Goal: Transaction & Acquisition: Book appointment/travel/reservation

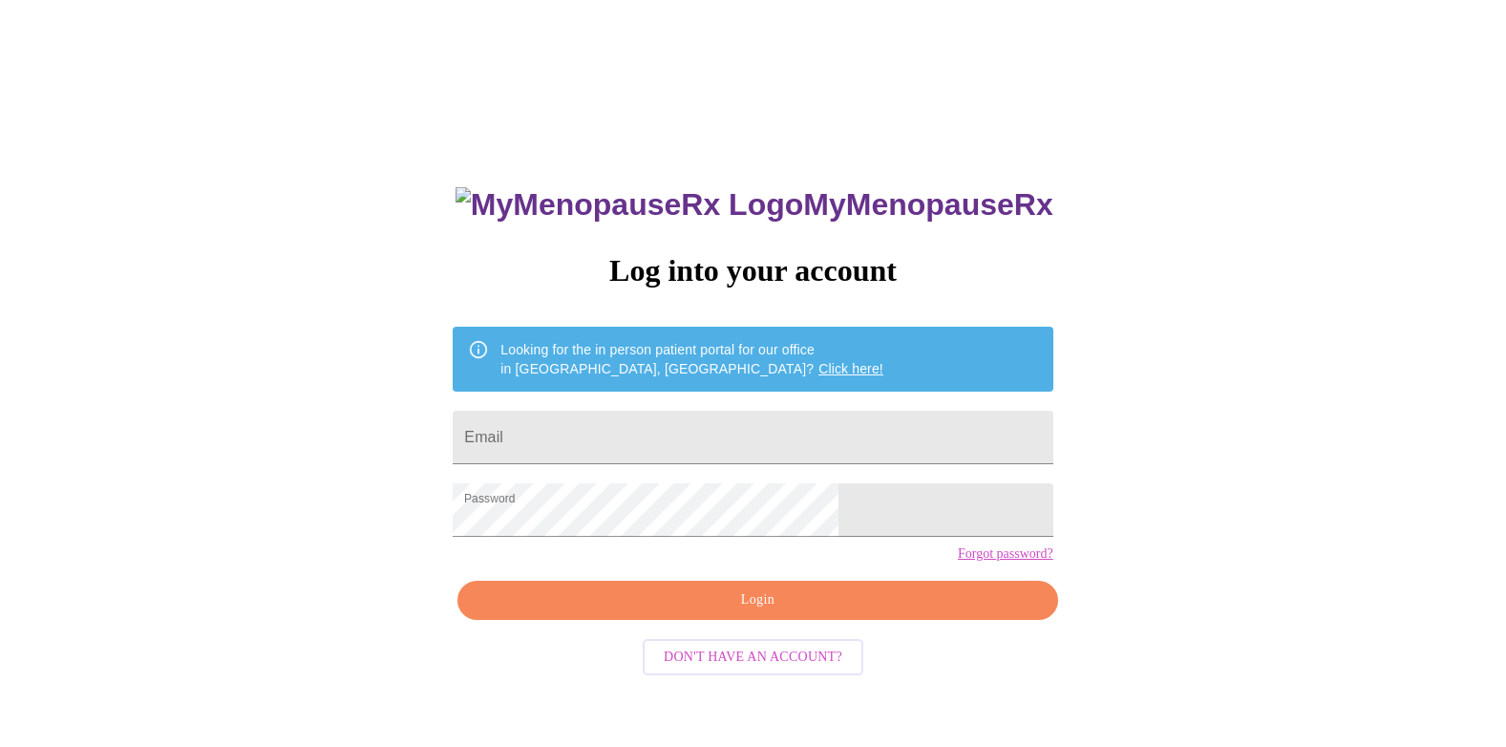
scroll to position [19, 0]
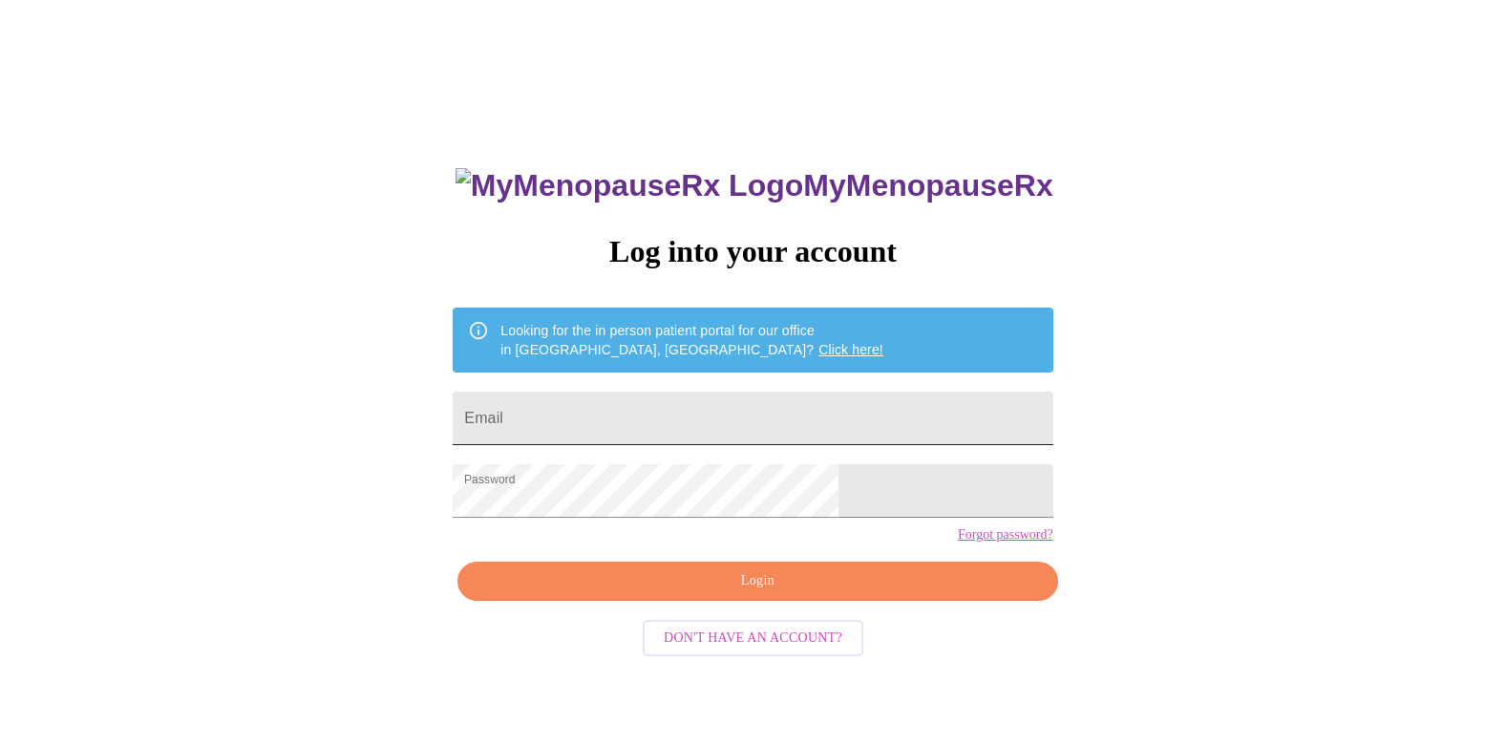
click at [656, 424] on input "Email" at bounding box center [753, 417] width 600 height 53
type input "[EMAIL_ADDRESS][PERSON_NAME][DOMAIN_NAME]"
drag, startPoint x: 1218, startPoint y: 561, endPoint x: 1185, endPoint y: 566, distance: 33.8
click at [1219, 561] on div "MyMenopauseRx Log into your account Looking for the in person patient portal fo…" at bounding box center [753, 437] width 1490 height 896
click at [895, 601] on button "Login" at bounding box center [757, 580] width 600 height 39
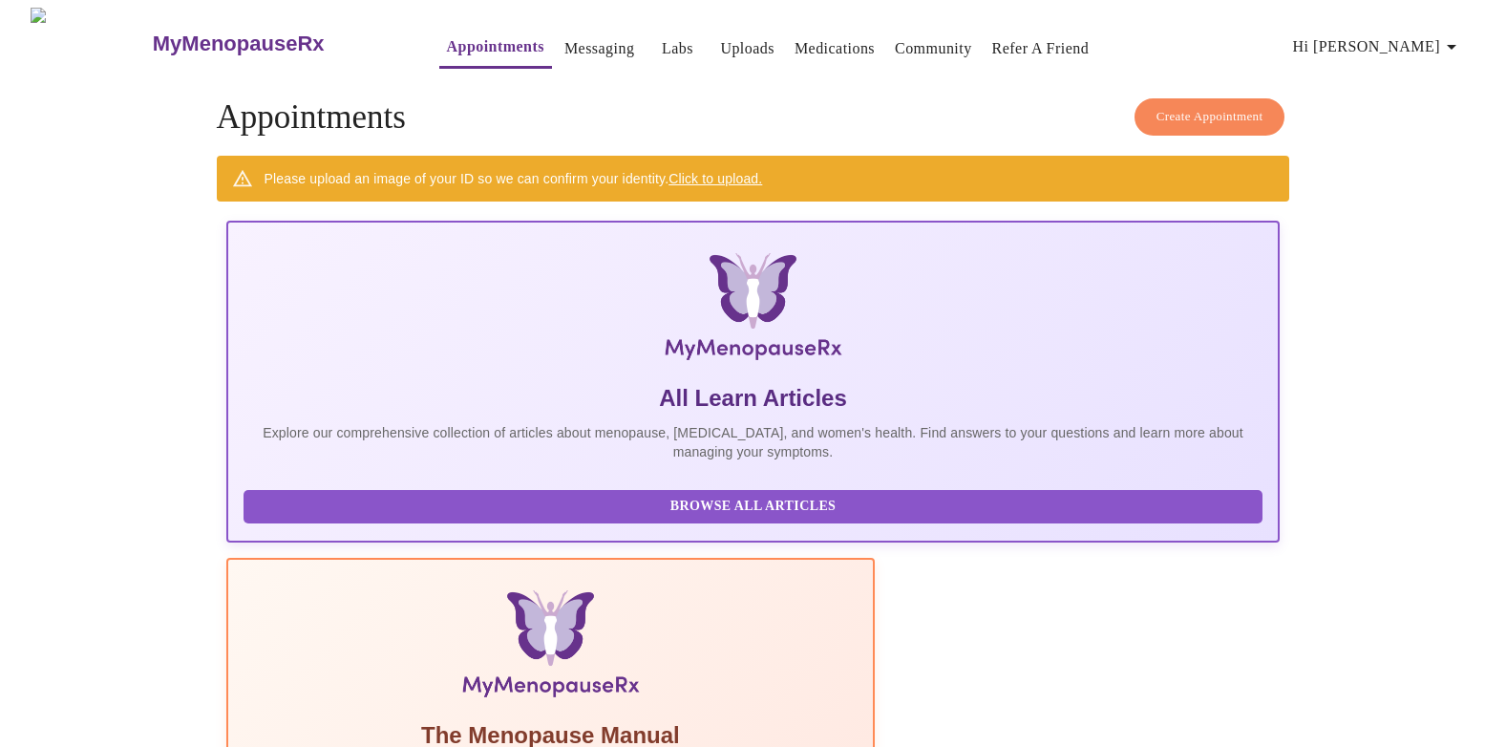
scroll to position [28, 0]
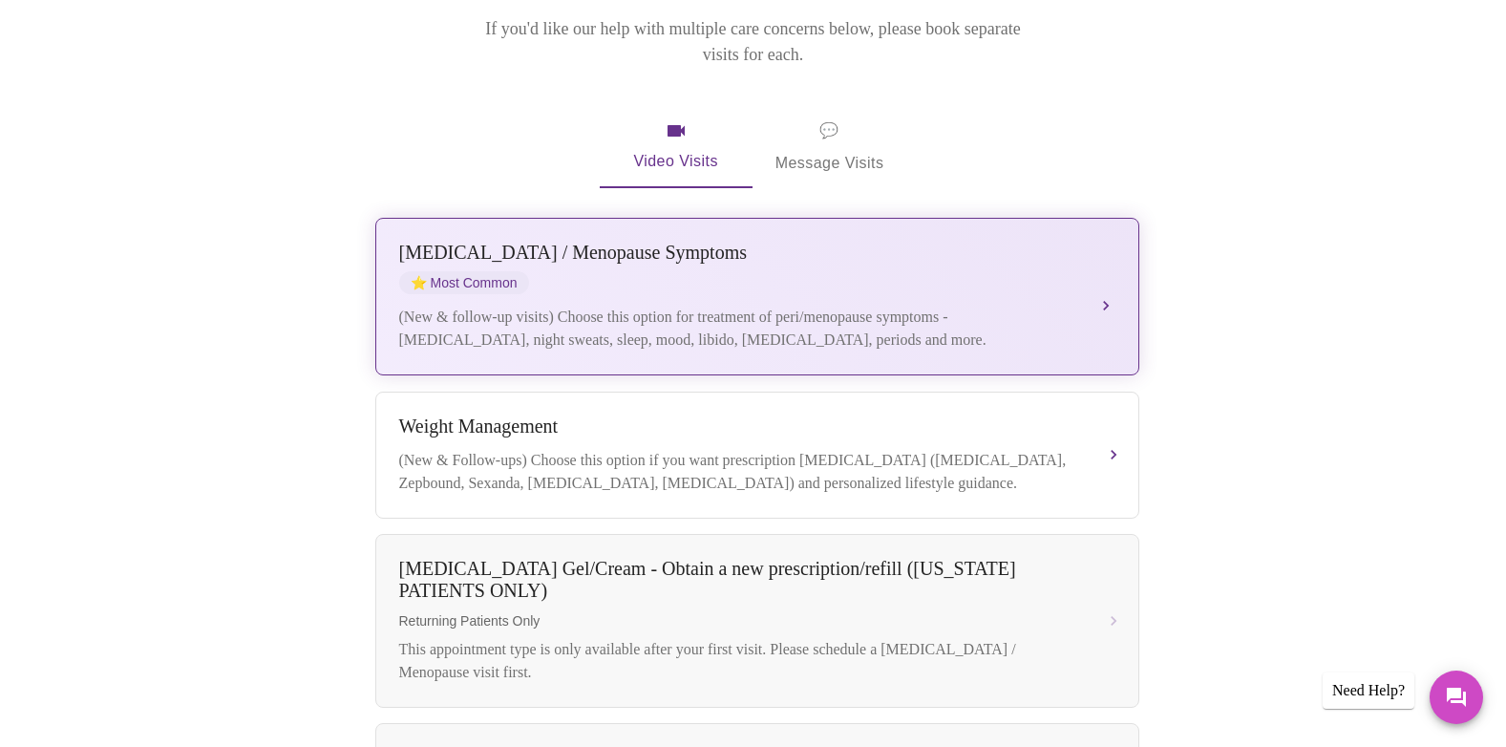
click at [681, 242] on div "[MEDICAL_DATA] / Menopause Symptoms" at bounding box center [738, 253] width 678 height 22
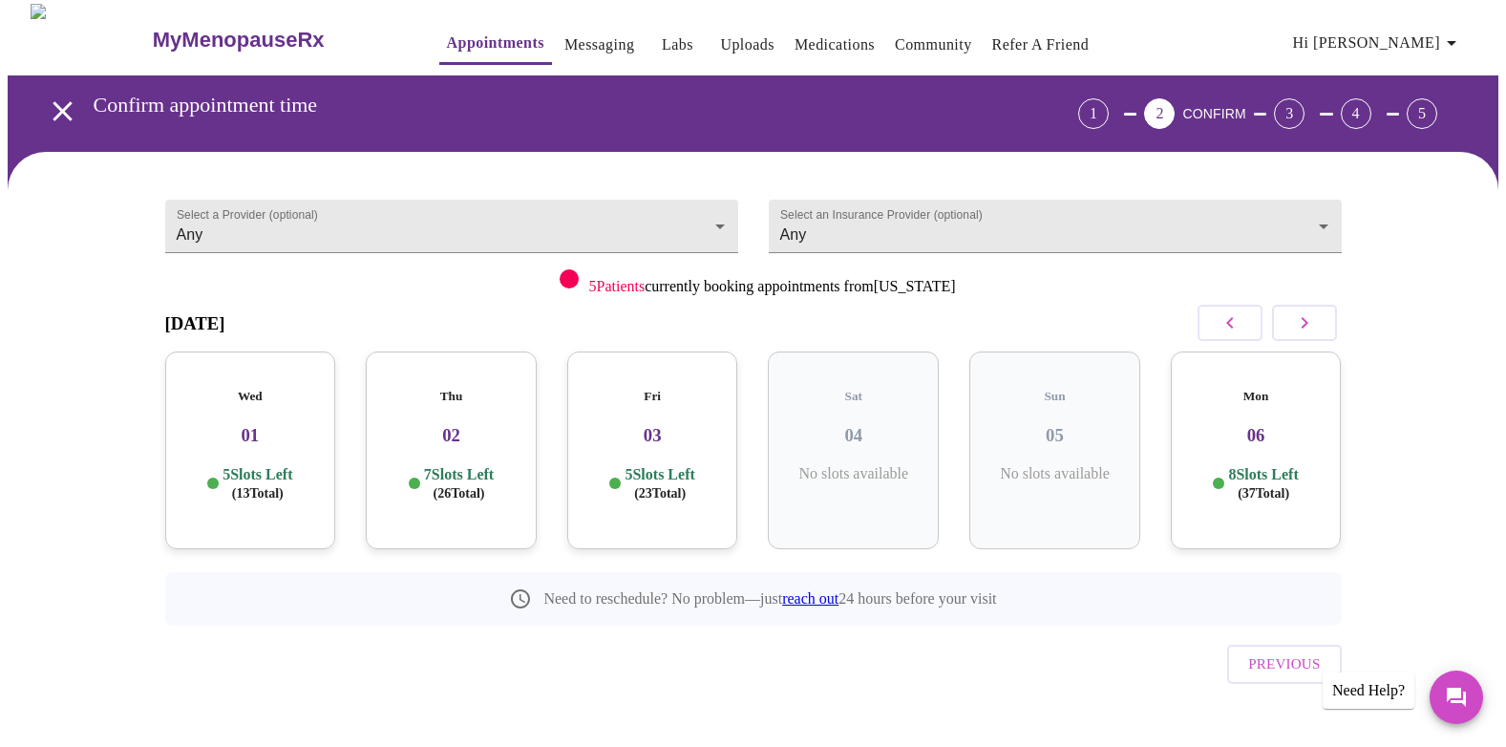
click at [231, 425] on h3 "01" at bounding box center [250, 435] width 140 height 21
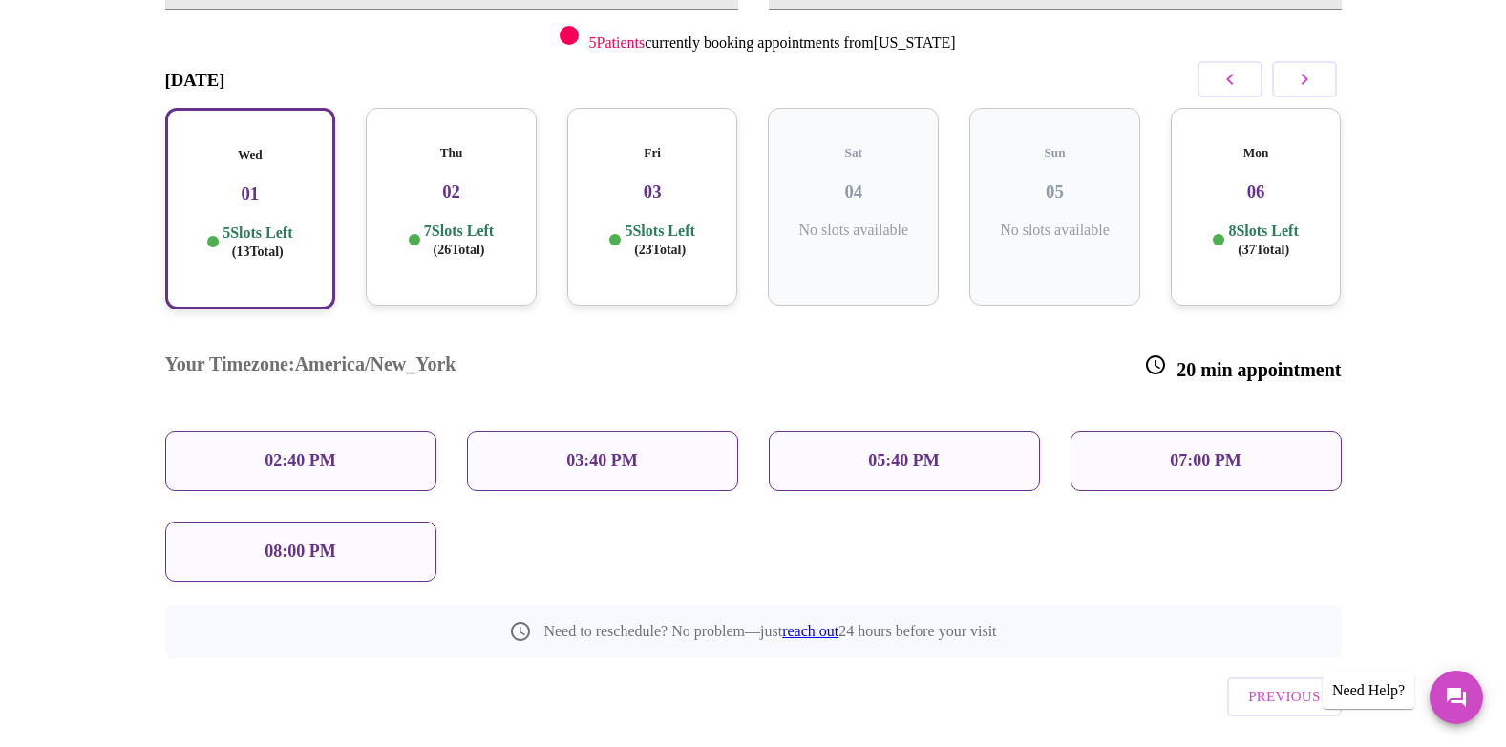
scroll to position [255, 0]
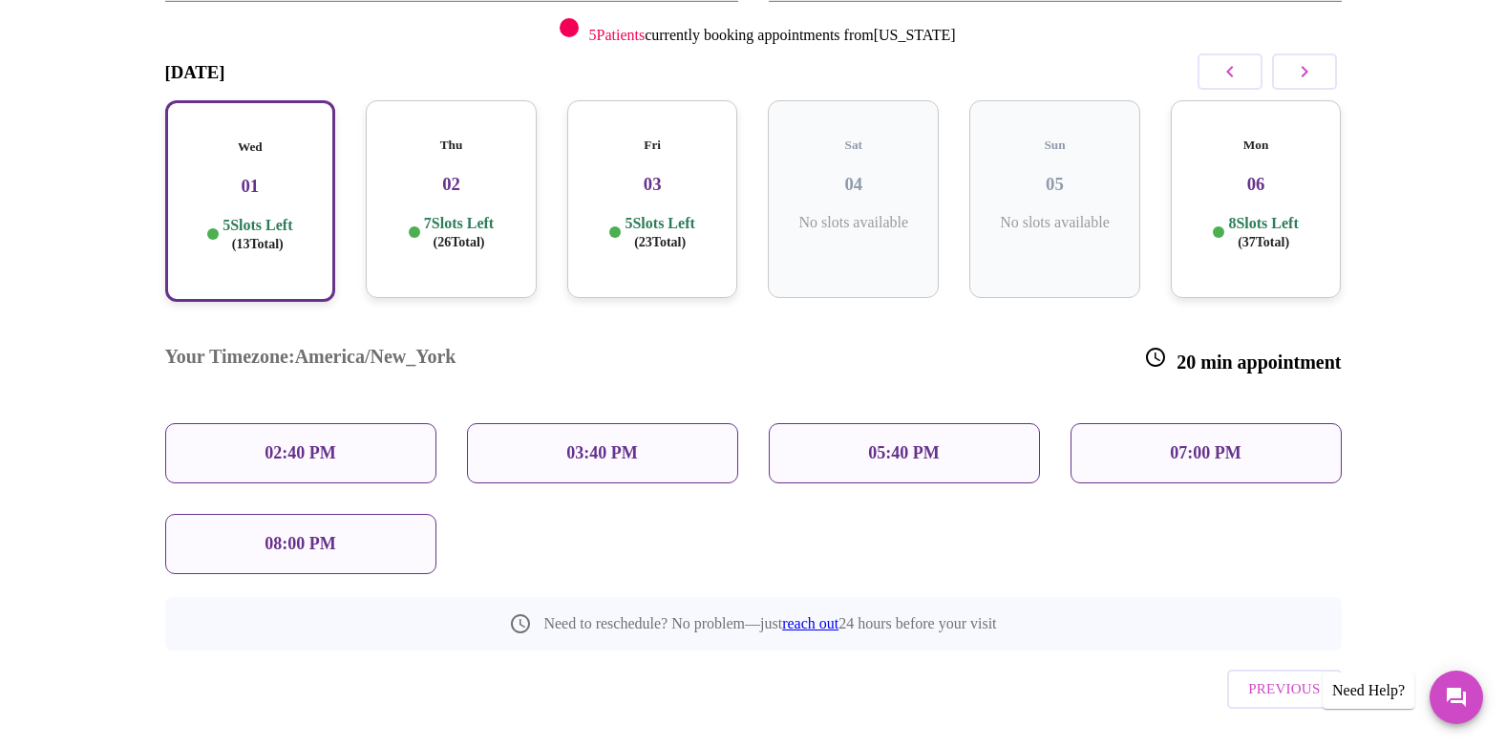
click at [348, 514] on div "08:00 PM" at bounding box center [300, 544] width 271 height 60
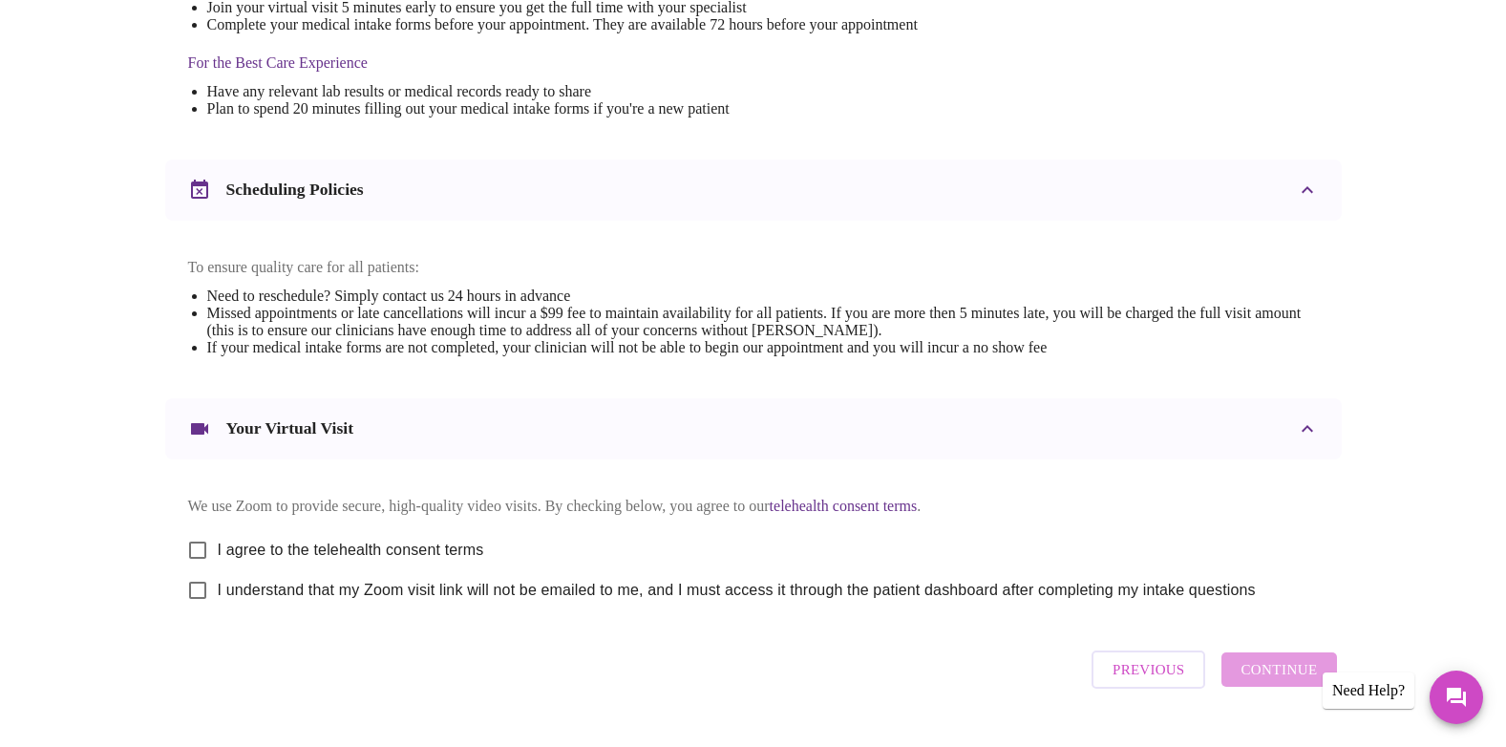
scroll to position [638, 0]
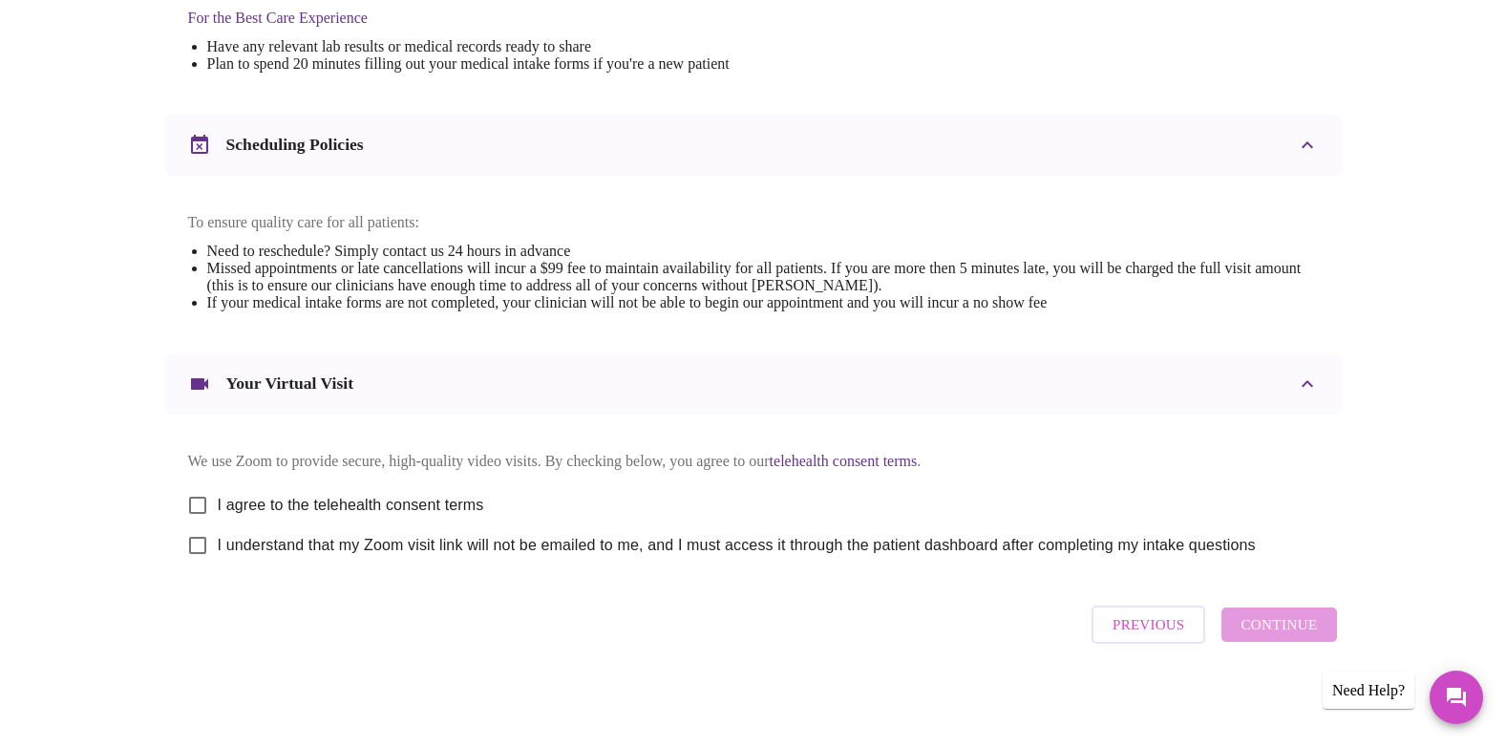
click at [918, 455] on link "telehealth consent terms" at bounding box center [844, 461] width 148 height 16
click at [197, 492] on input "I agree to the telehealth consent terms" at bounding box center [198, 505] width 40 height 40
checkbox input "true"
click at [195, 543] on input "I understand that my Zoom visit link will not be emailed to me, and I must acce…" at bounding box center [198, 545] width 40 height 40
checkbox input "true"
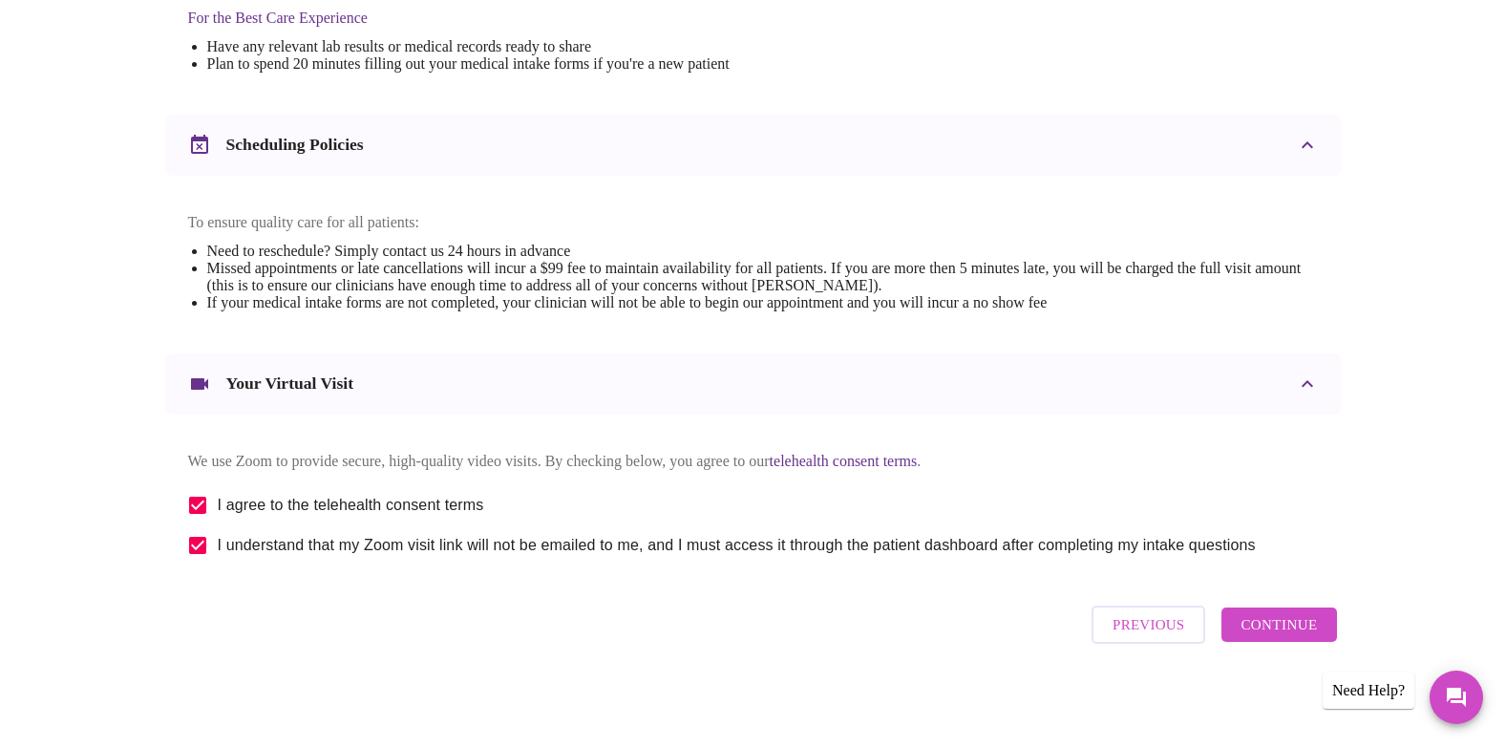
click at [1283, 637] on span "Continue" at bounding box center [1278, 624] width 76 height 25
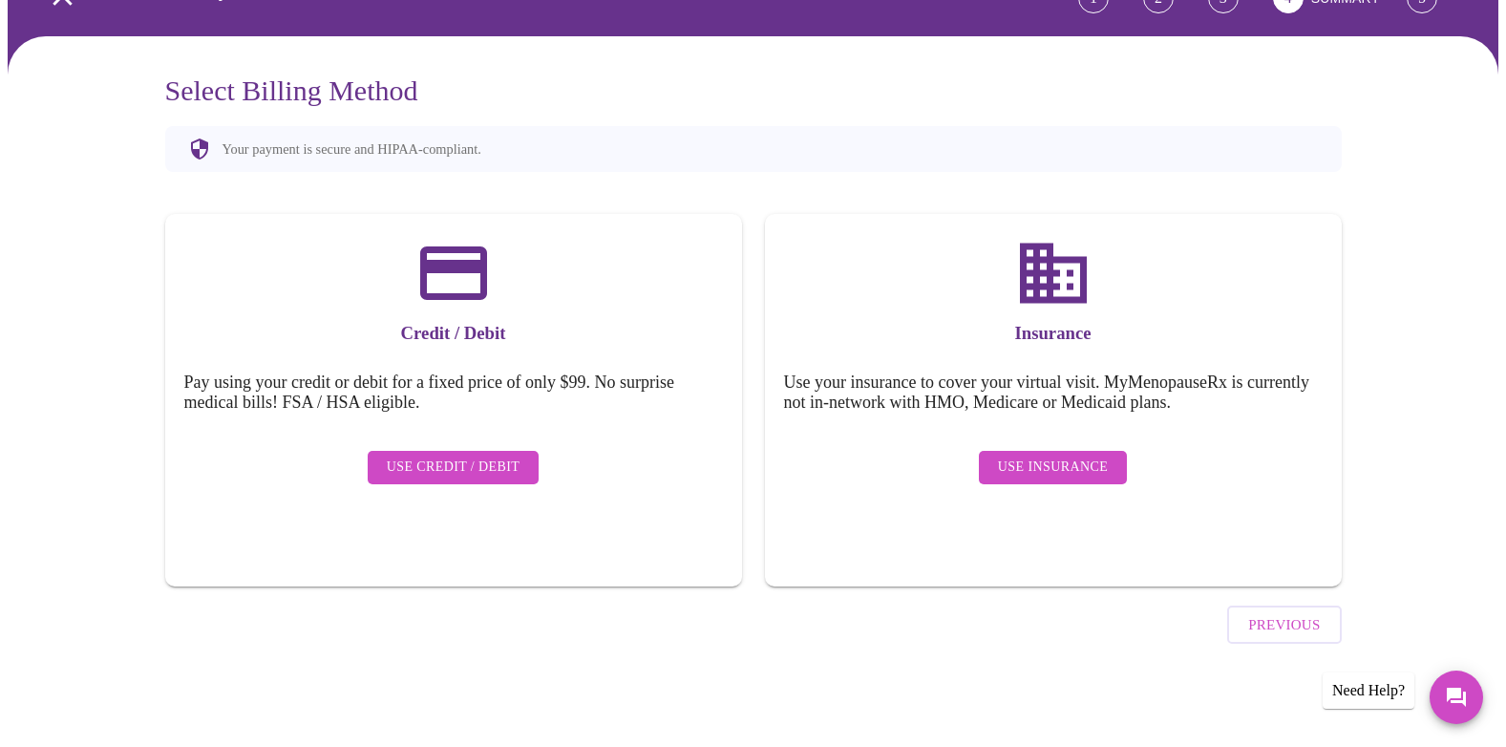
scroll to position [66, 0]
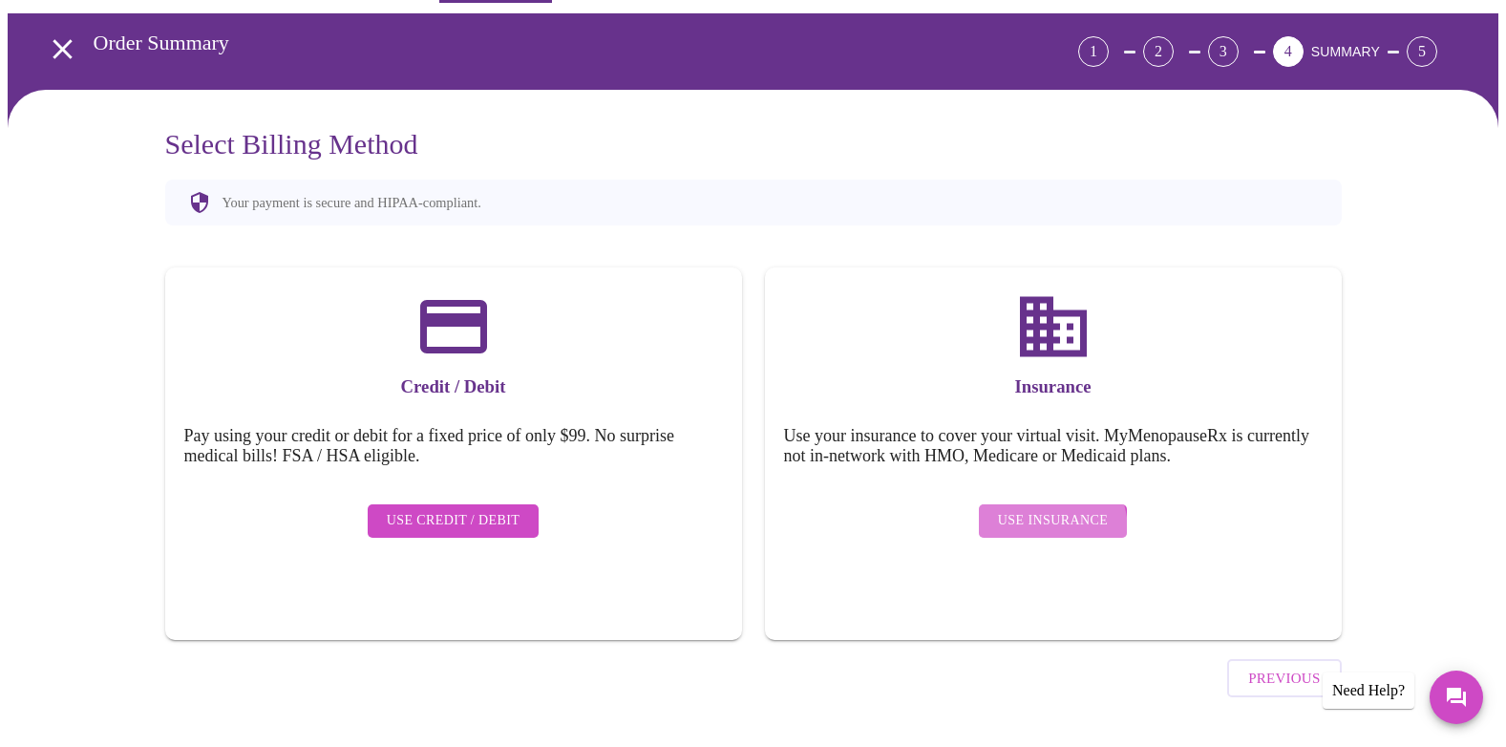
click at [1031, 517] on span "Use Insurance" at bounding box center [1053, 521] width 110 height 24
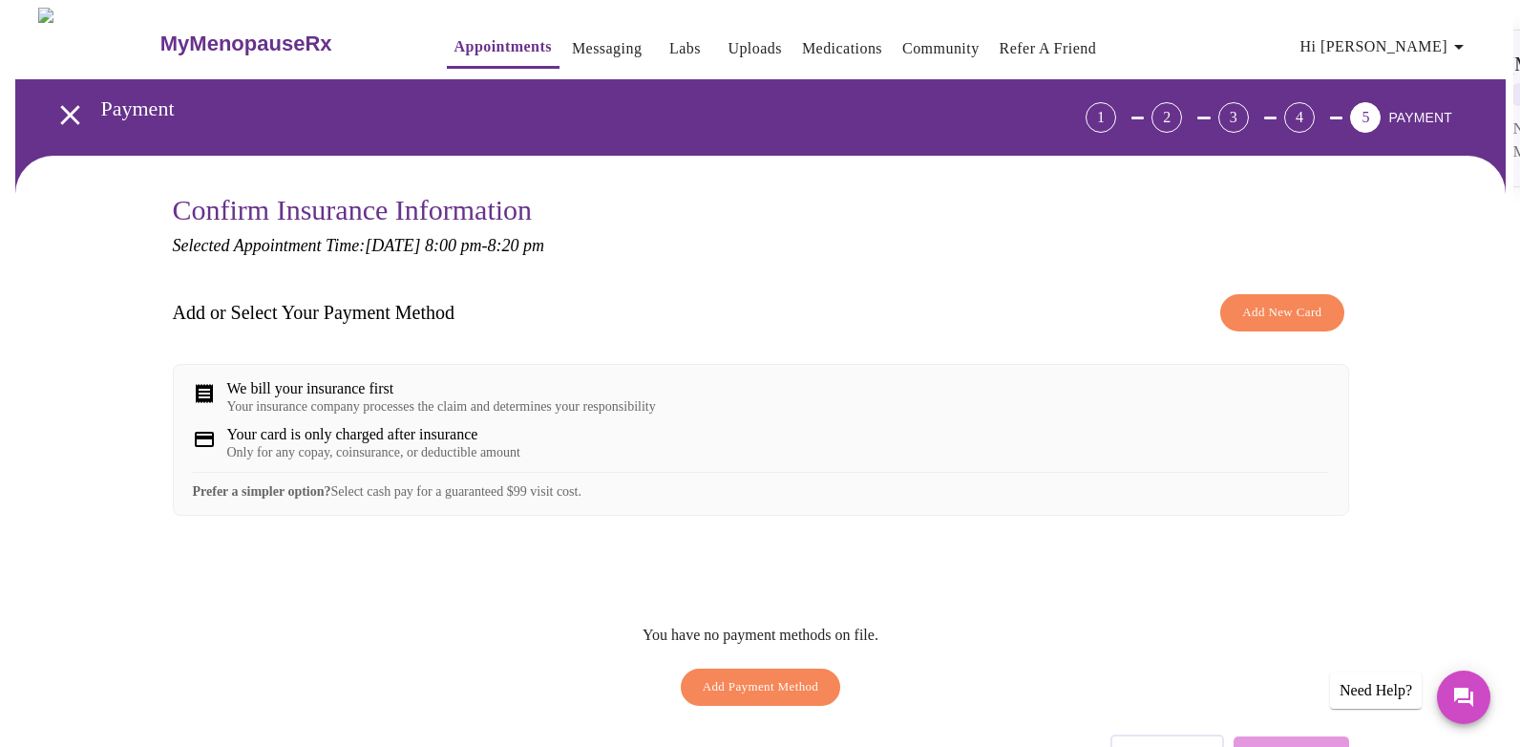
scroll to position [136, 0]
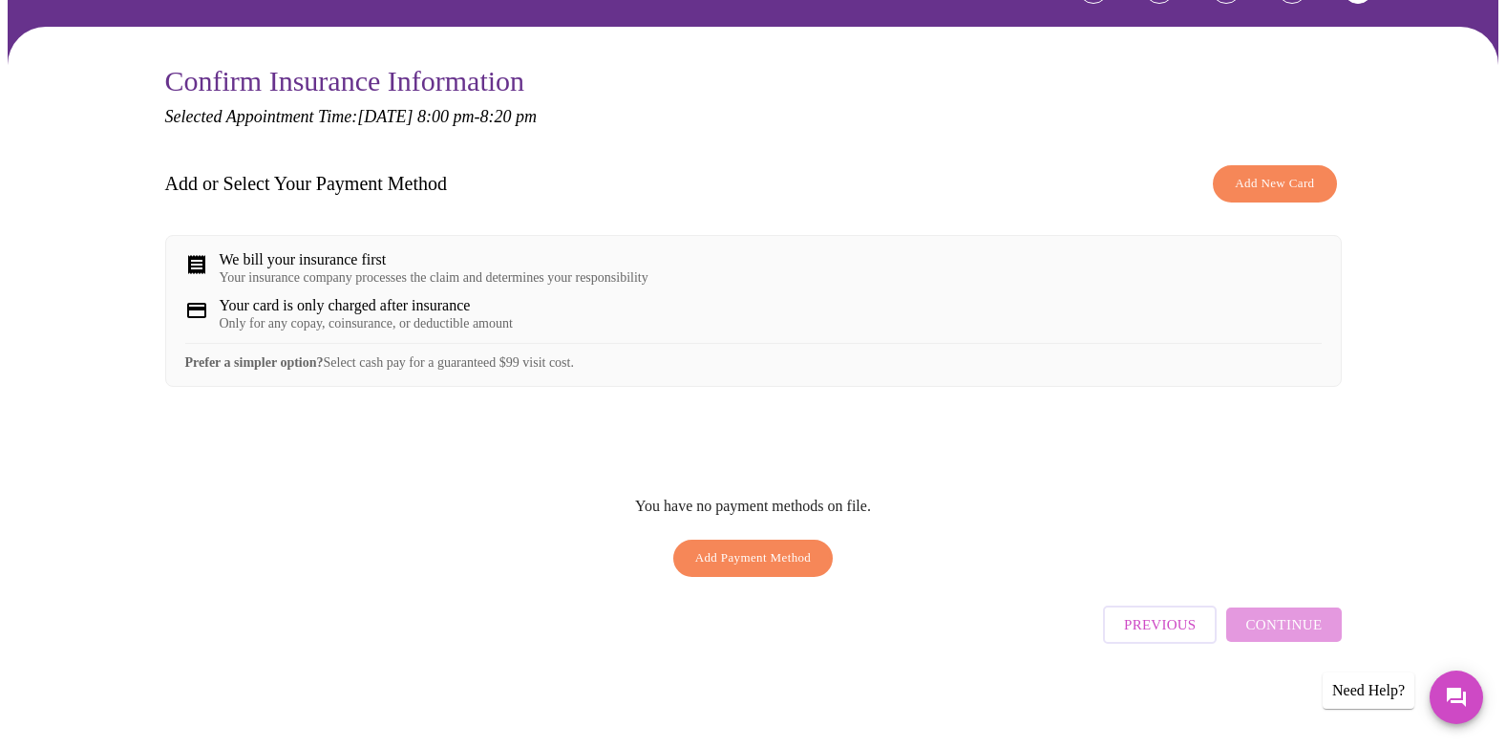
click at [505, 279] on div "Your insurance company processes the claim and determines your responsibility" at bounding box center [434, 277] width 429 height 15
click at [1298, 165] on button "Add New Card" at bounding box center [1274, 183] width 123 height 37
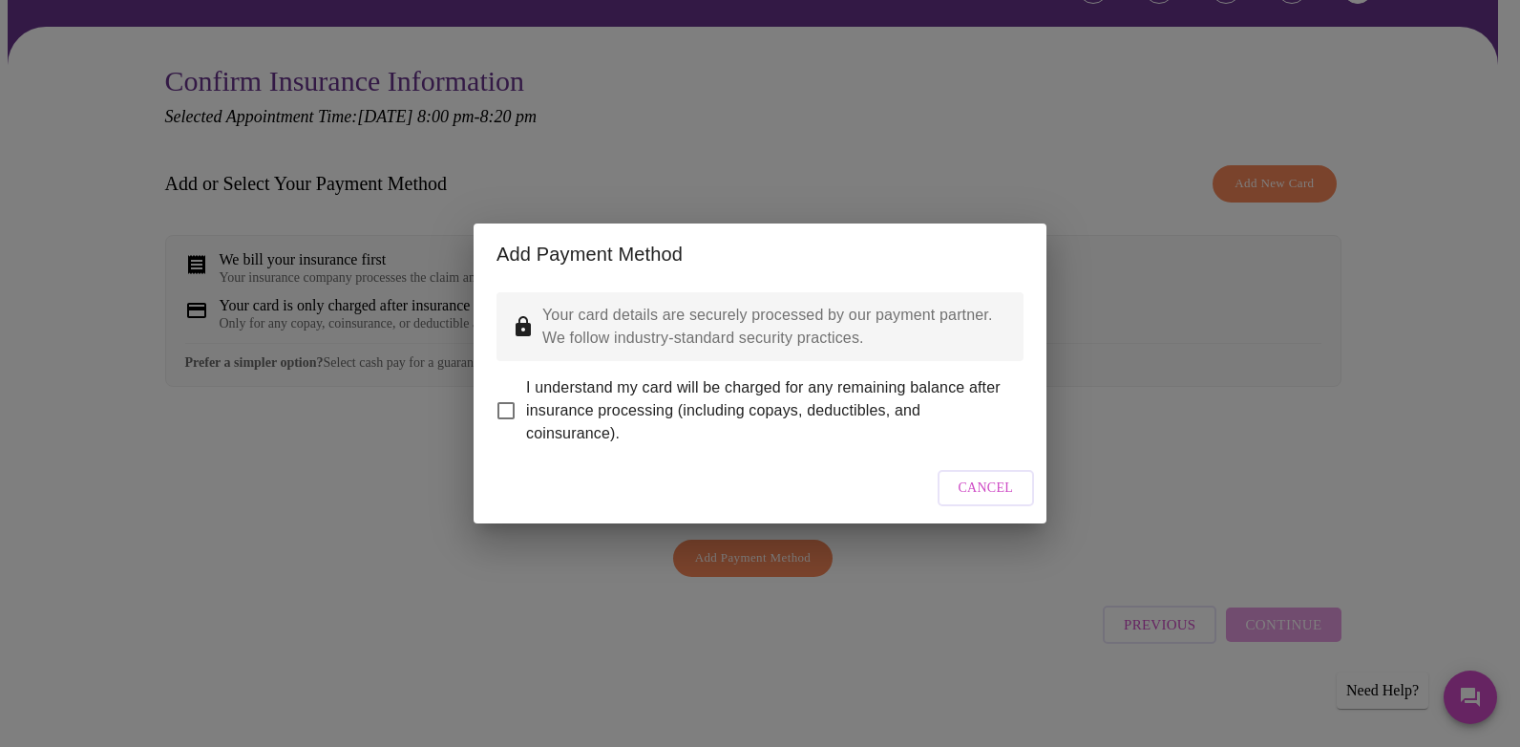
click at [692, 389] on span "I understand my card will be charged for any remaining balance after insurance …" at bounding box center [767, 410] width 482 height 69
click at [526, 390] on input "I understand my card will be charged for any remaining balance after insurance …" at bounding box center [506, 410] width 40 height 40
checkbox input "true"
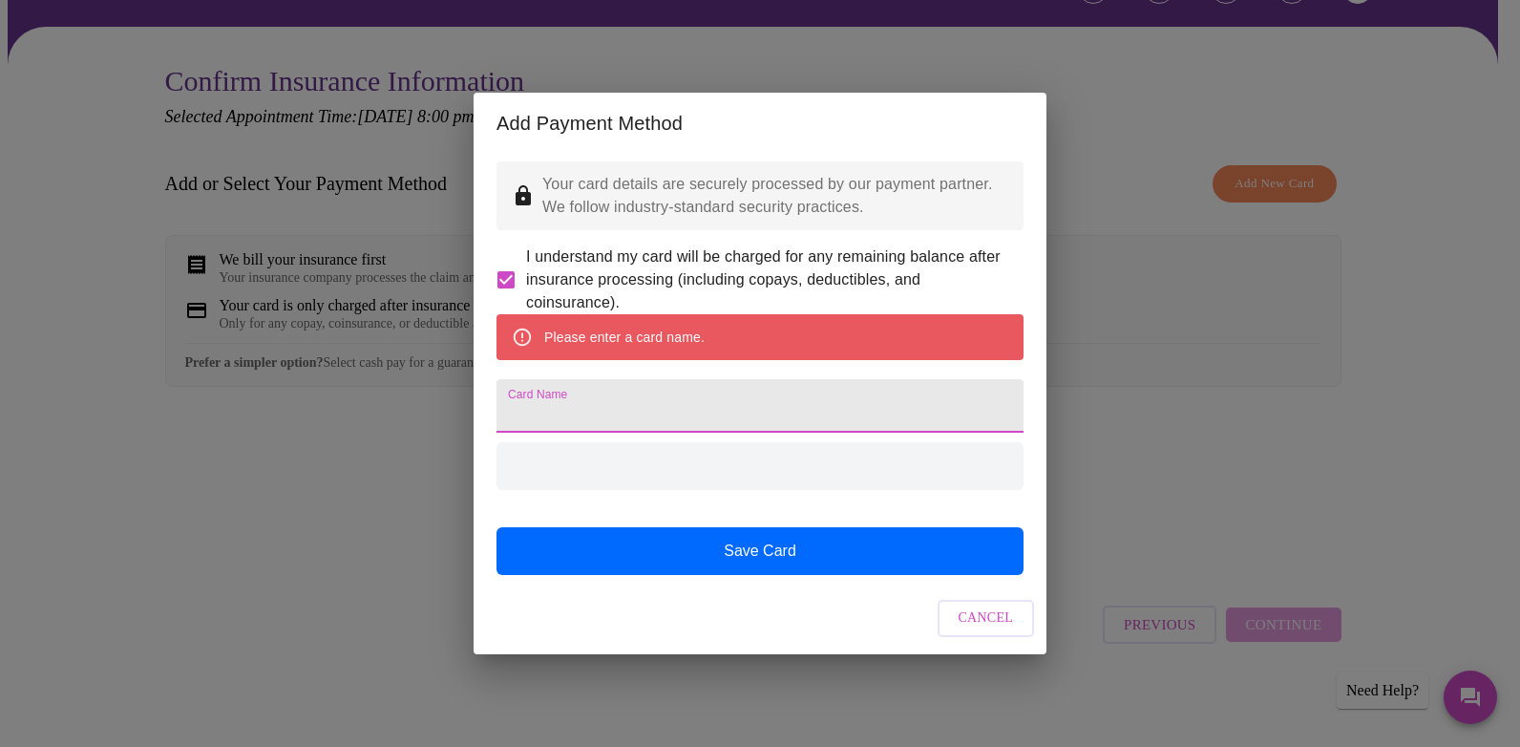
click at [791, 412] on input "Card Name" at bounding box center [759, 405] width 527 height 53
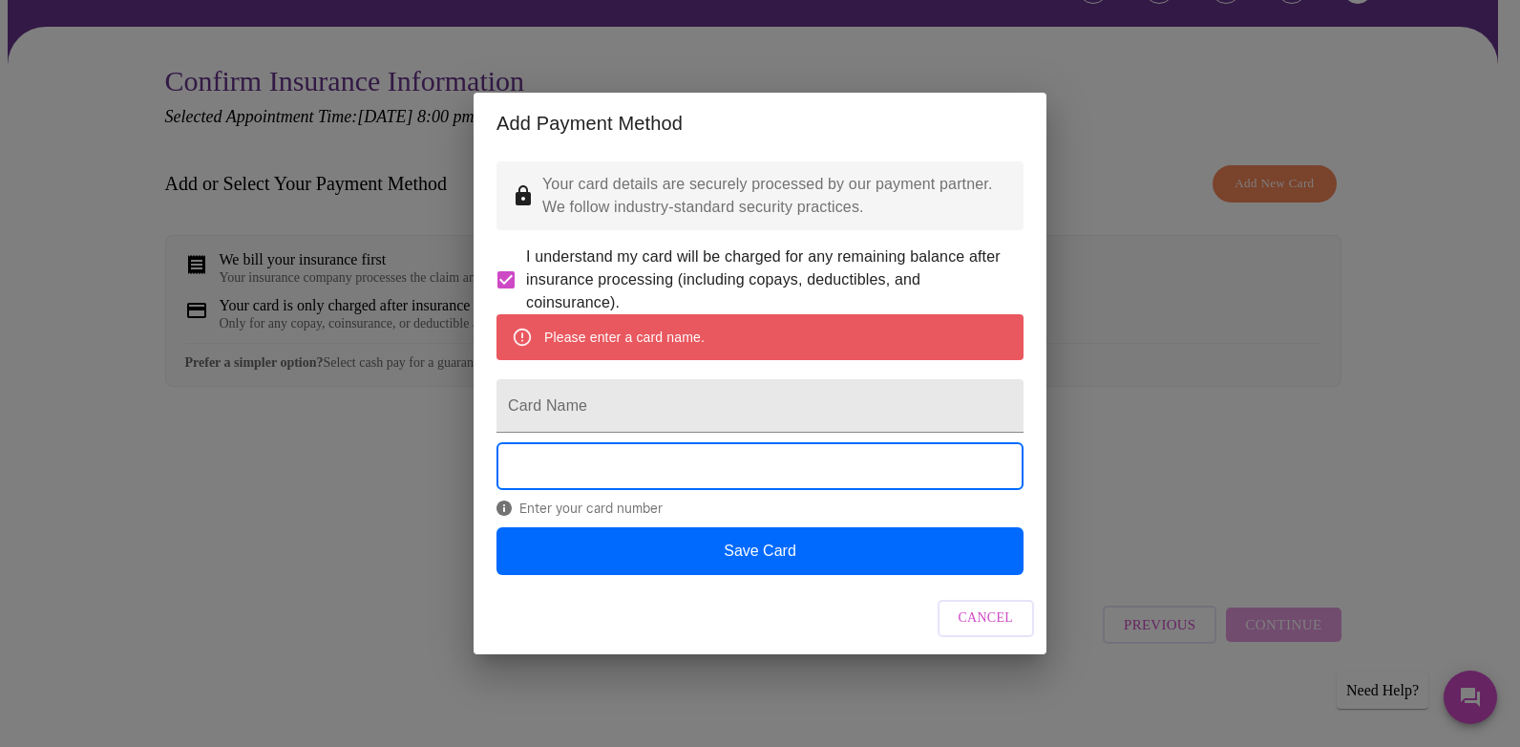
click at [999, 630] on span "Cancel" at bounding box center [986, 618] width 55 height 24
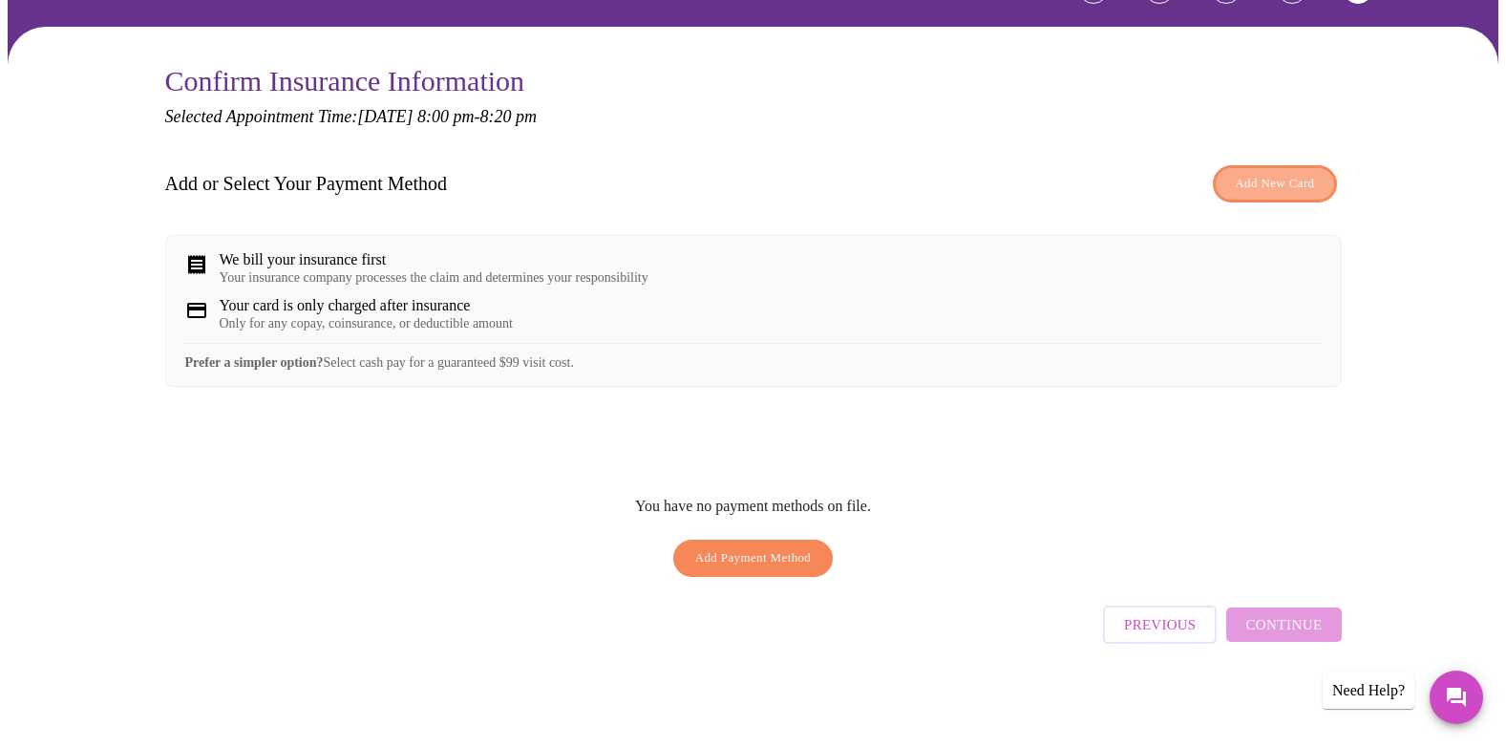
click at [1297, 179] on span "Add New Card" at bounding box center [1273, 184] width 79 height 22
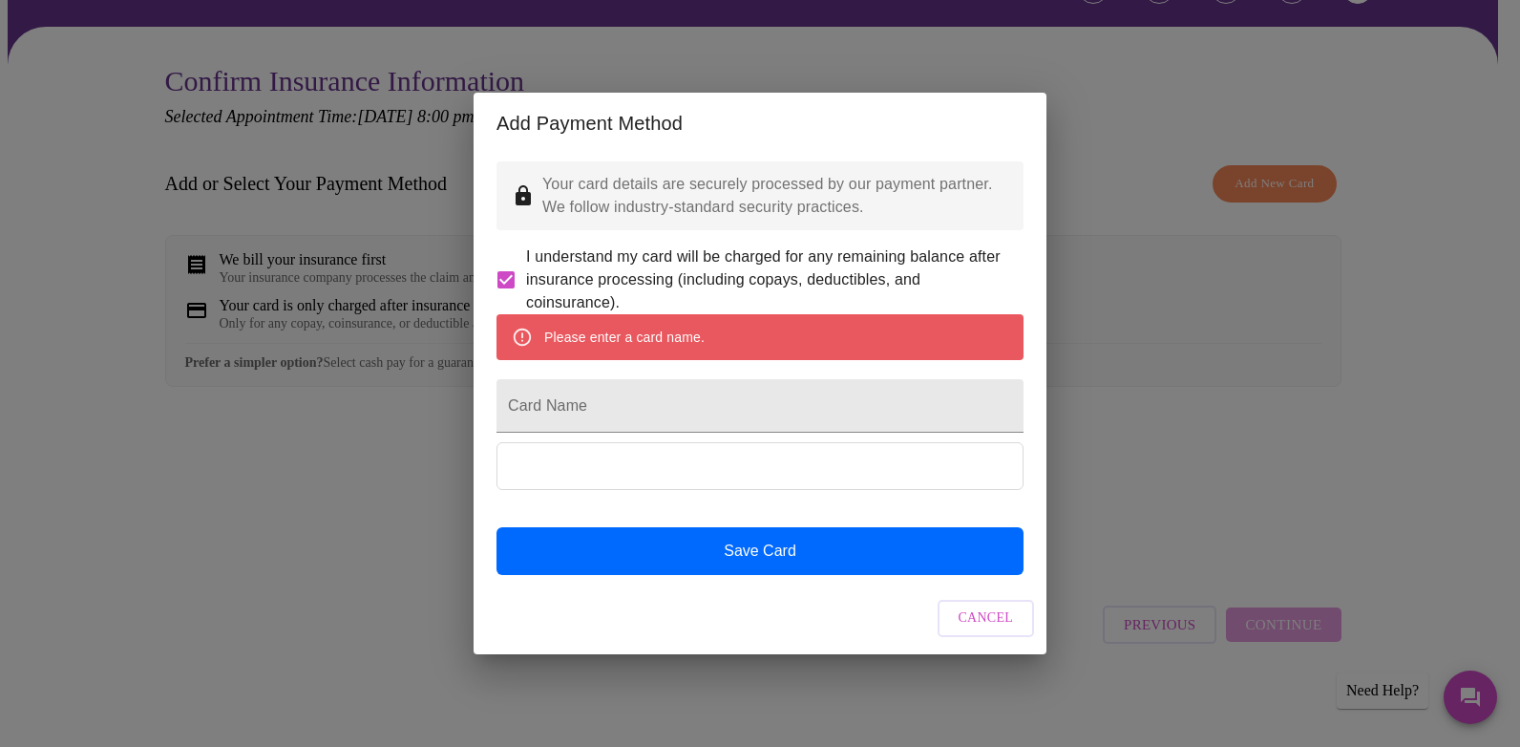
click at [1011, 630] on span "Cancel" at bounding box center [986, 618] width 55 height 24
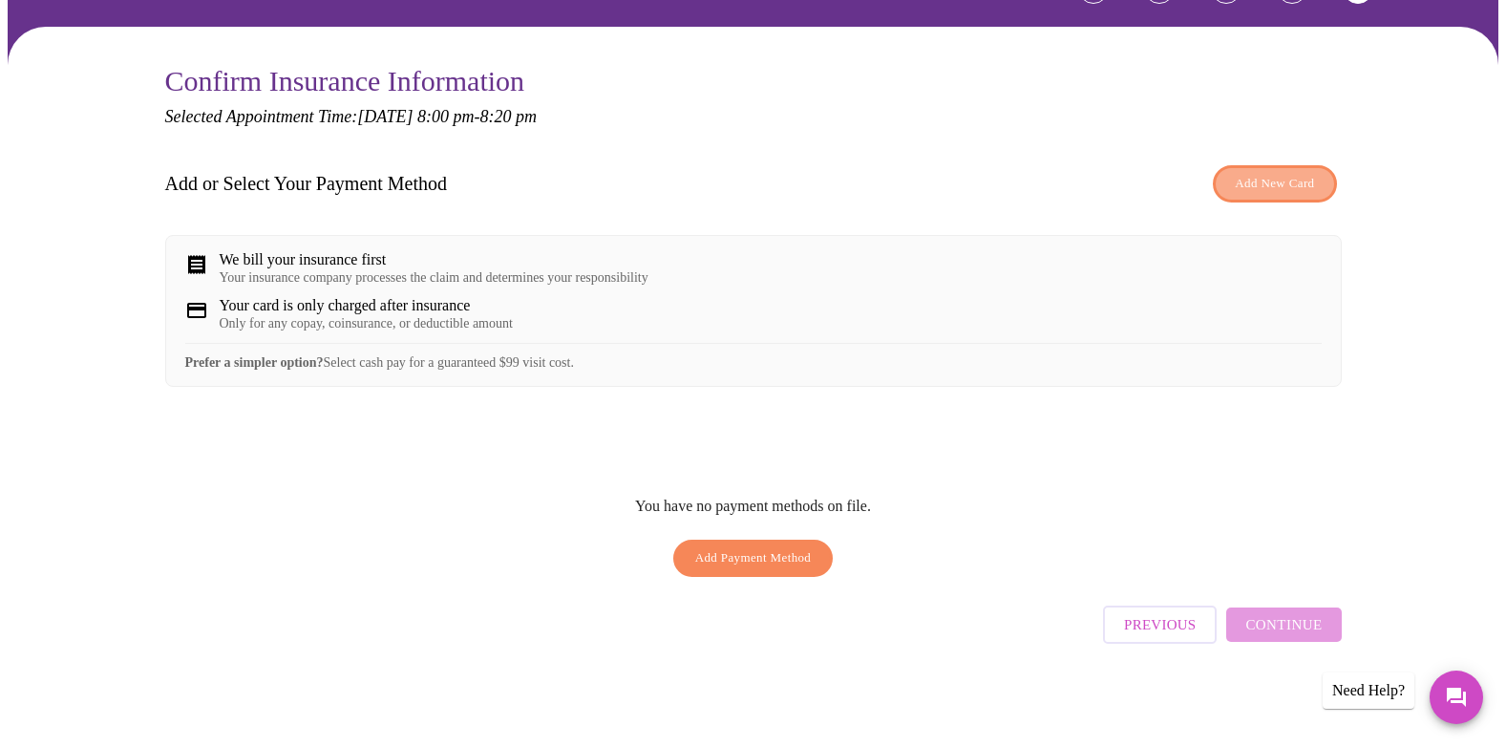
click at [1283, 165] on button "Add New Card" at bounding box center [1274, 183] width 123 height 37
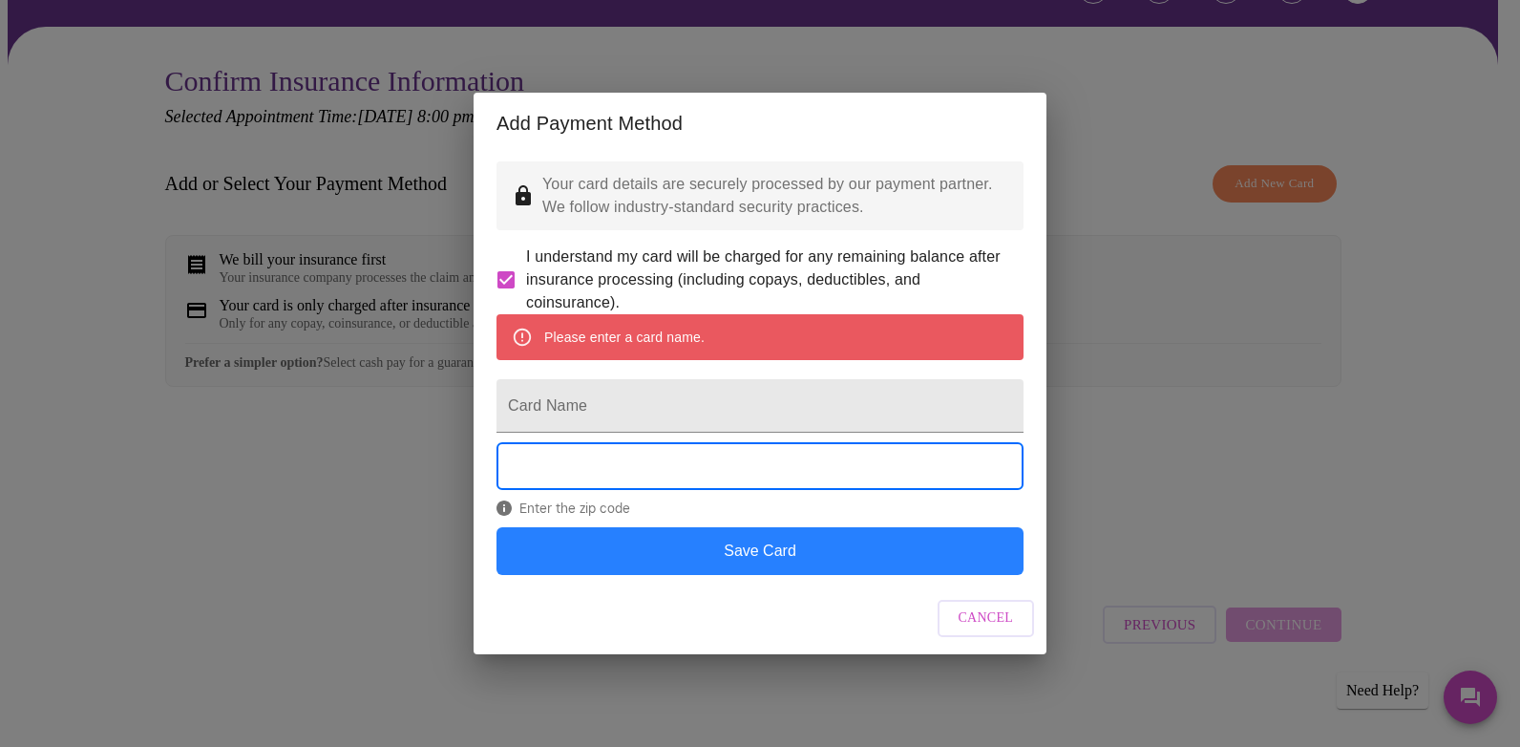
drag, startPoint x: 713, startPoint y: 577, endPoint x: 722, endPoint y: 571, distance: 10.3
click at [722, 571] on button "Save Card" at bounding box center [759, 551] width 527 height 48
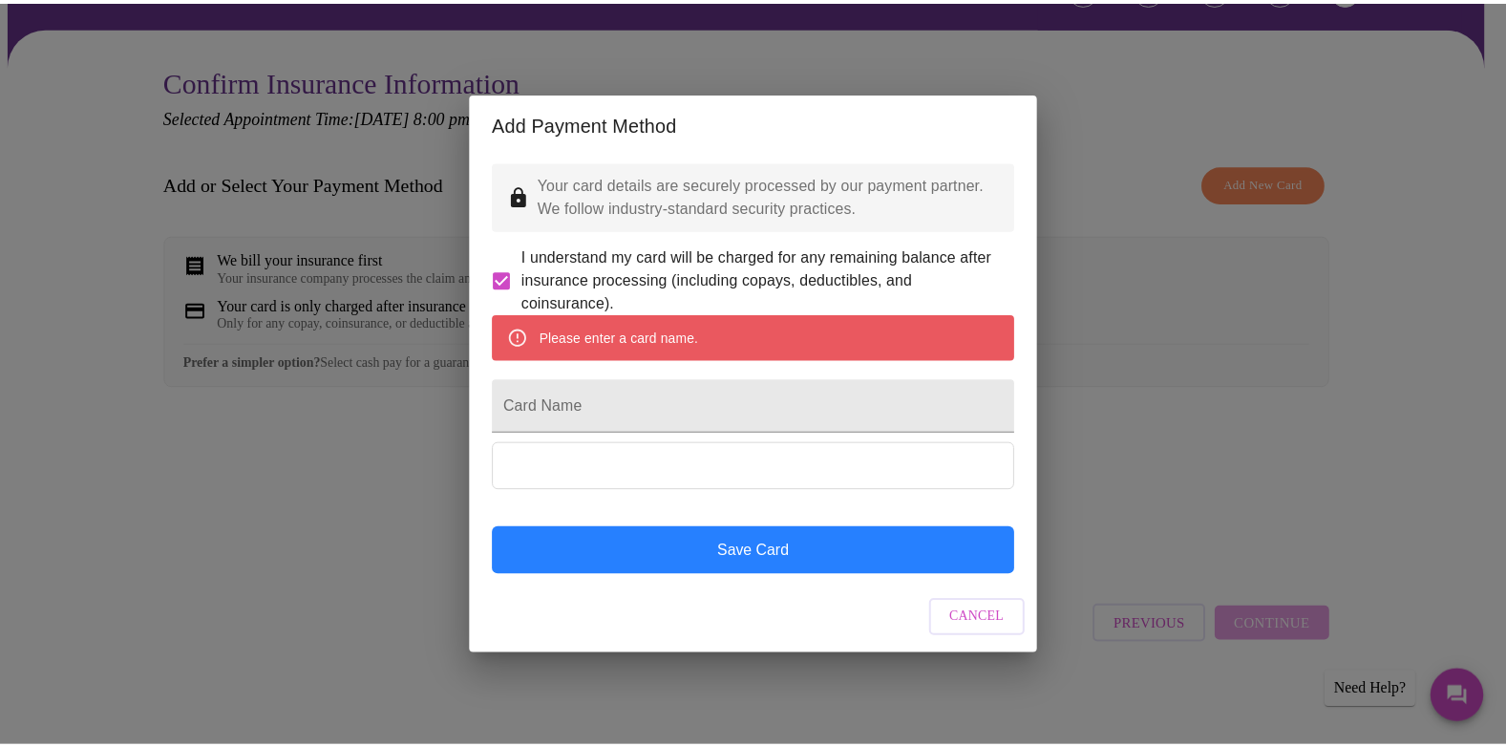
scroll to position [0, 0]
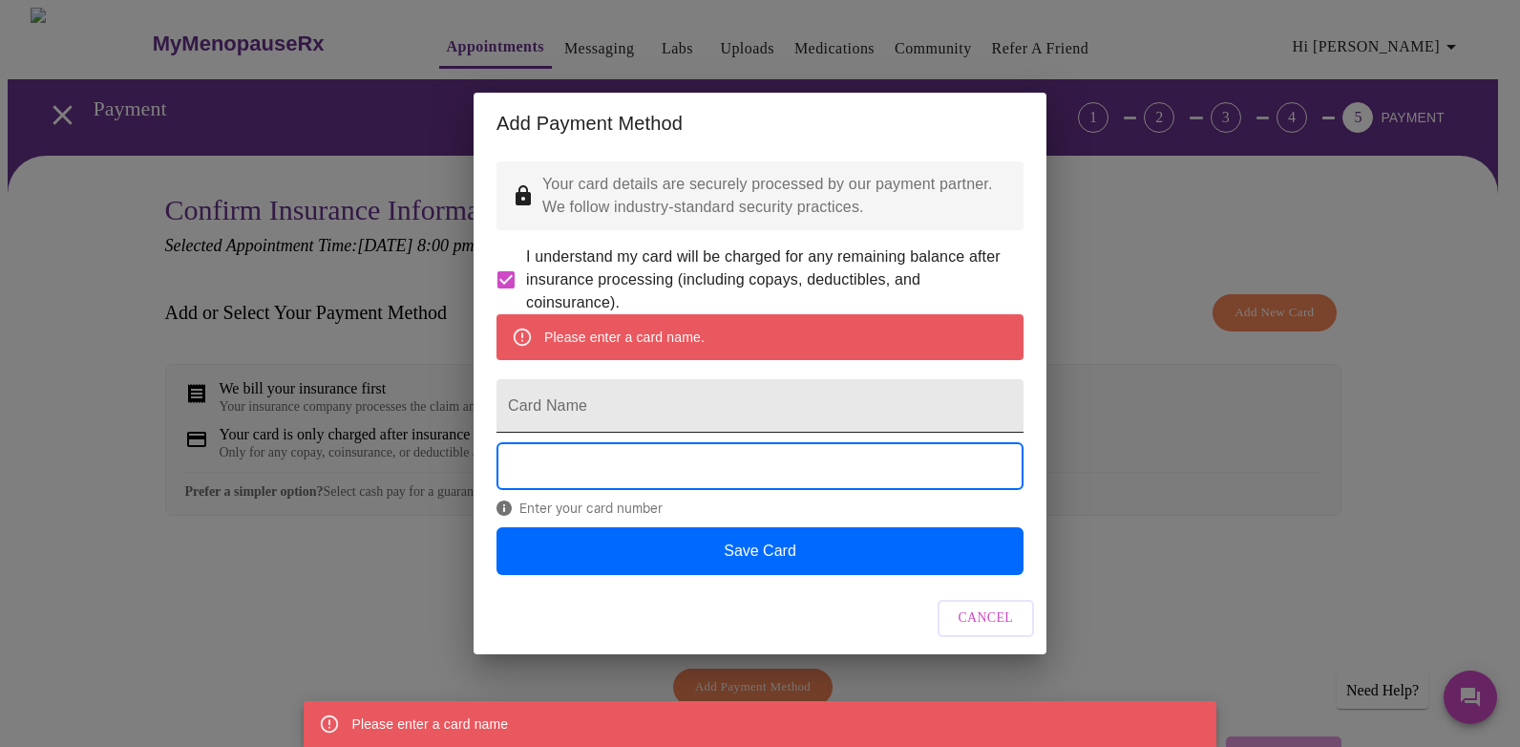
click at [568, 429] on input "Card Name" at bounding box center [759, 405] width 527 height 53
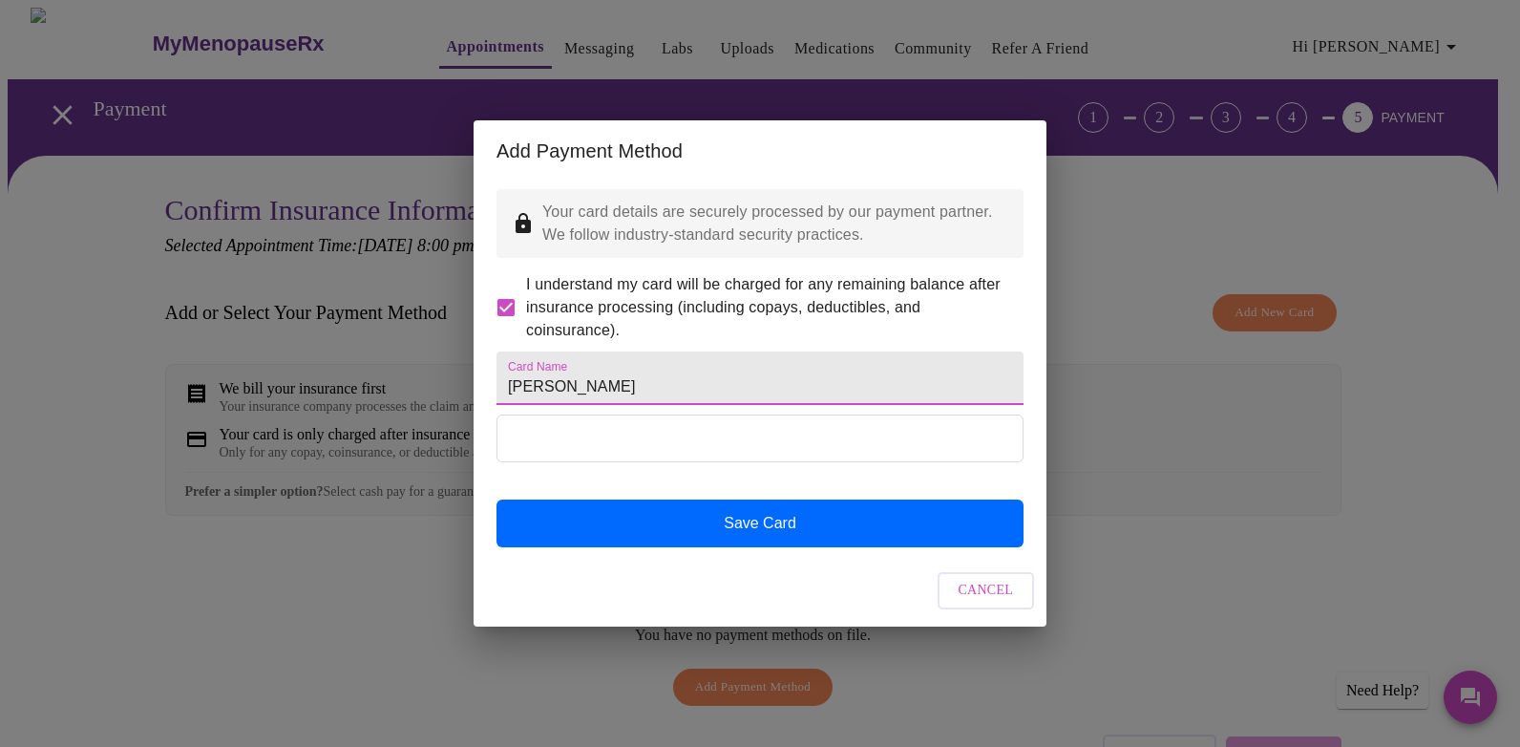
type input "[PERSON_NAME]"
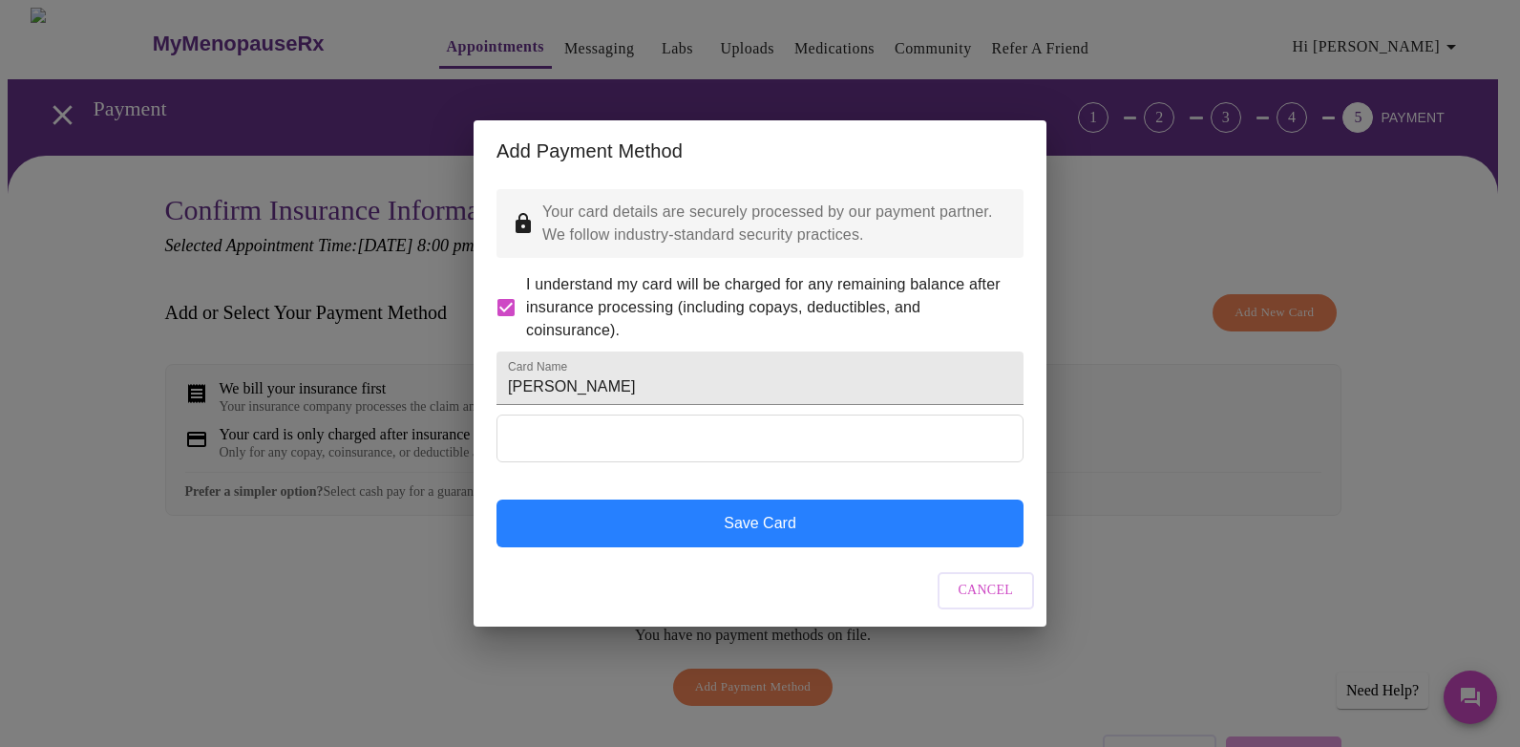
click at [625, 538] on button "Save Card" at bounding box center [759, 523] width 527 height 48
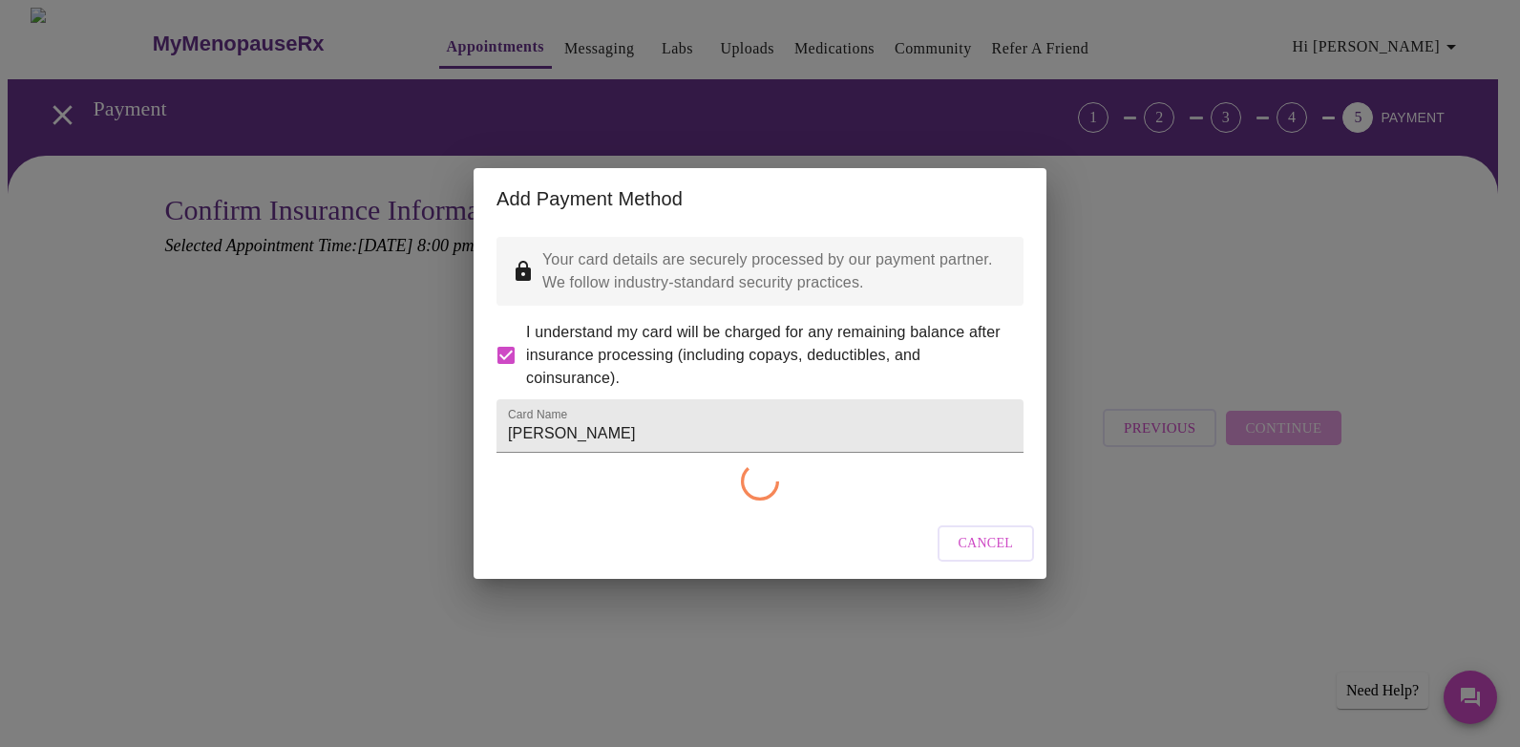
checkbox input "false"
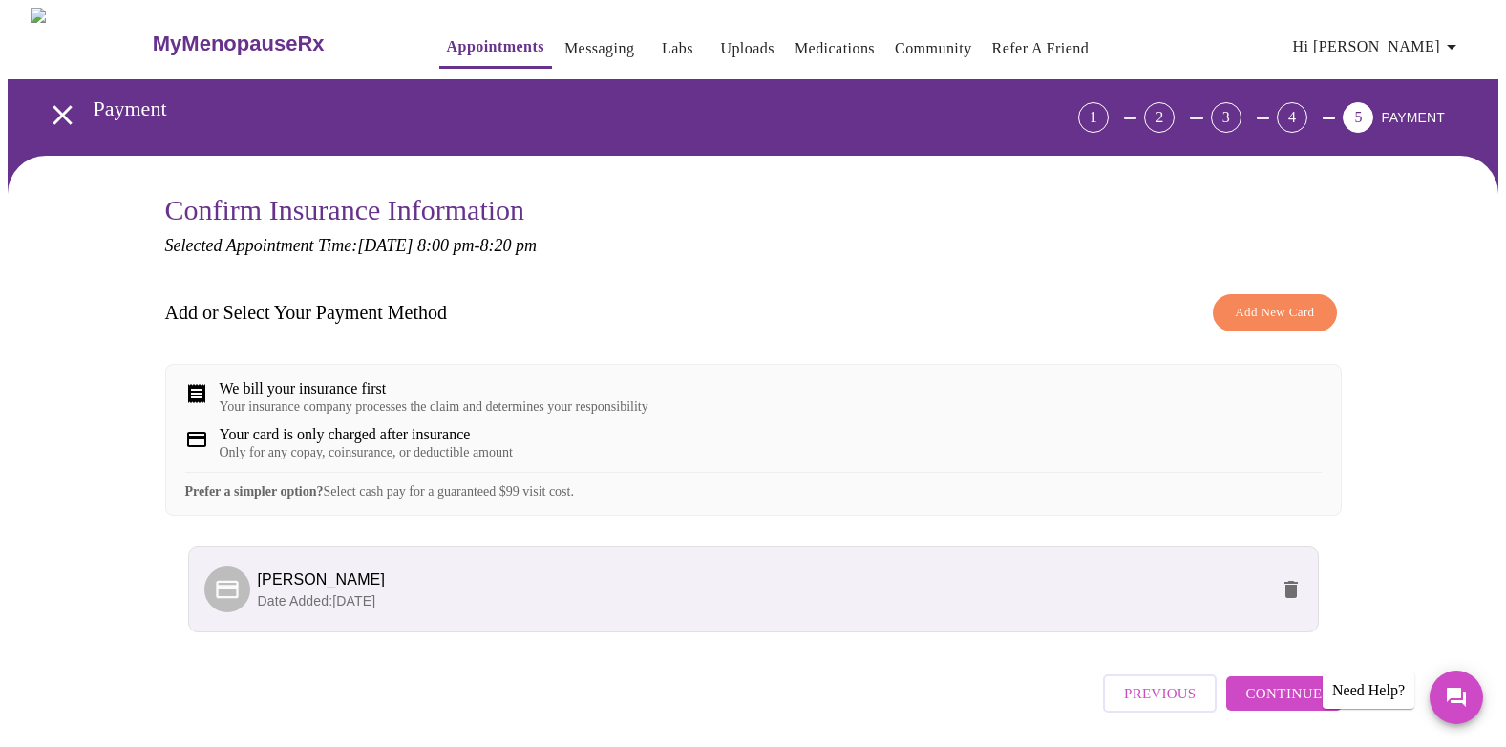
scroll to position [85, 0]
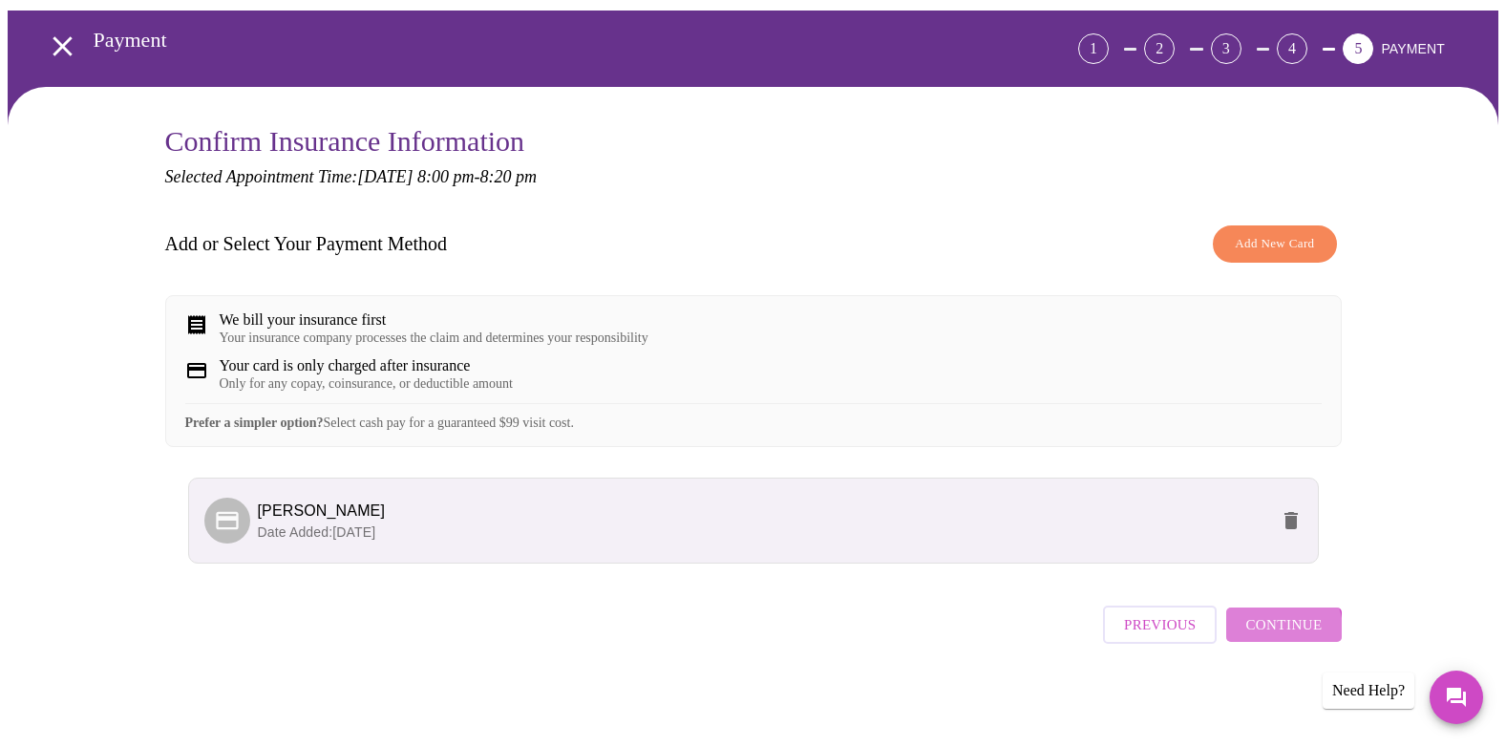
click at [1277, 637] on span "Continue" at bounding box center [1283, 624] width 76 height 25
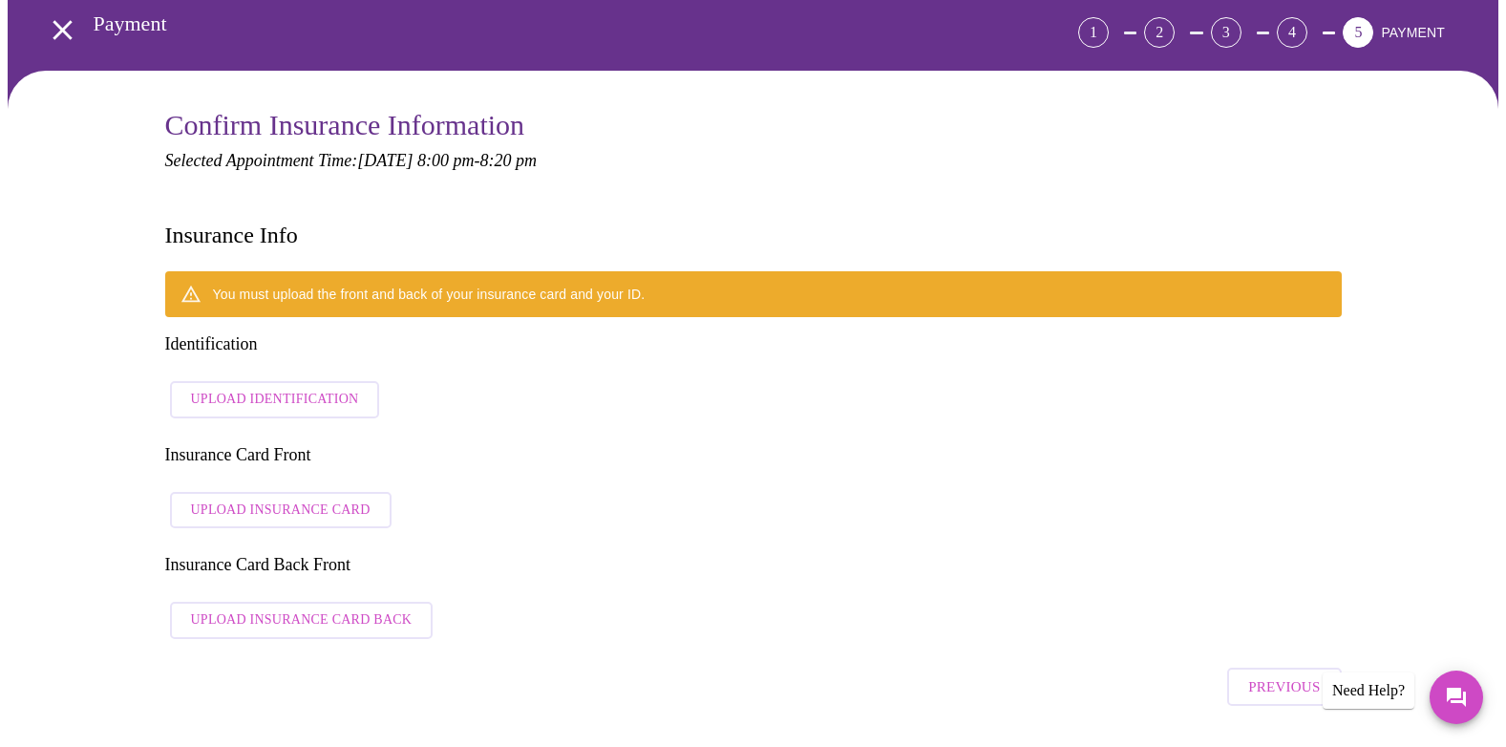
click at [255, 388] on span "Upload Identification" at bounding box center [275, 400] width 168 height 24
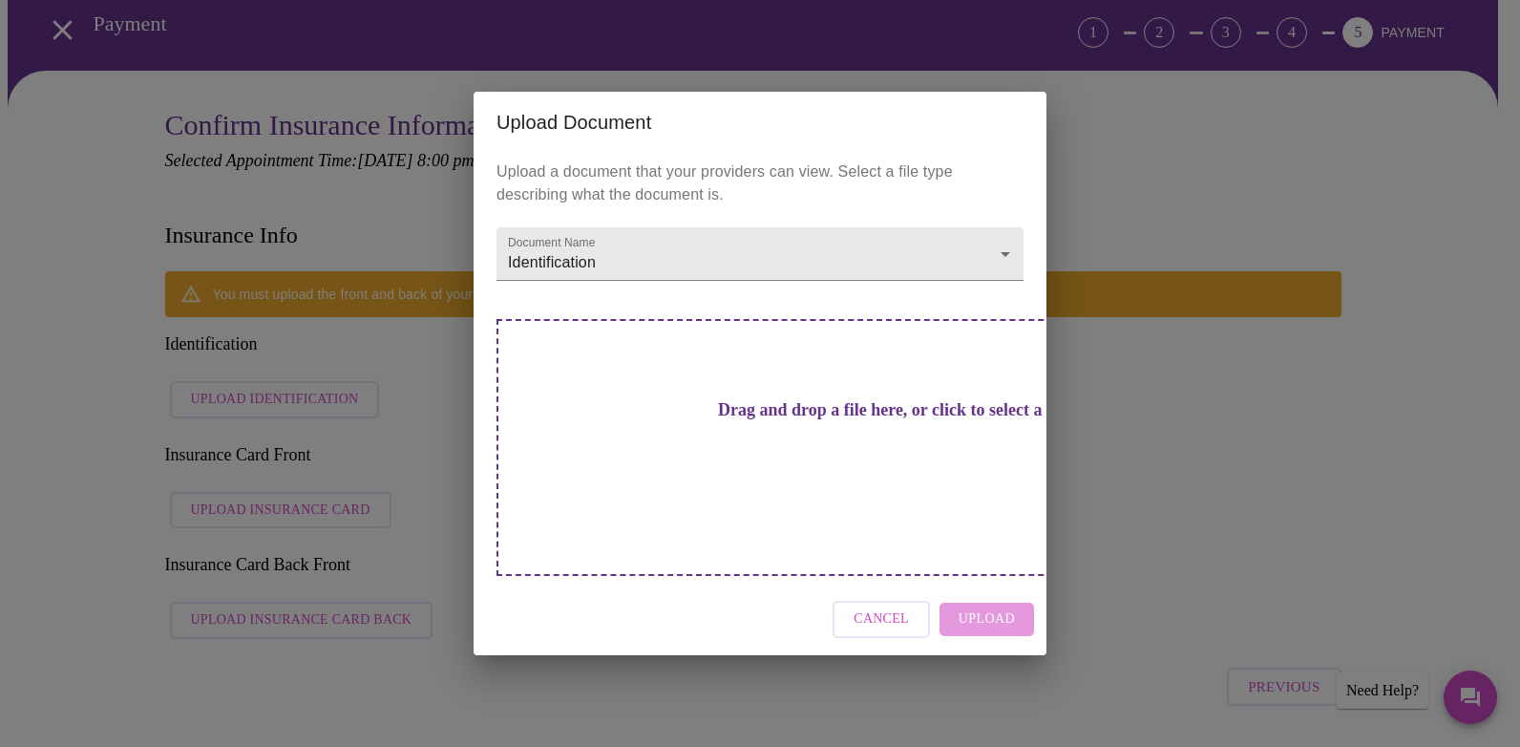
click at [886, 481] on div "Drag and drop a file here, or click to select a file" at bounding box center [893, 447] width 794 height 257
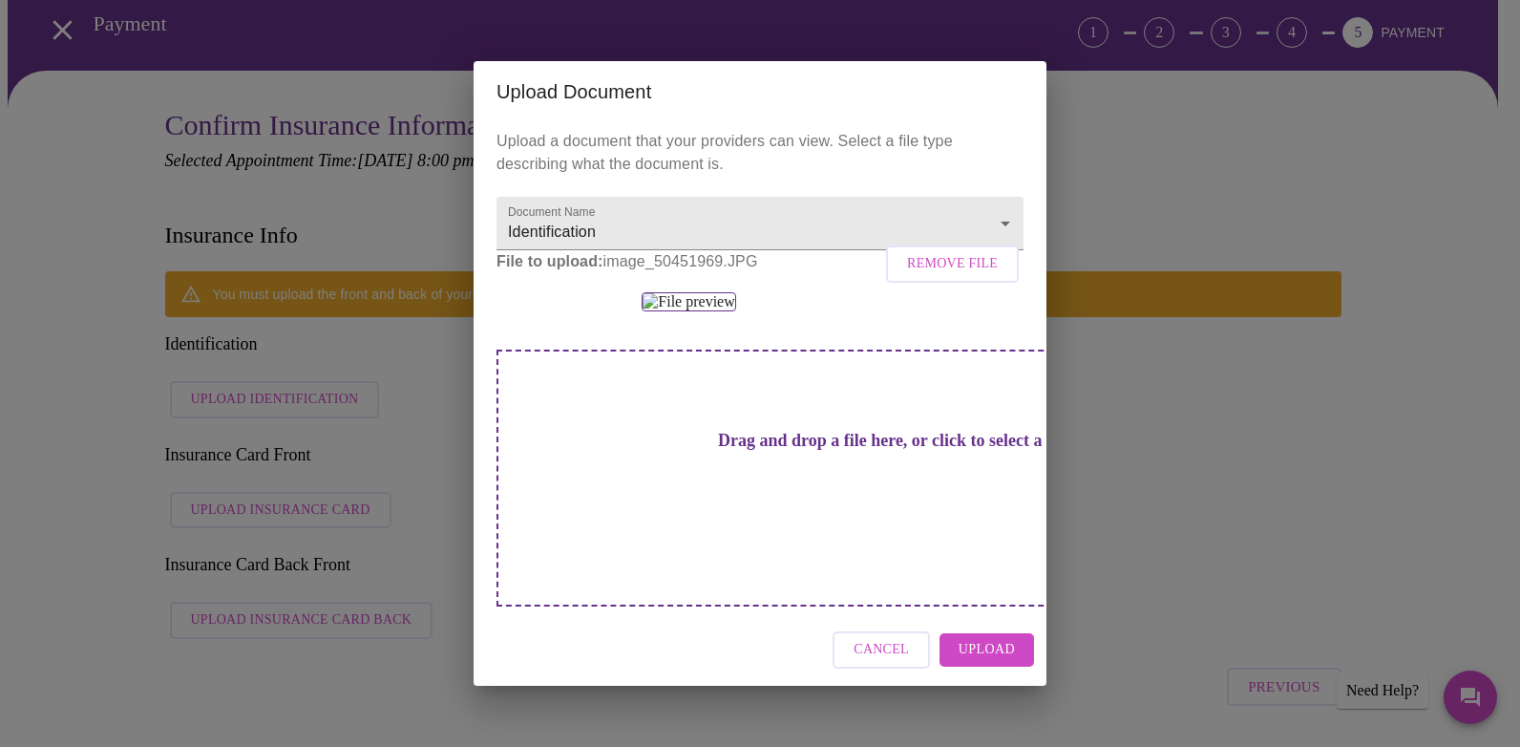
click at [995, 662] on span "Upload" at bounding box center [987, 650] width 56 height 24
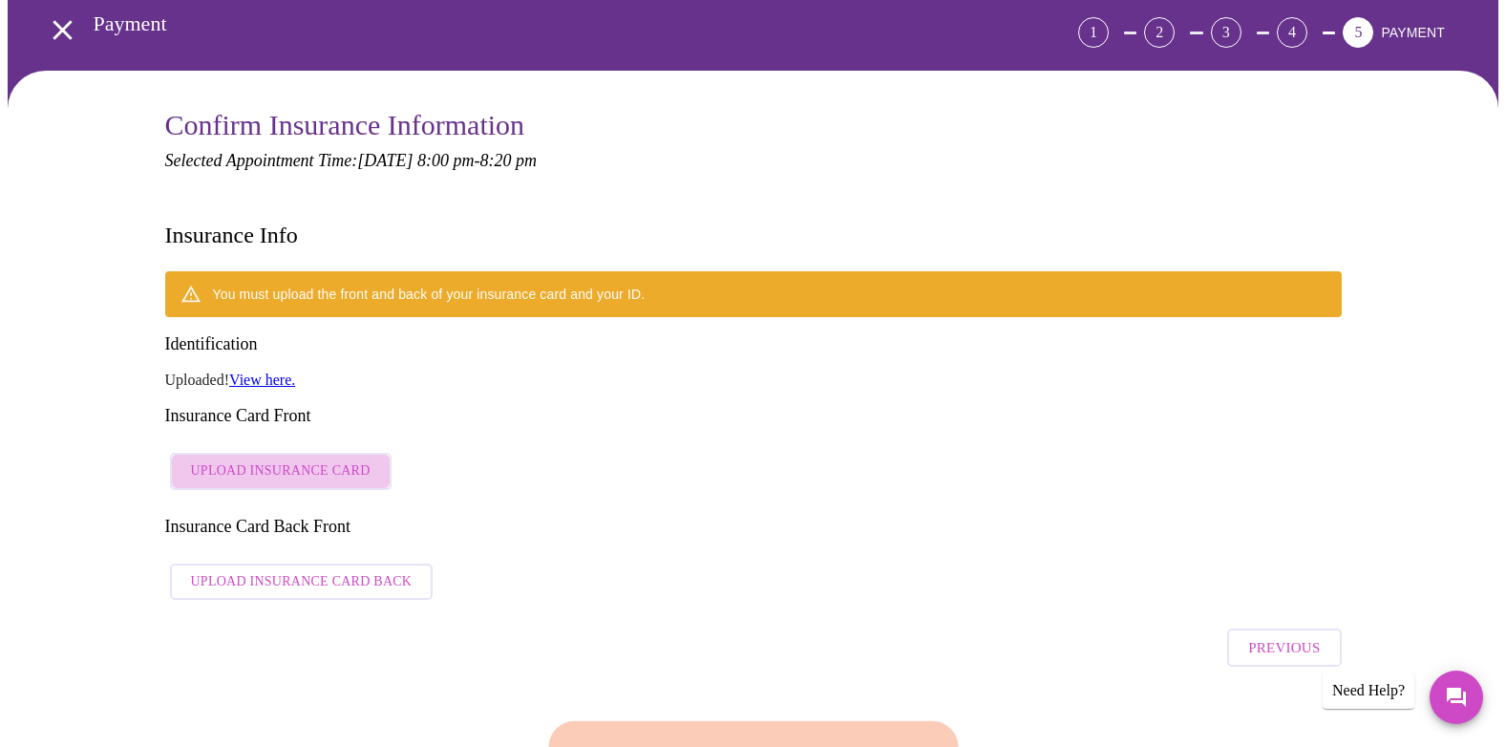
click at [314, 459] on span "Upload Insurance Card" at bounding box center [280, 471] width 179 height 24
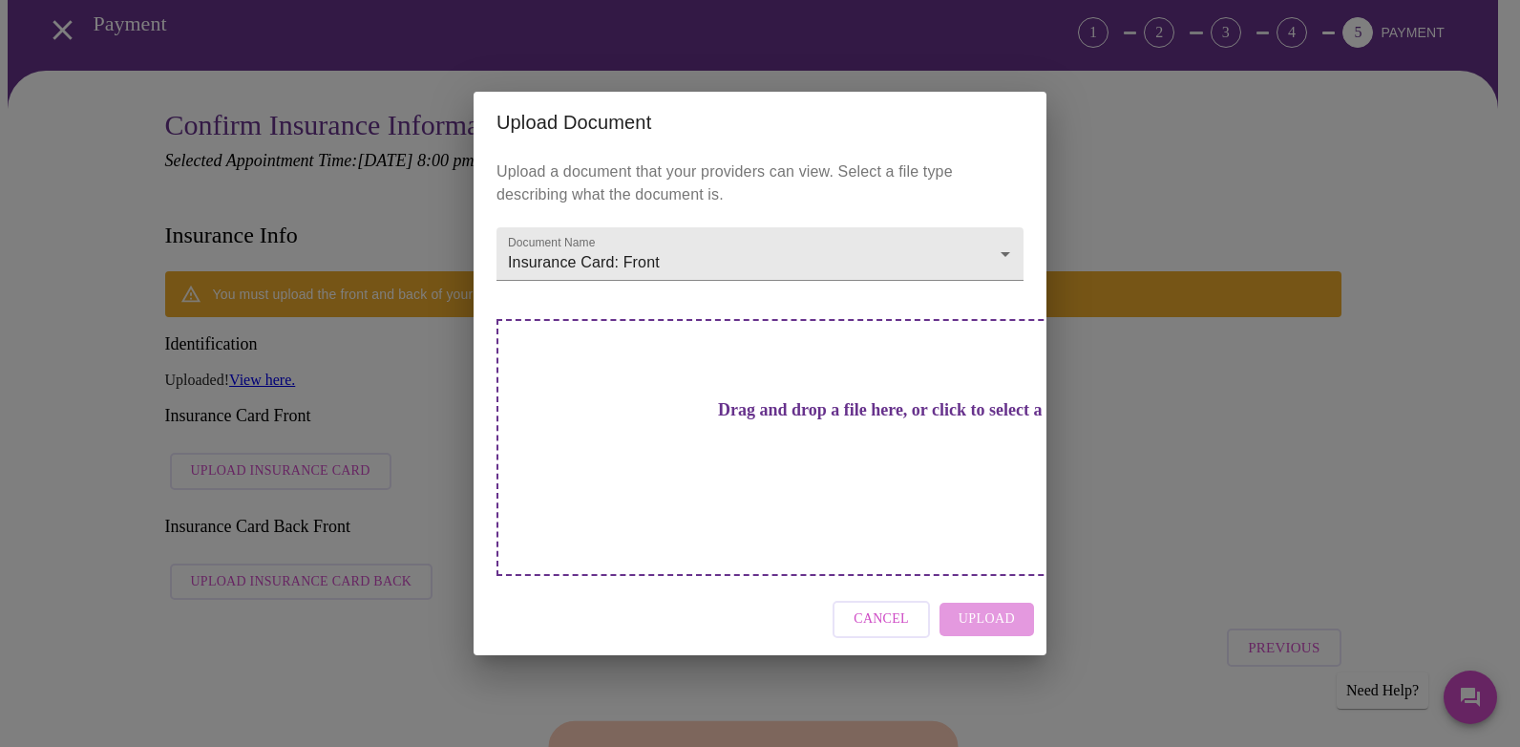
click at [757, 412] on div "Drag and drop a file here, or click to select a file" at bounding box center [893, 447] width 794 height 257
click at [784, 386] on div "Drag and drop a file here, or click to select a file" at bounding box center [893, 447] width 794 height 257
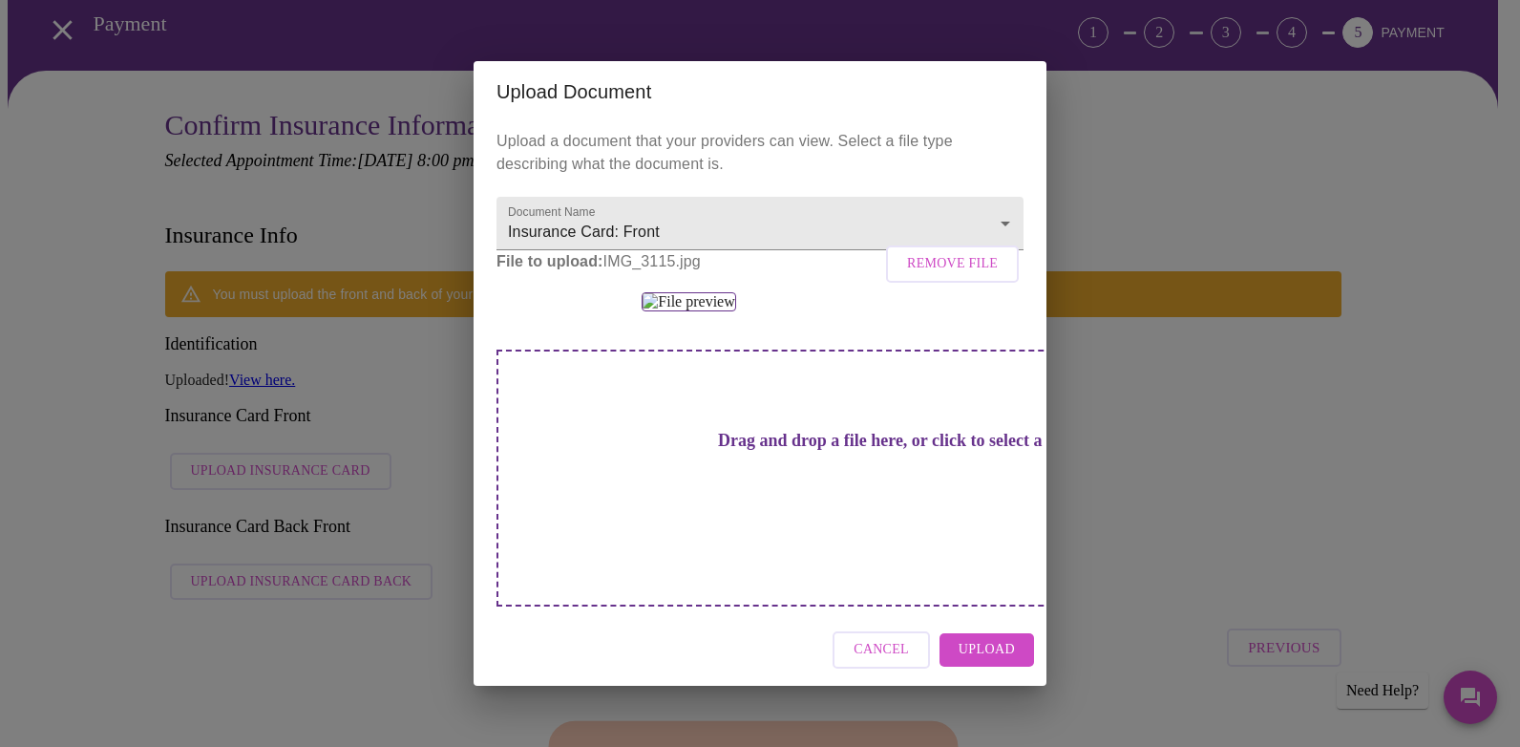
click at [990, 662] on span "Upload" at bounding box center [987, 650] width 56 height 24
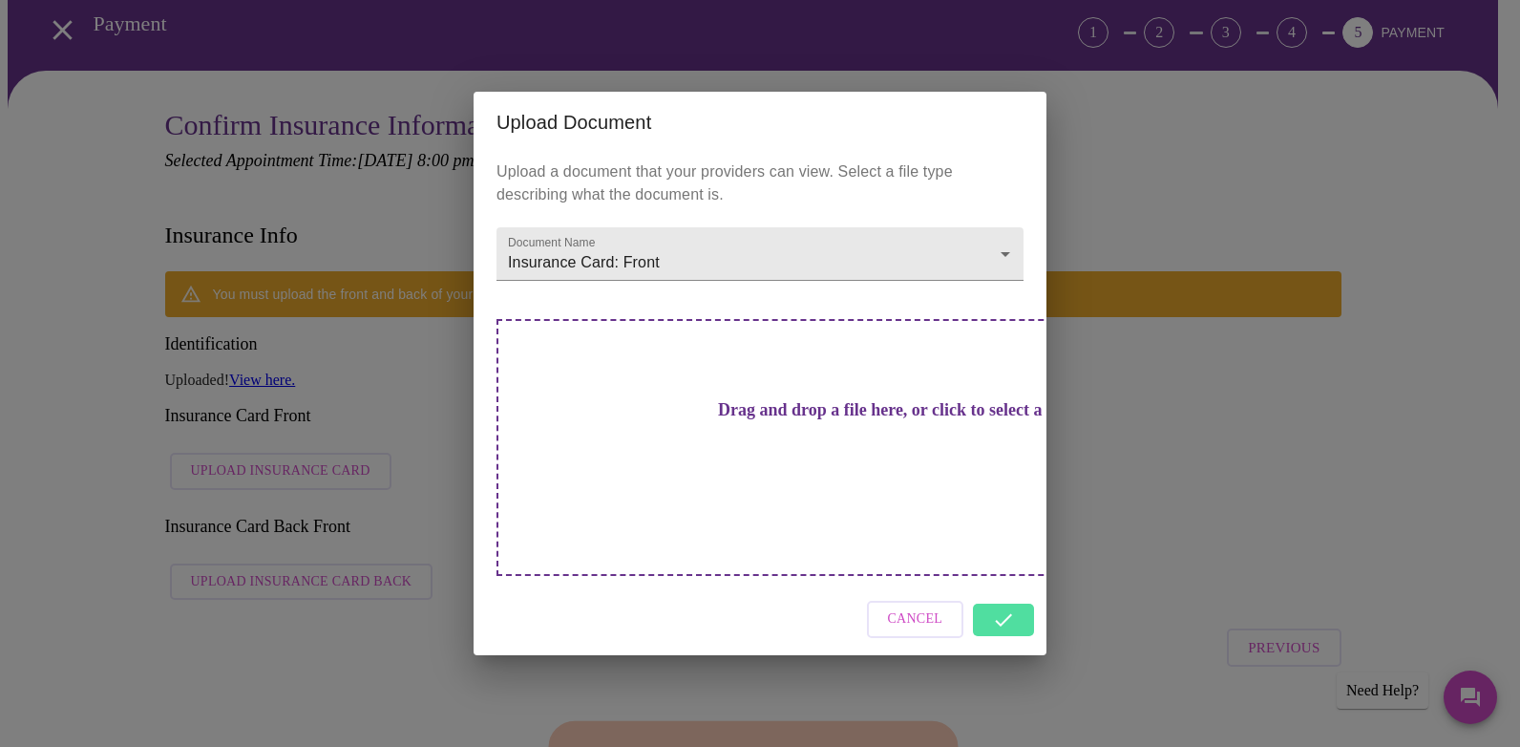
click at [335, 496] on div "Upload Document Upload a document that your providers can view. Select a file t…" at bounding box center [760, 373] width 1520 height 747
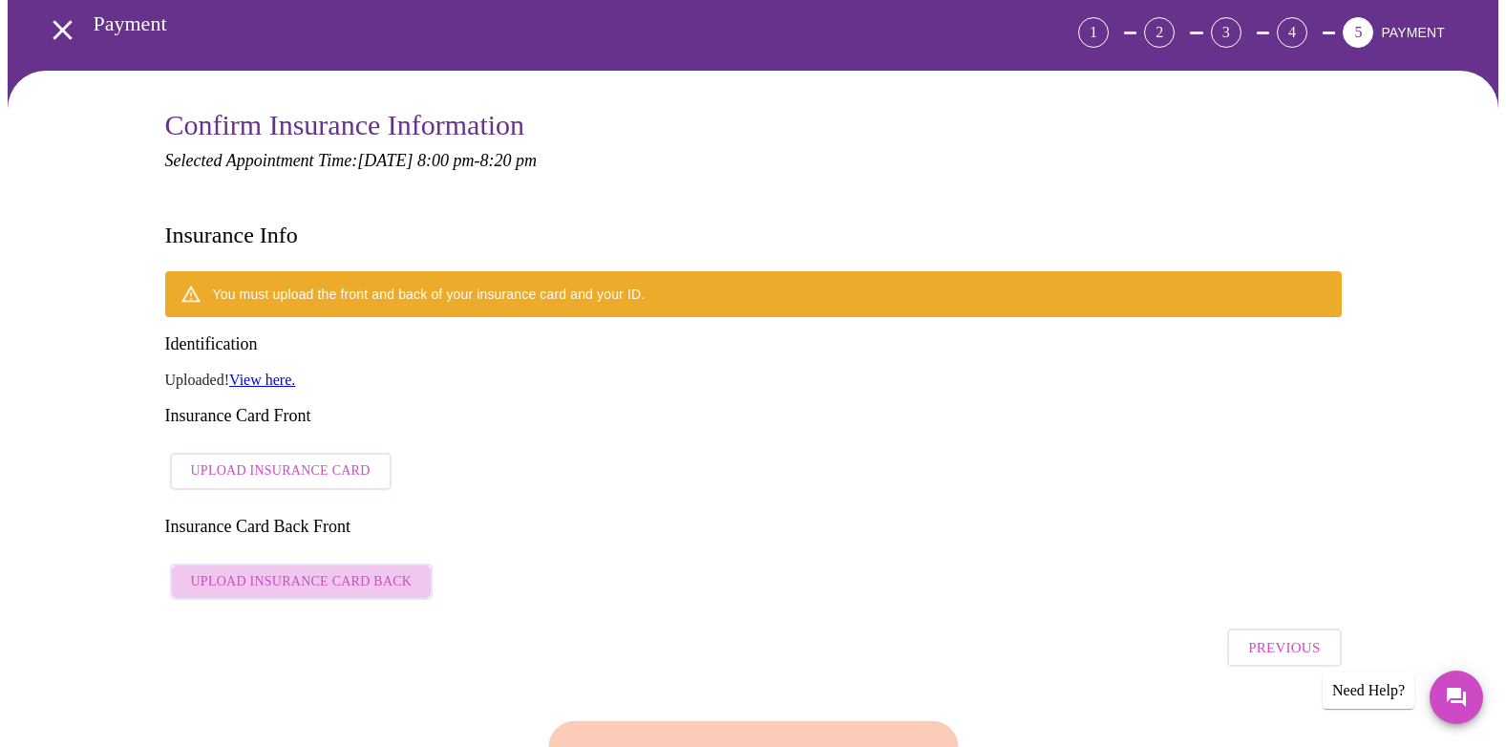
click at [335, 570] on span "Upload Insurance Card Back" at bounding box center [301, 582] width 221 height 24
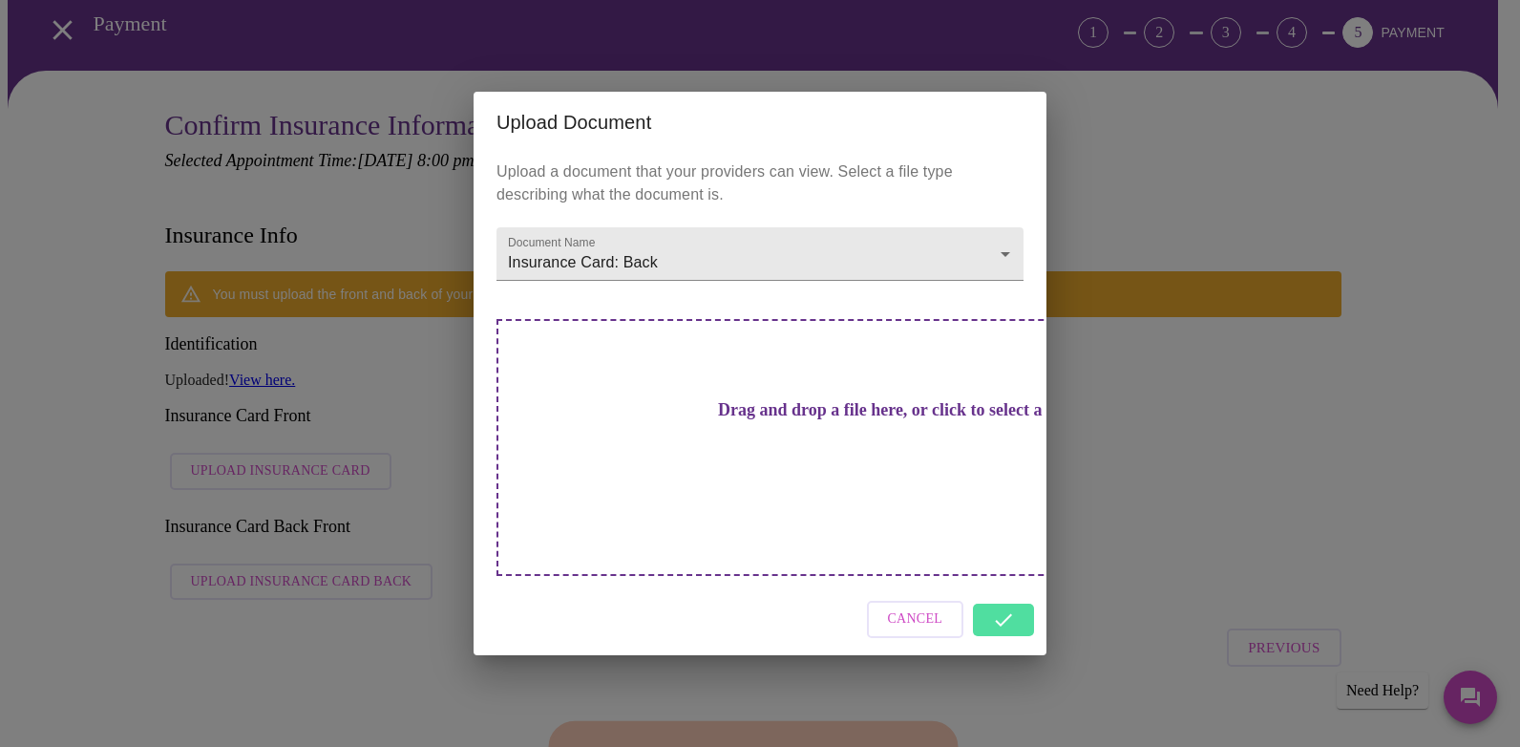
click at [683, 420] on h3 "Drag and drop a file here, or click to select a file" at bounding box center [893, 410] width 527 height 20
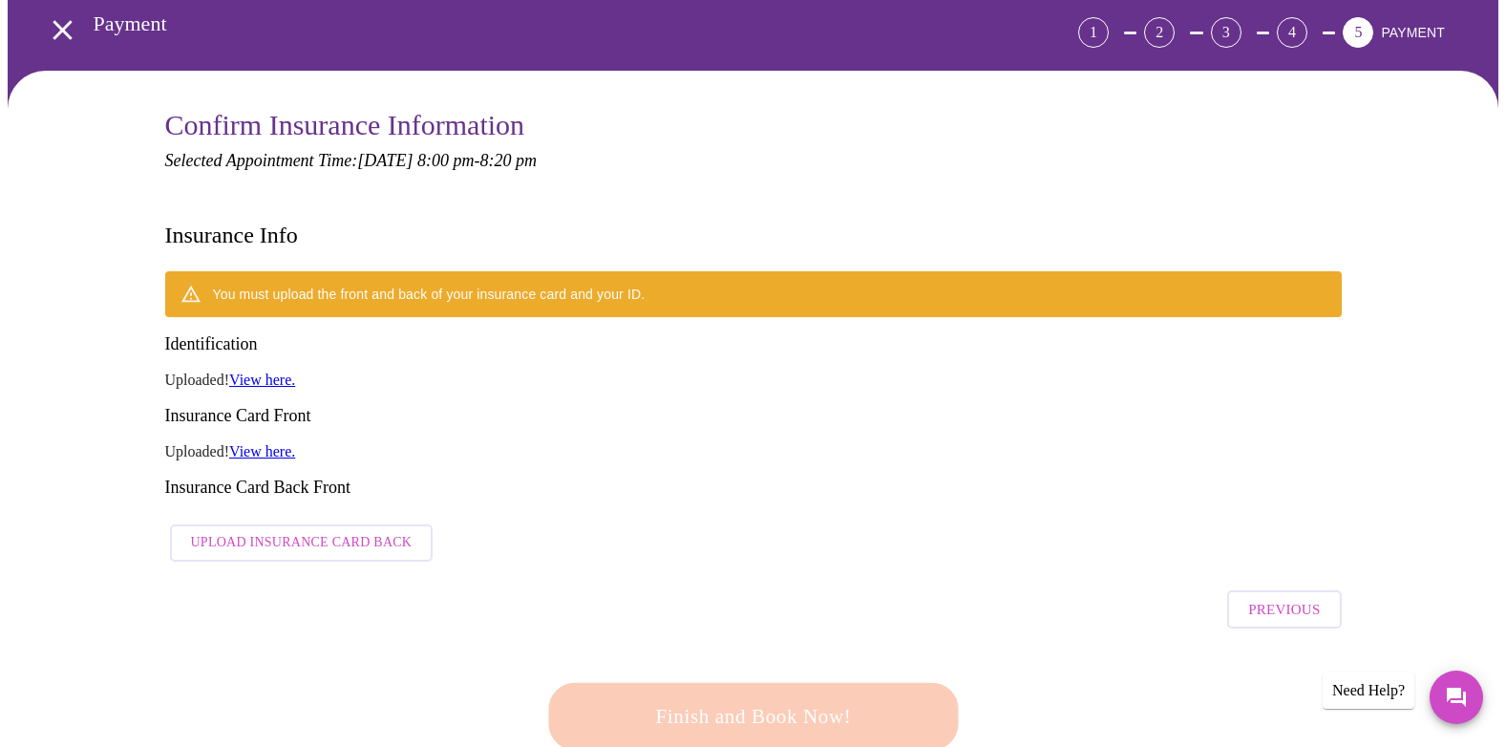
click at [365, 531] on span "Upload Insurance Card Back" at bounding box center [301, 543] width 221 height 24
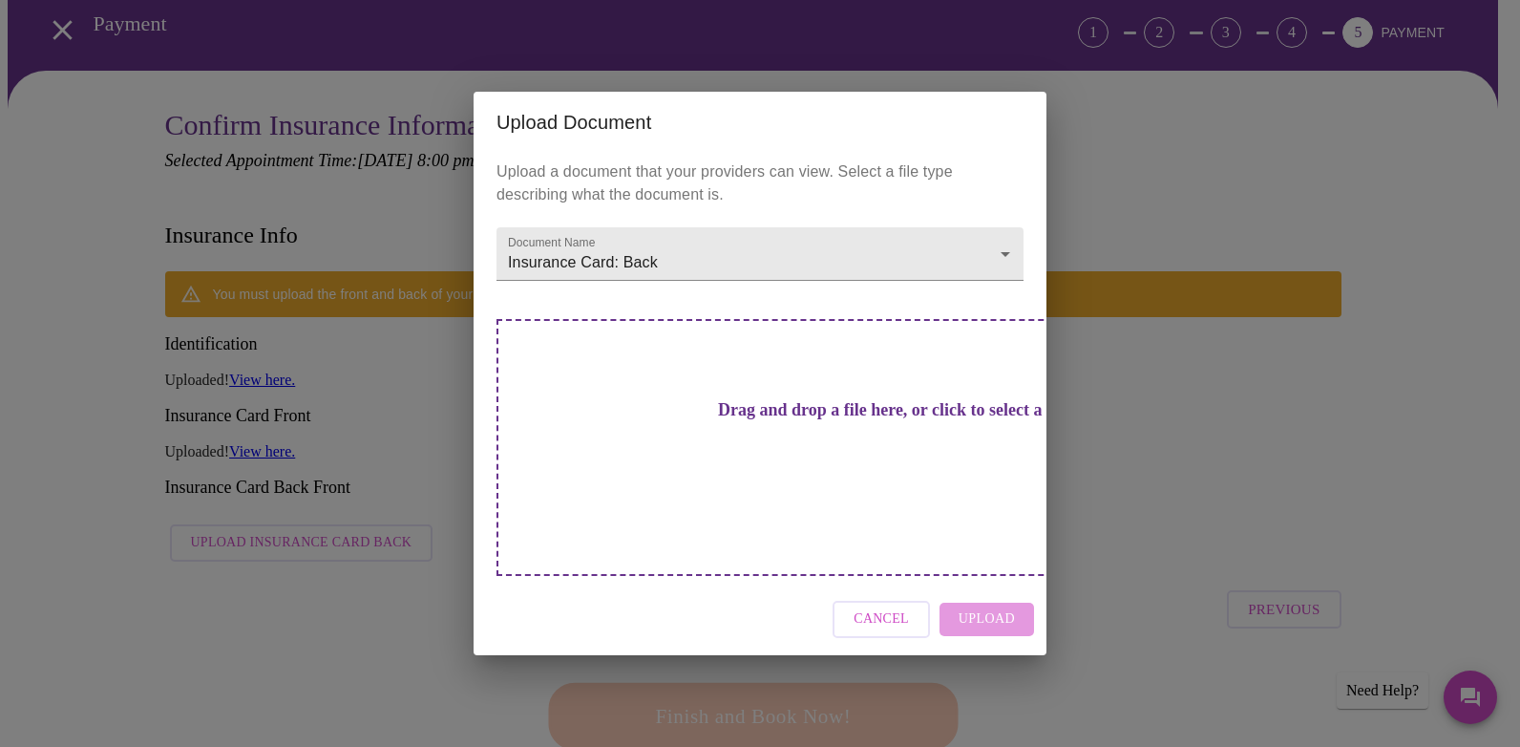
click at [717, 413] on div "Drag and drop a file here, or click to select a file" at bounding box center [893, 447] width 794 height 257
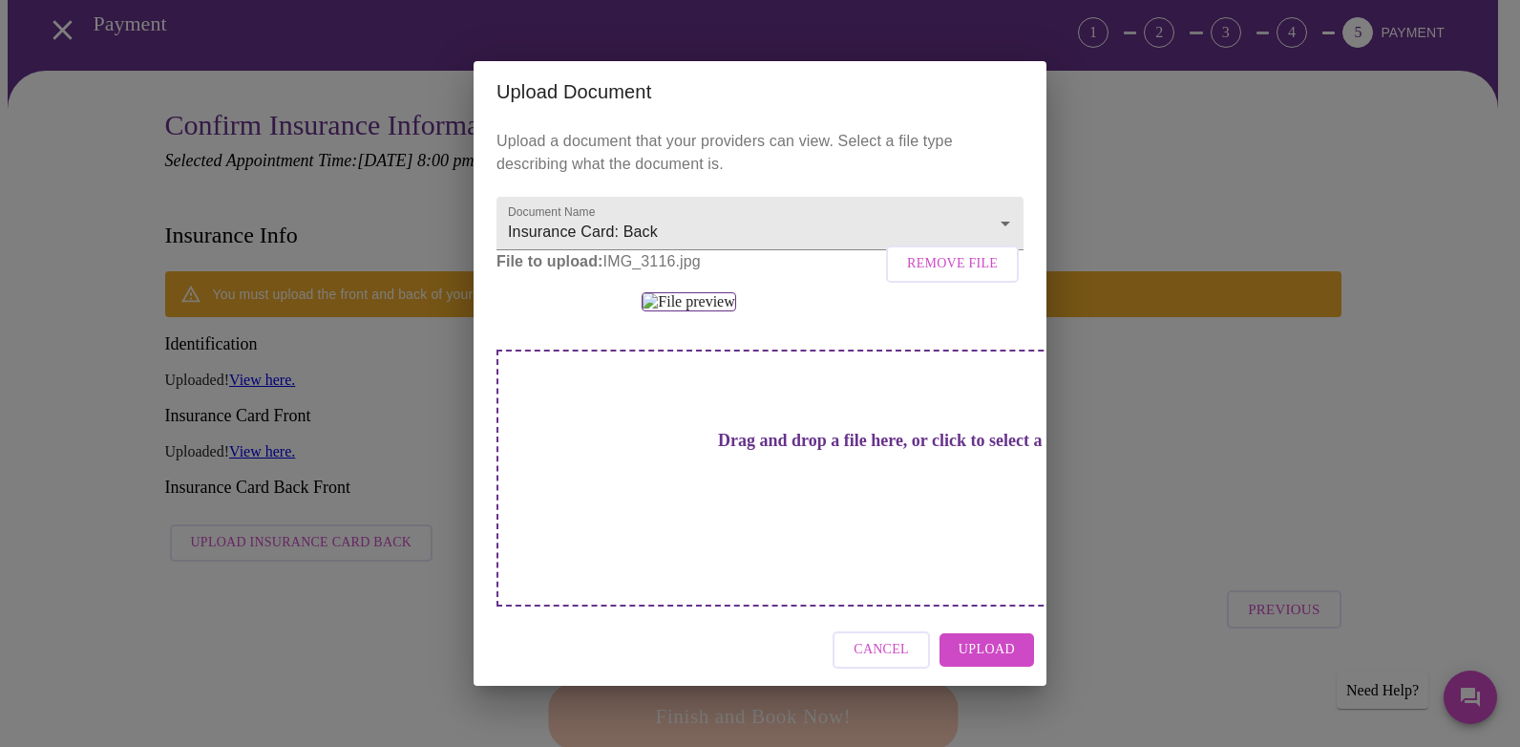
click at [994, 662] on span "Upload" at bounding box center [987, 650] width 56 height 24
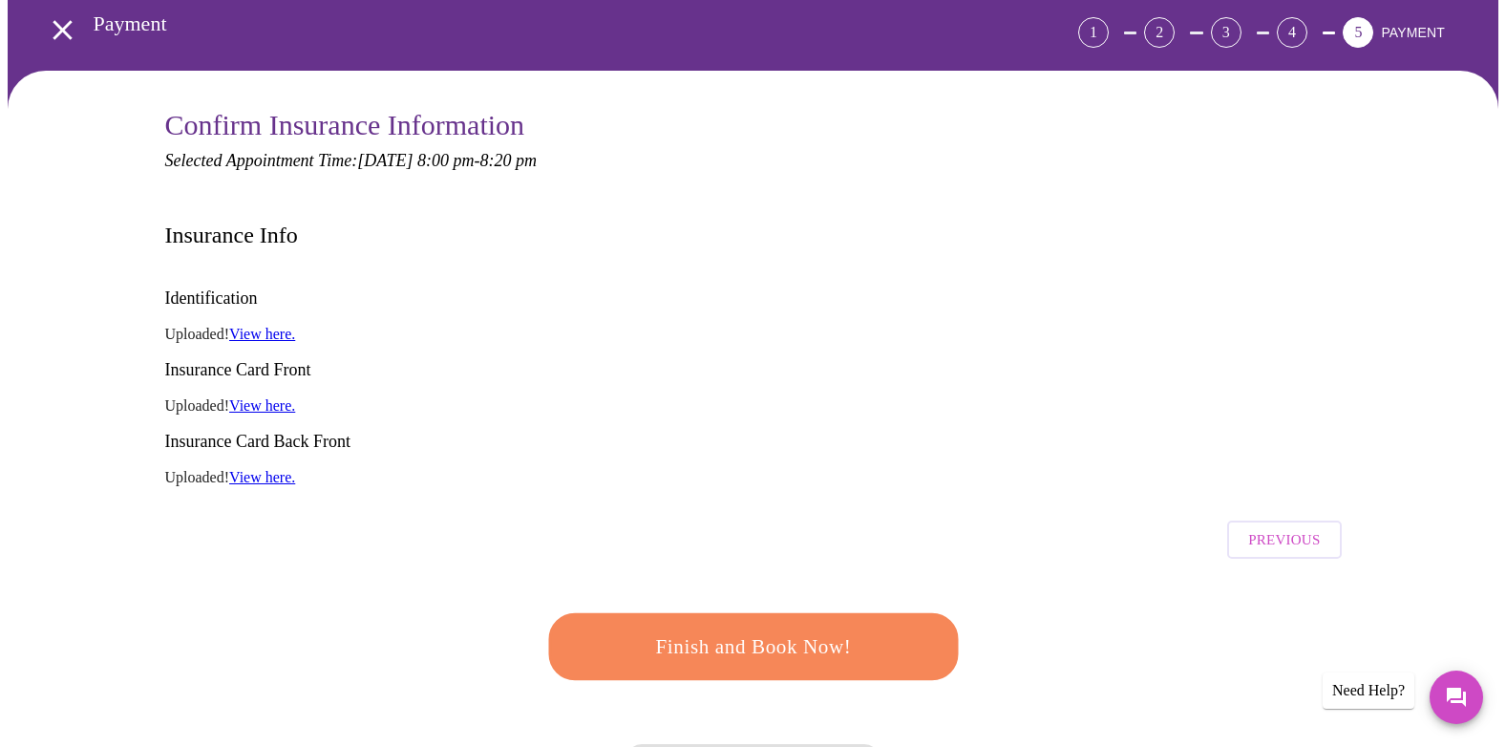
click at [848, 628] on span "Finish and Book Now!" at bounding box center [753, 646] width 366 height 36
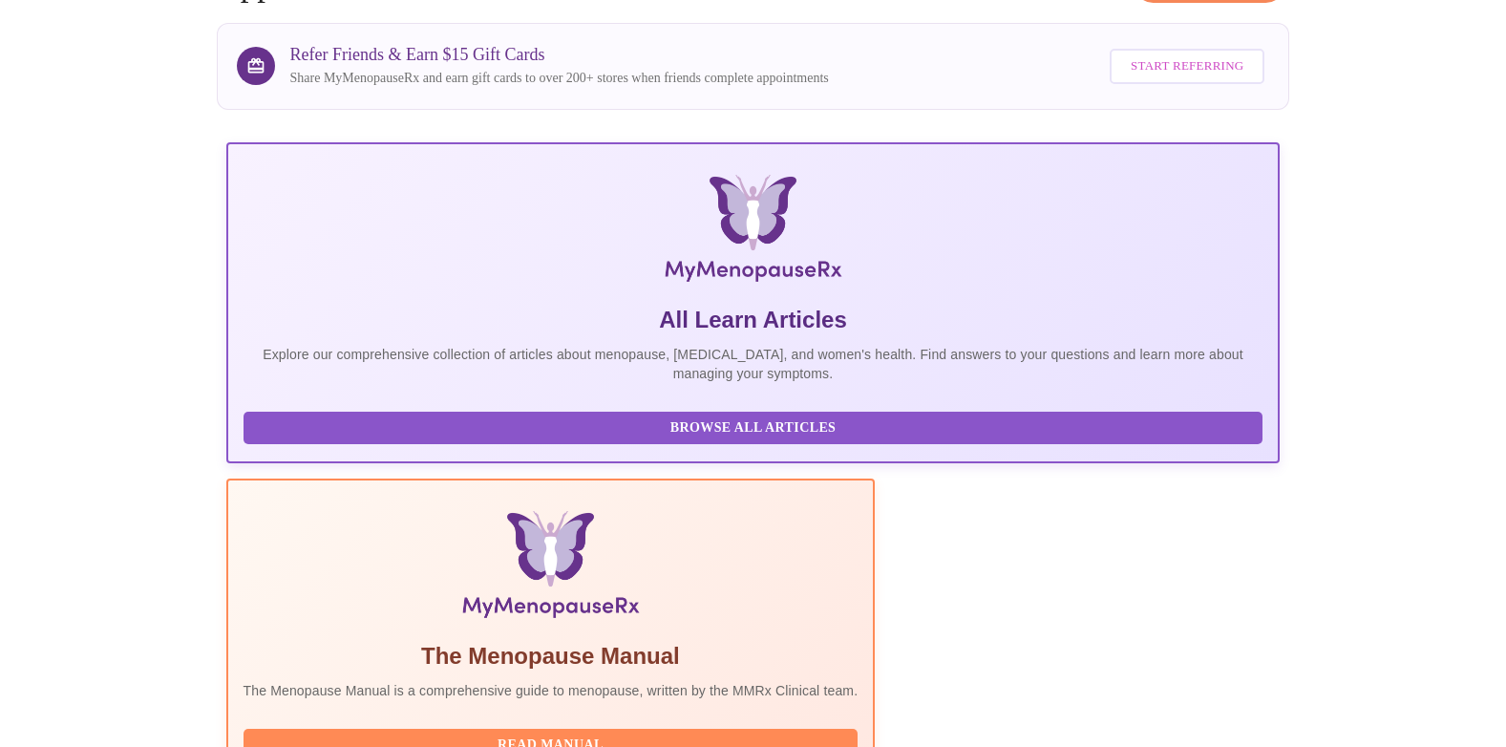
scroll to position [299, 0]
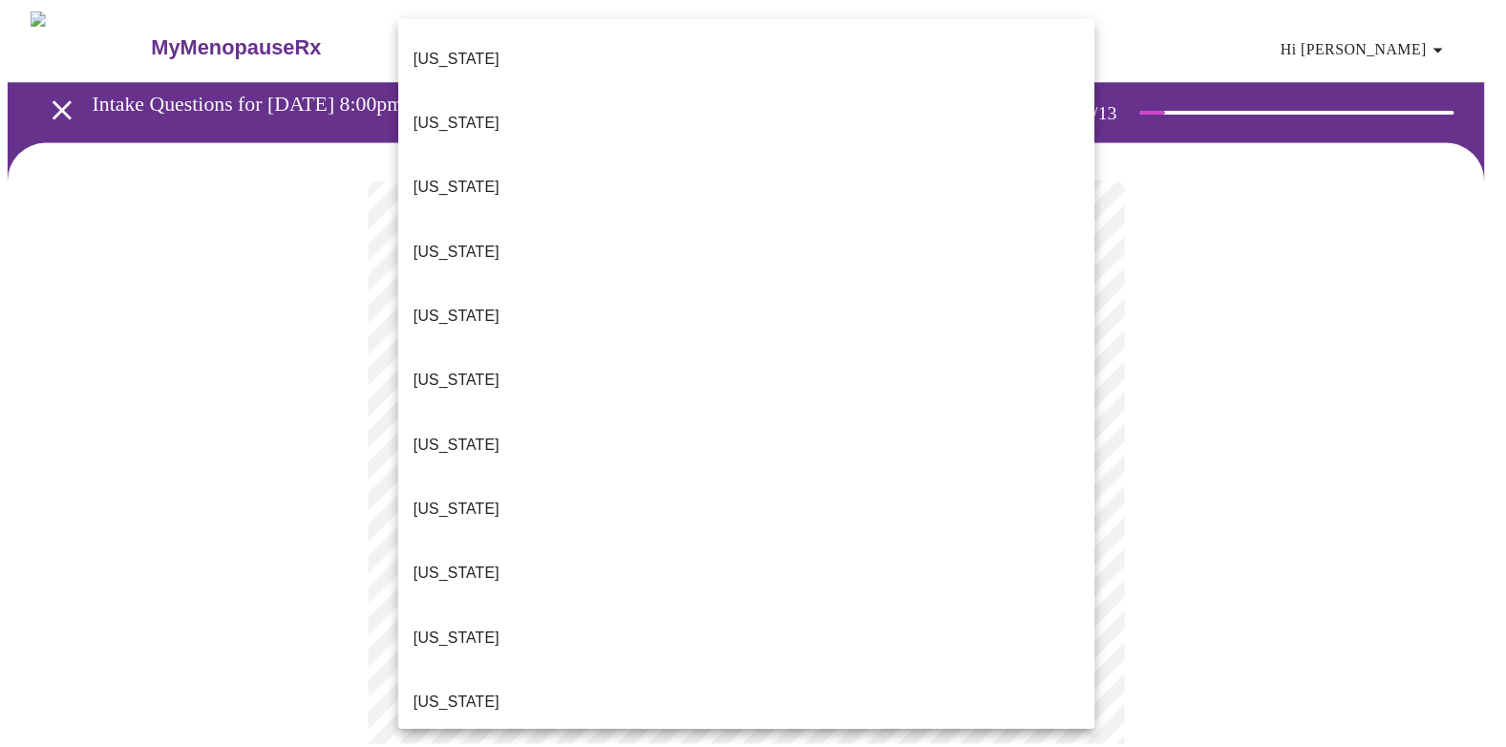
scroll to position [1511, 0]
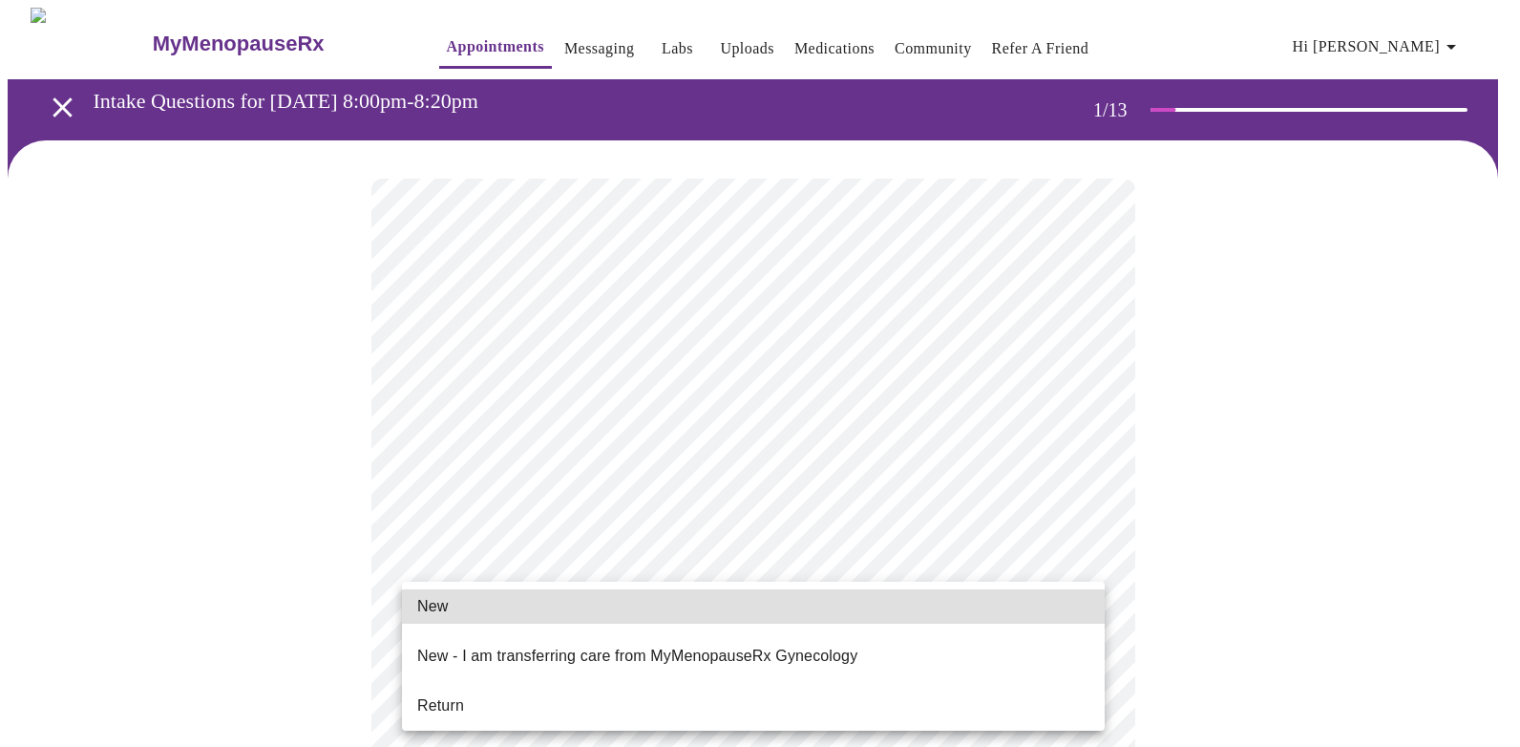
click at [571, 644] on p "New - I am transferring care from MyMenopauseRx Gynecology" at bounding box center [637, 655] width 440 height 23
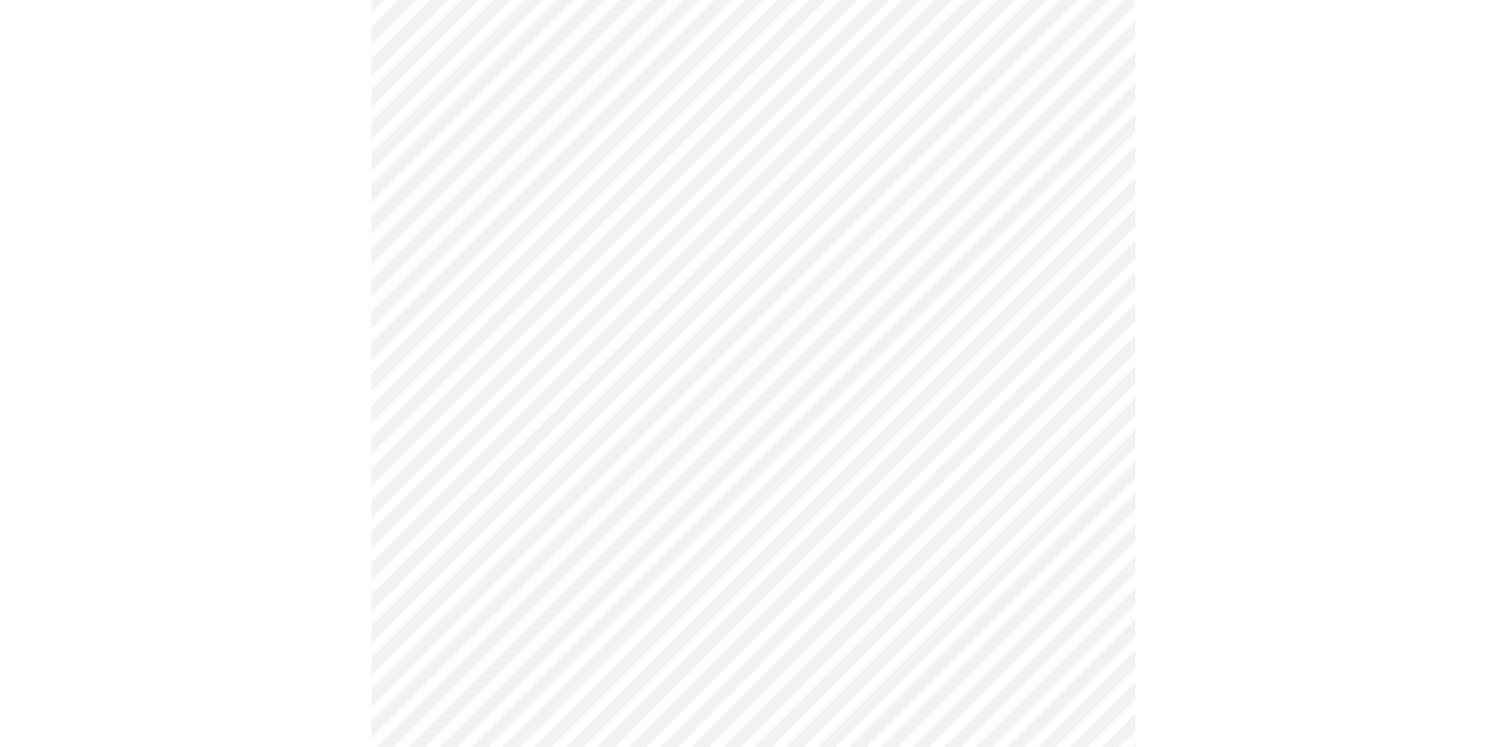
scroll to position [191, 0]
click at [673, 379] on body "MyMenopauseRx Appointments Messaging Labs Uploads Medications Community Refer a…" at bounding box center [753, 683] width 1490 height 1733
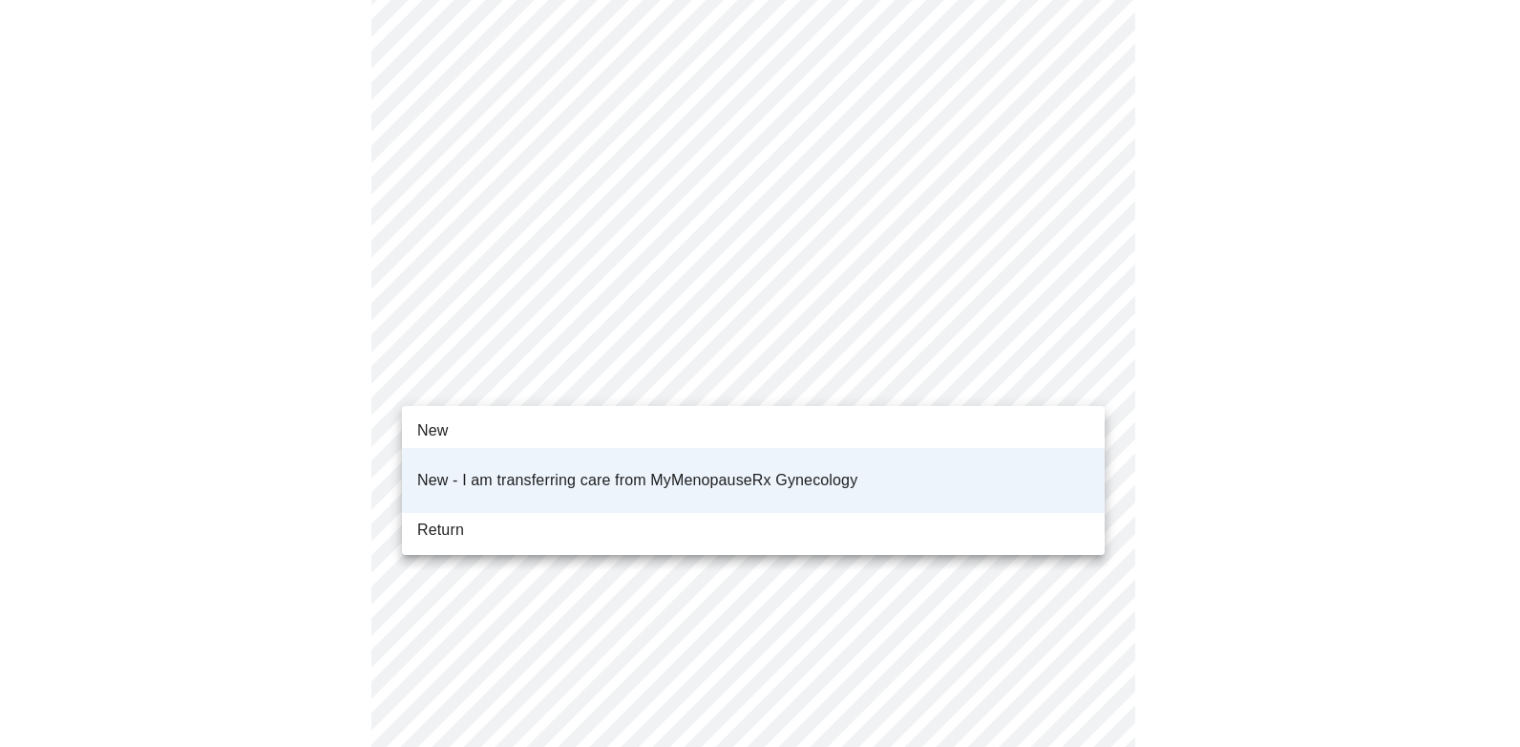
click at [479, 435] on li "New" at bounding box center [753, 430] width 703 height 34
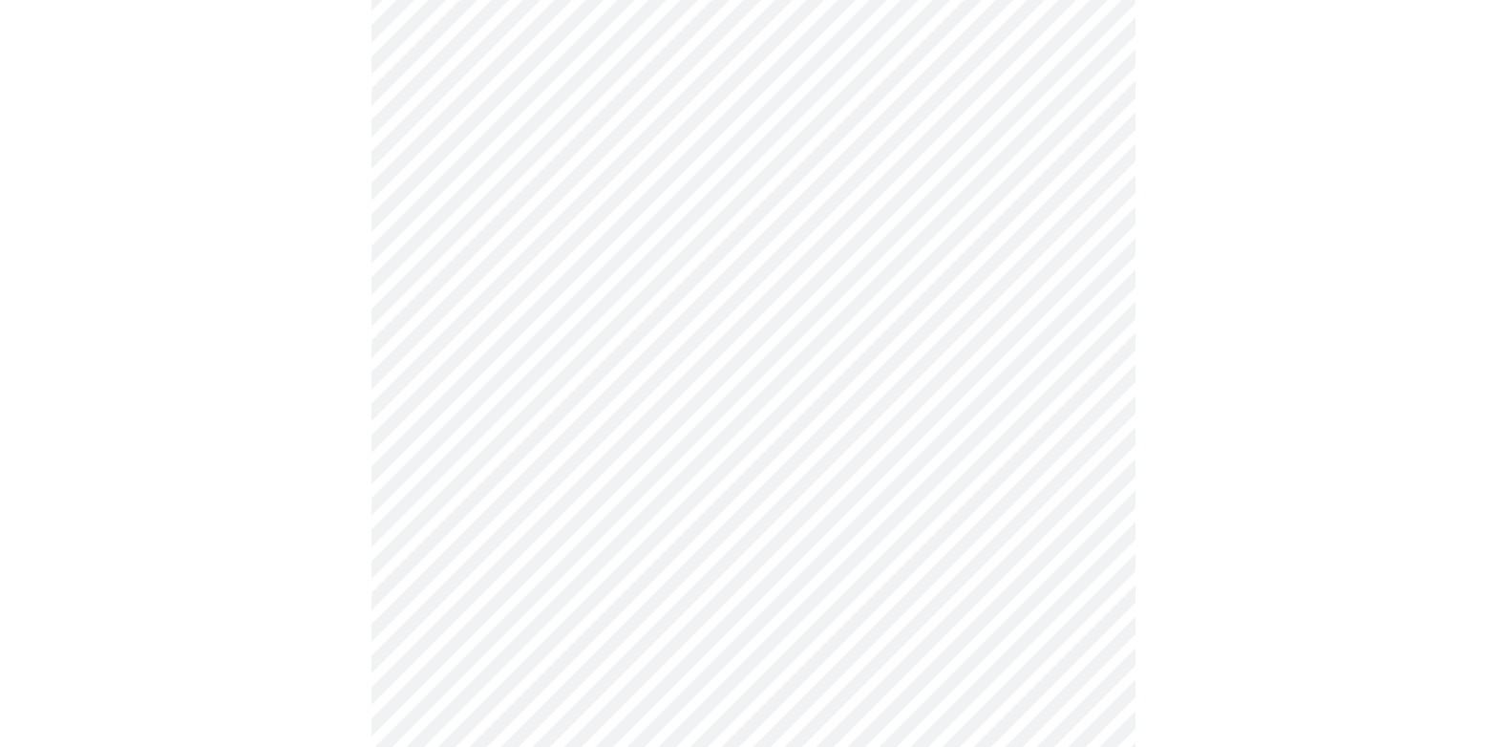
scroll to position [955, 0]
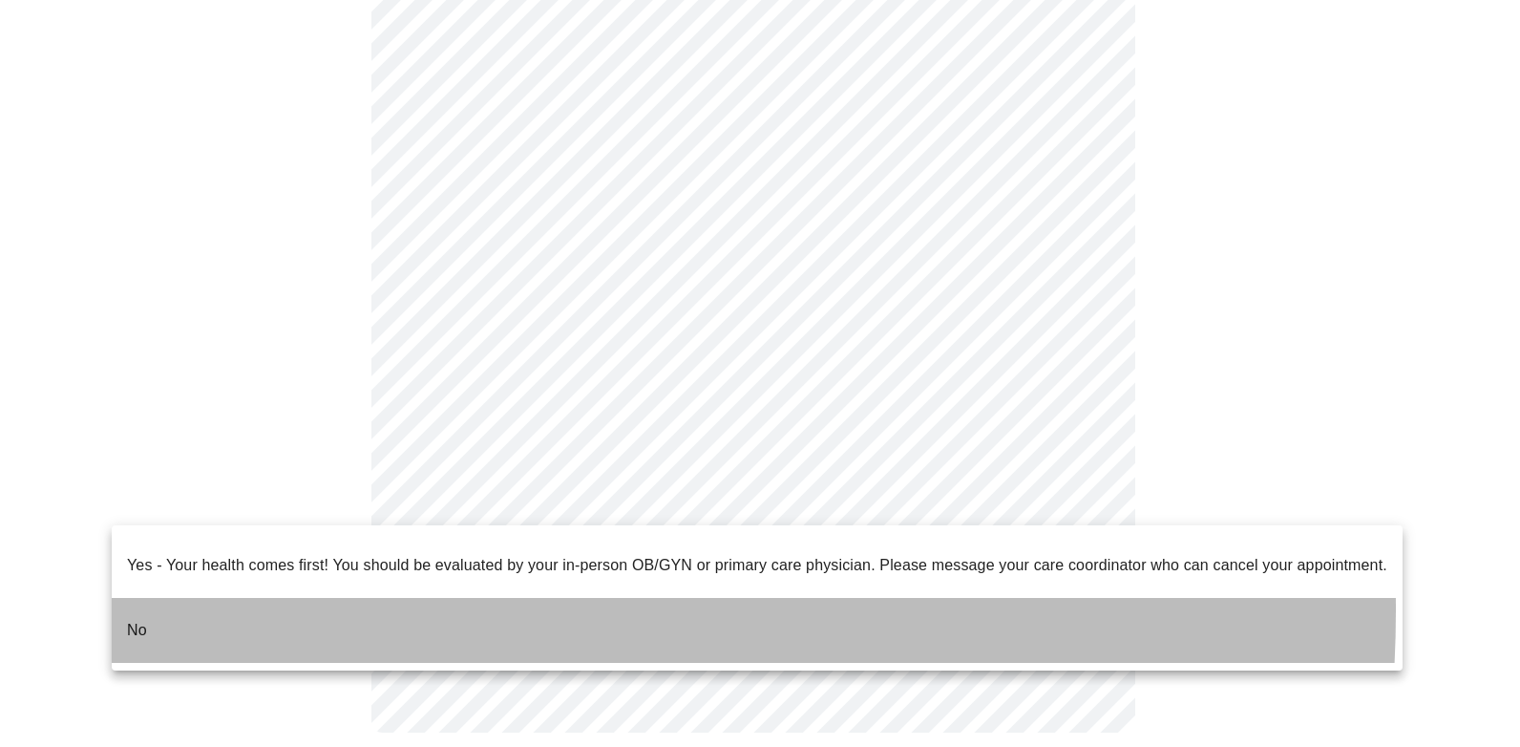
click at [359, 598] on li "No" at bounding box center [757, 630] width 1291 height 65
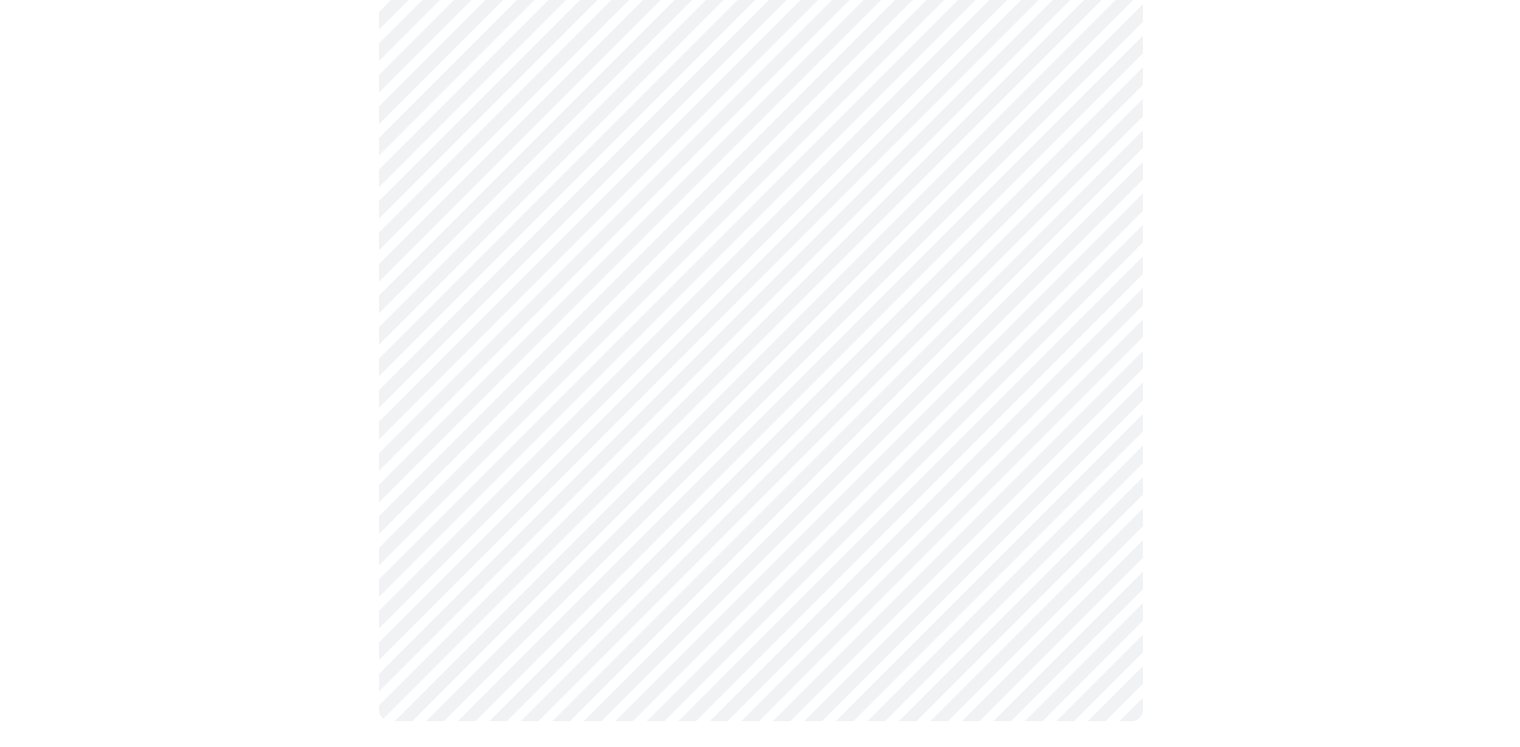
scroll to position [0, 0]
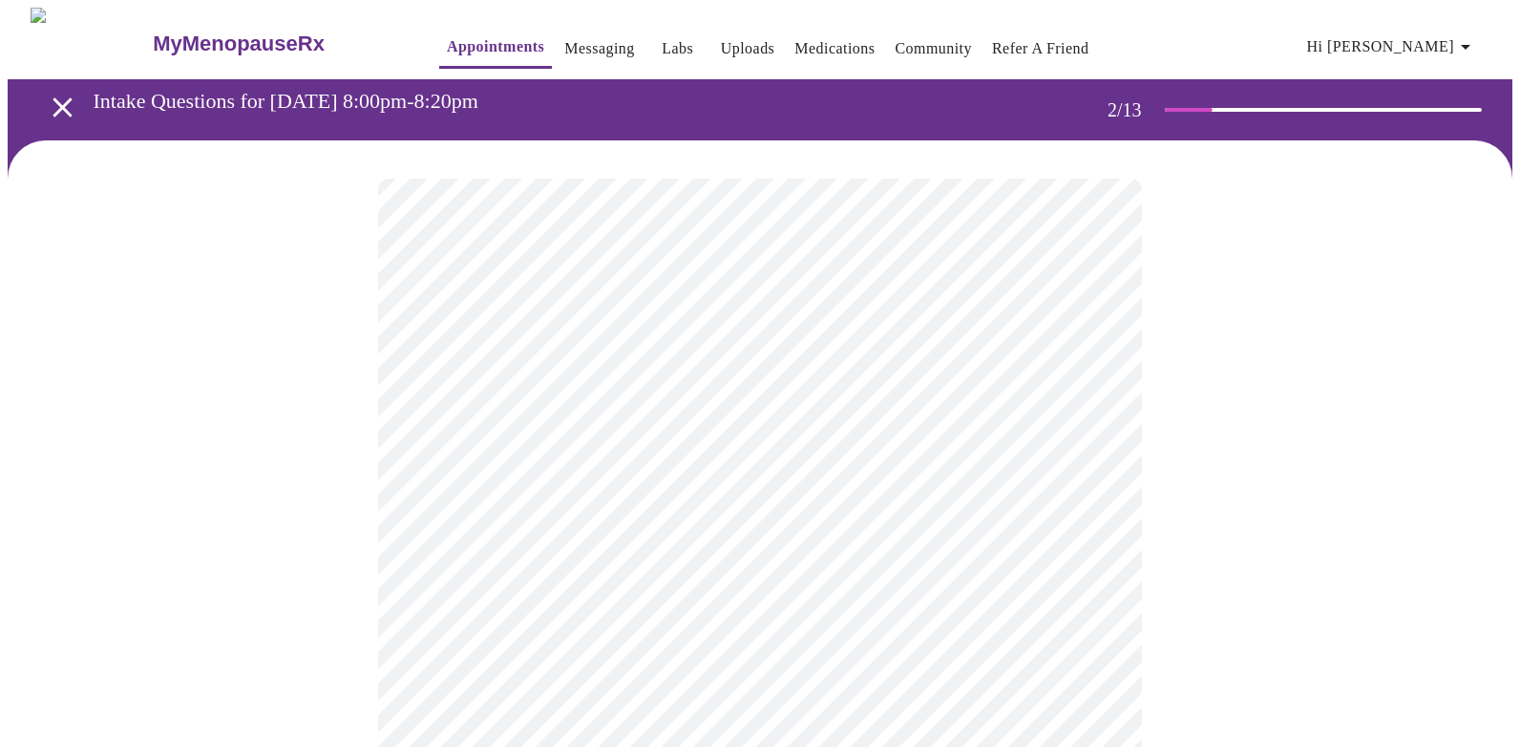
click at [790, 394] on body "MyMenopauseRx Appointments Messaging Labs Uploads Medications Community Refer a…" at bounding box center [760, 582] width 1505 height 1148
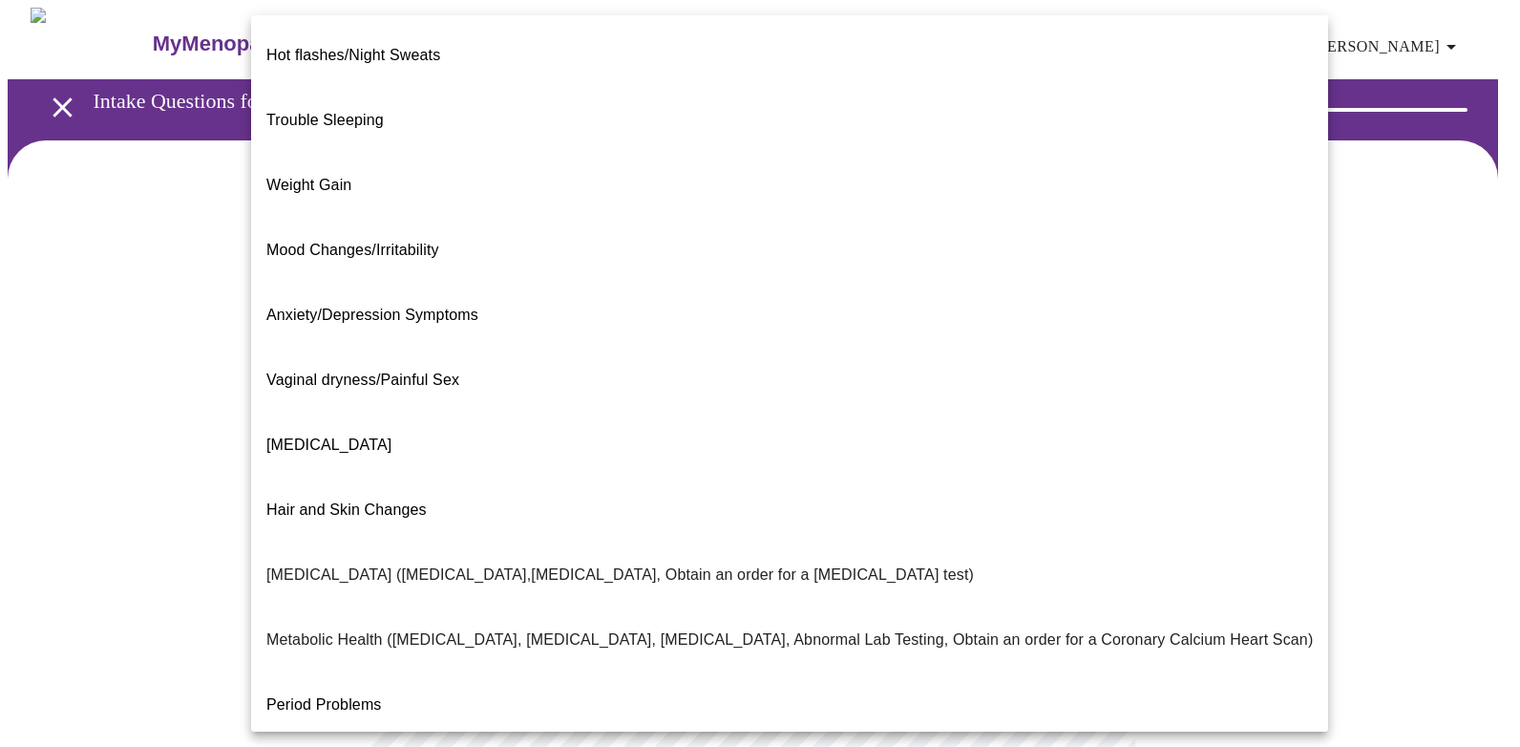
click at [152, 296] on div at bounding box center [760, 373] width 1520 height 747
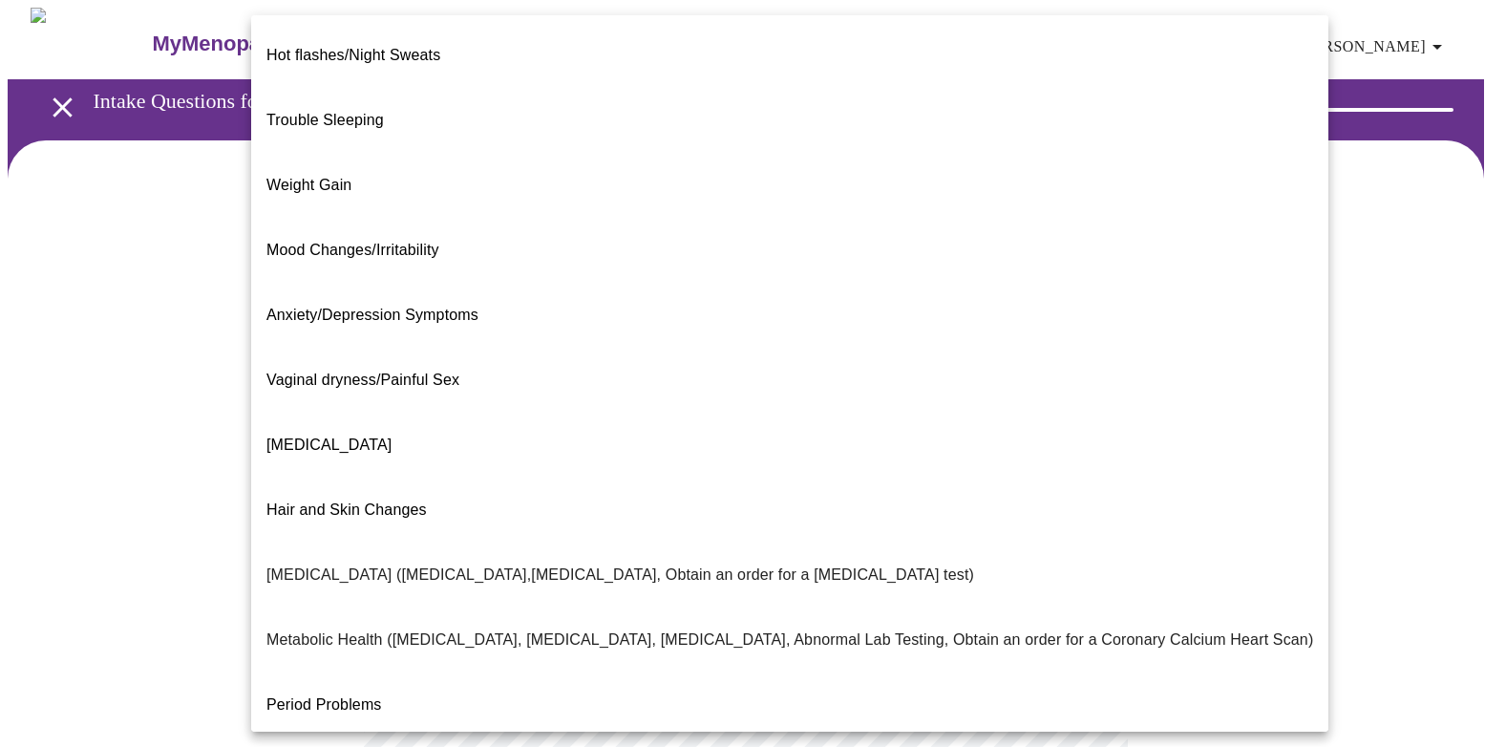
click at [777, 399] on body "MyMenopauseRx Appointments Messaging Labs Uploads Medications Community Refer a…" at bounding box center [753, 582] width 1490 height 1148
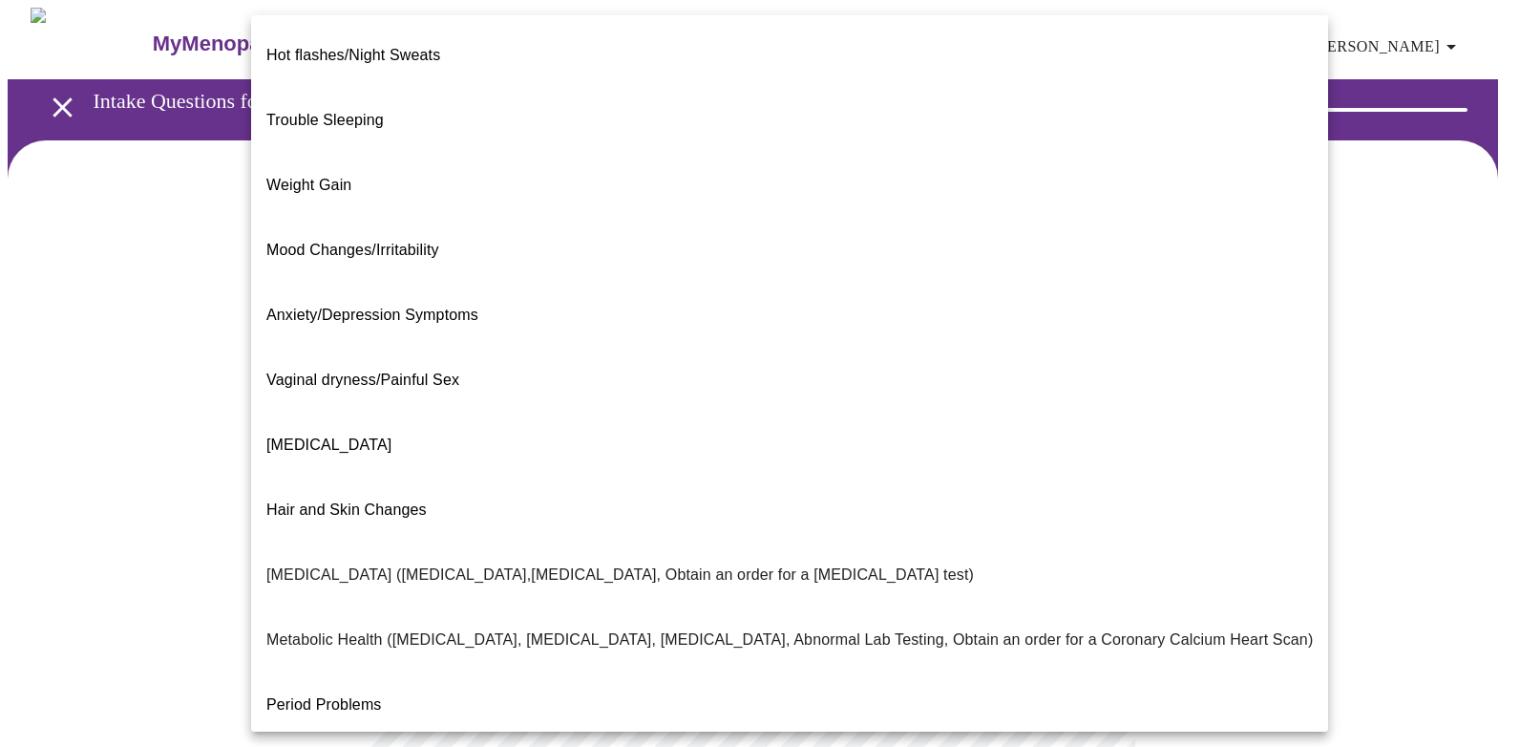
click at [404, 371] on span "Vaginal dryness/Painful Sex" at bounding box center [362, 379] width 193 height 16
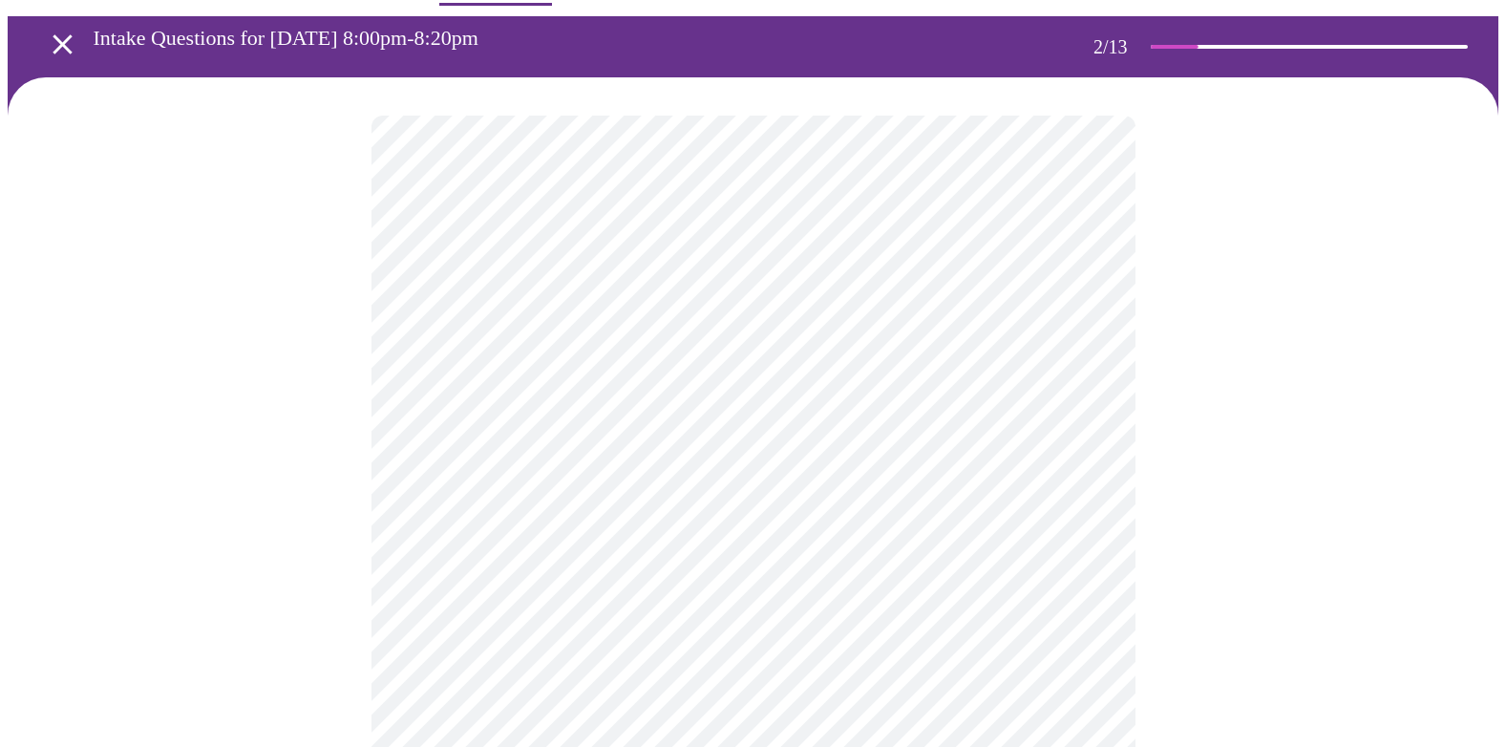
scroll to position [95, 0]
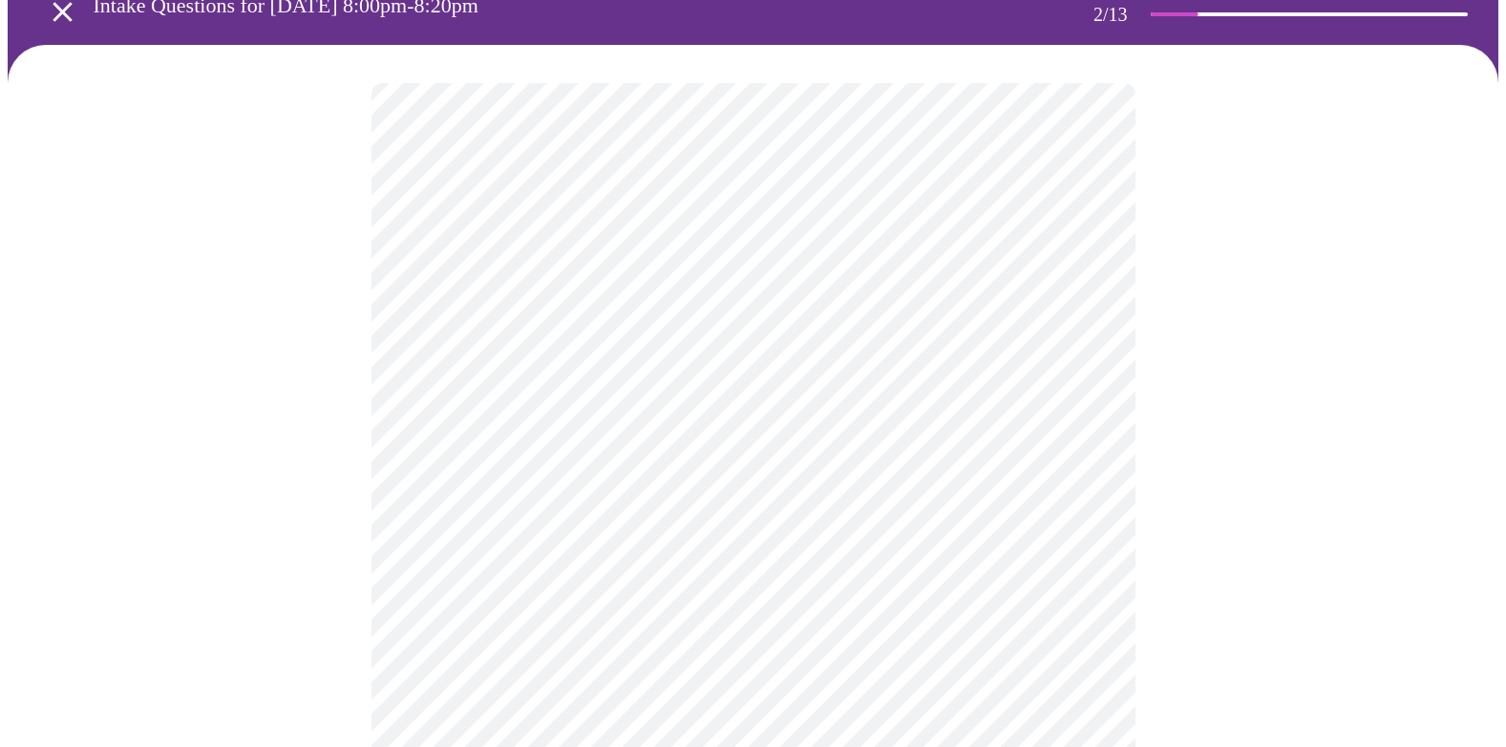
click at [998, 492] on body "MyMenopauseRx Appointments Messaging Labs Uploads Medications Community Refer a…" at bounding box center [753, 480] width 1490 height 1136
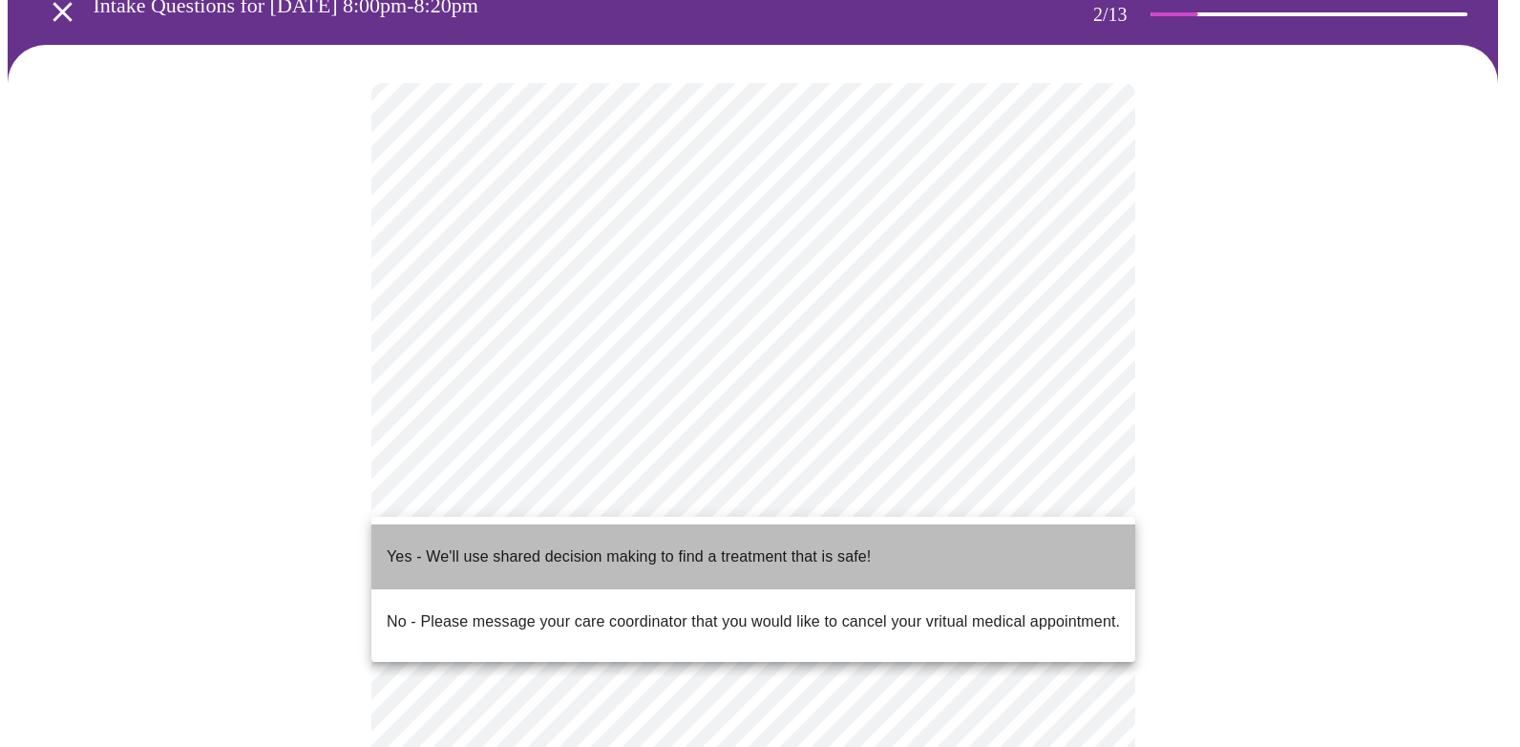
click at [714, 547] on p "Yes - We'll use shared decision making to find a treatment that is safe!" at bounding box center [629, 556] width 484 height 23
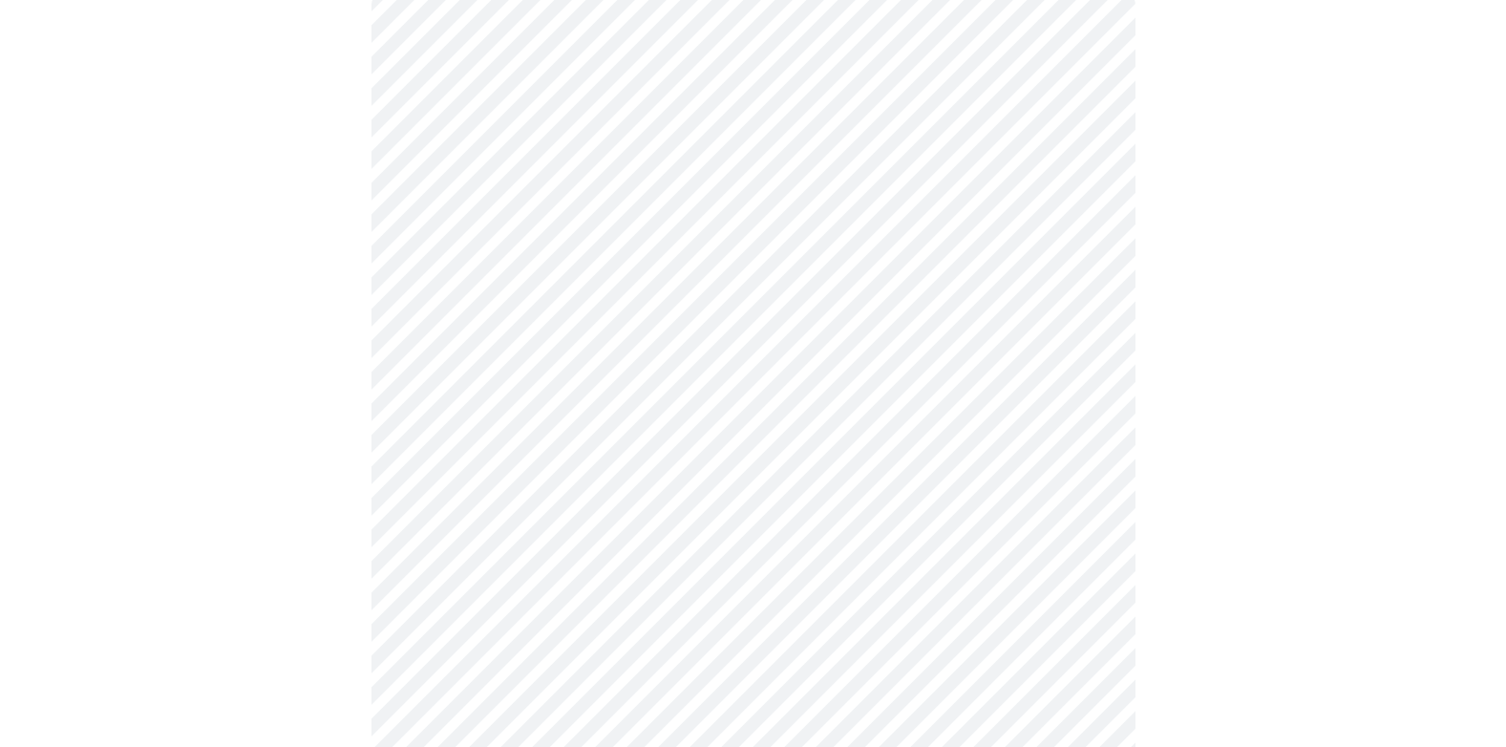
scroll to position [0, 0]
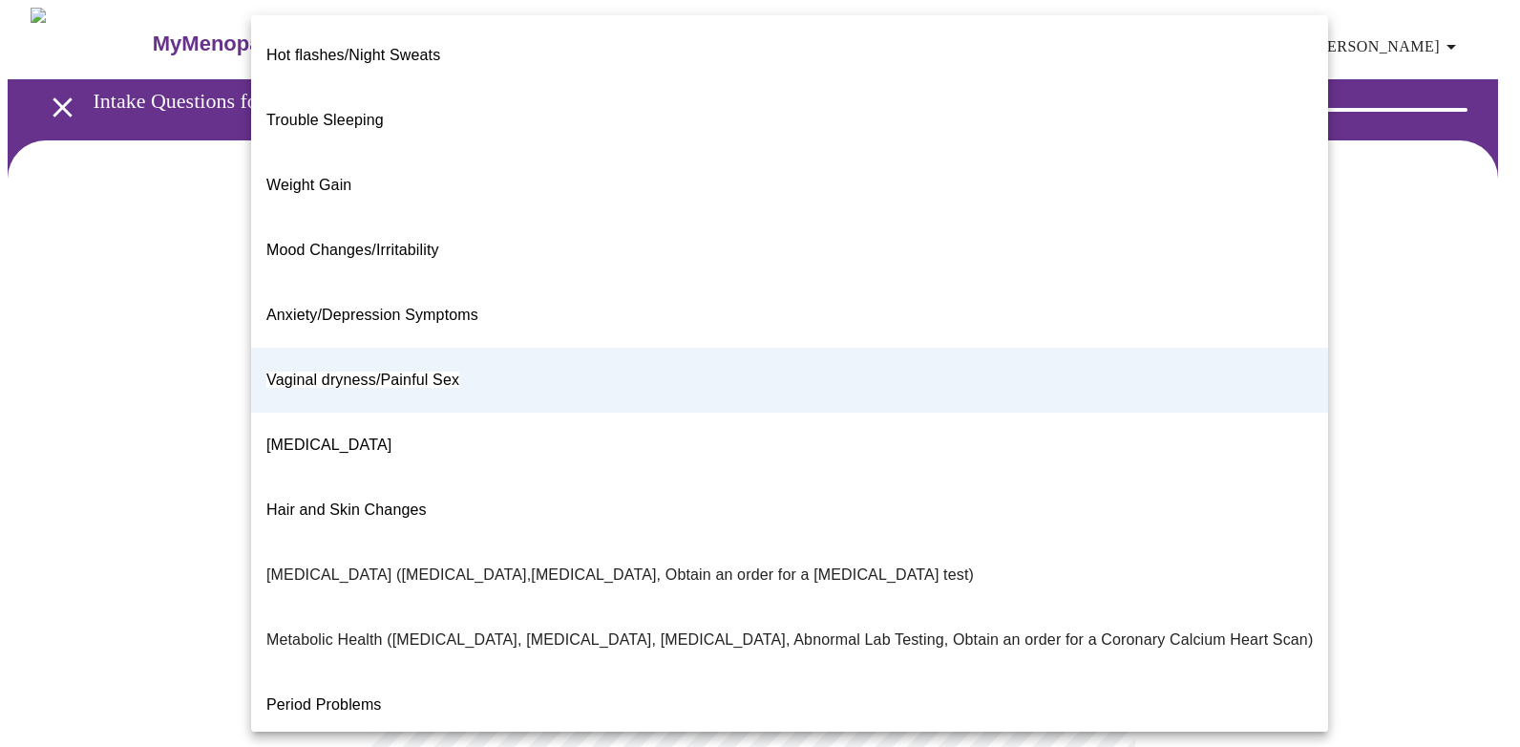
click at [688, 405] on body "MyMenopauseRx Appointments Messaging Labs Uploads Medications Community Refer a…" at bounding box center [760, 570] width 1505 height 1125
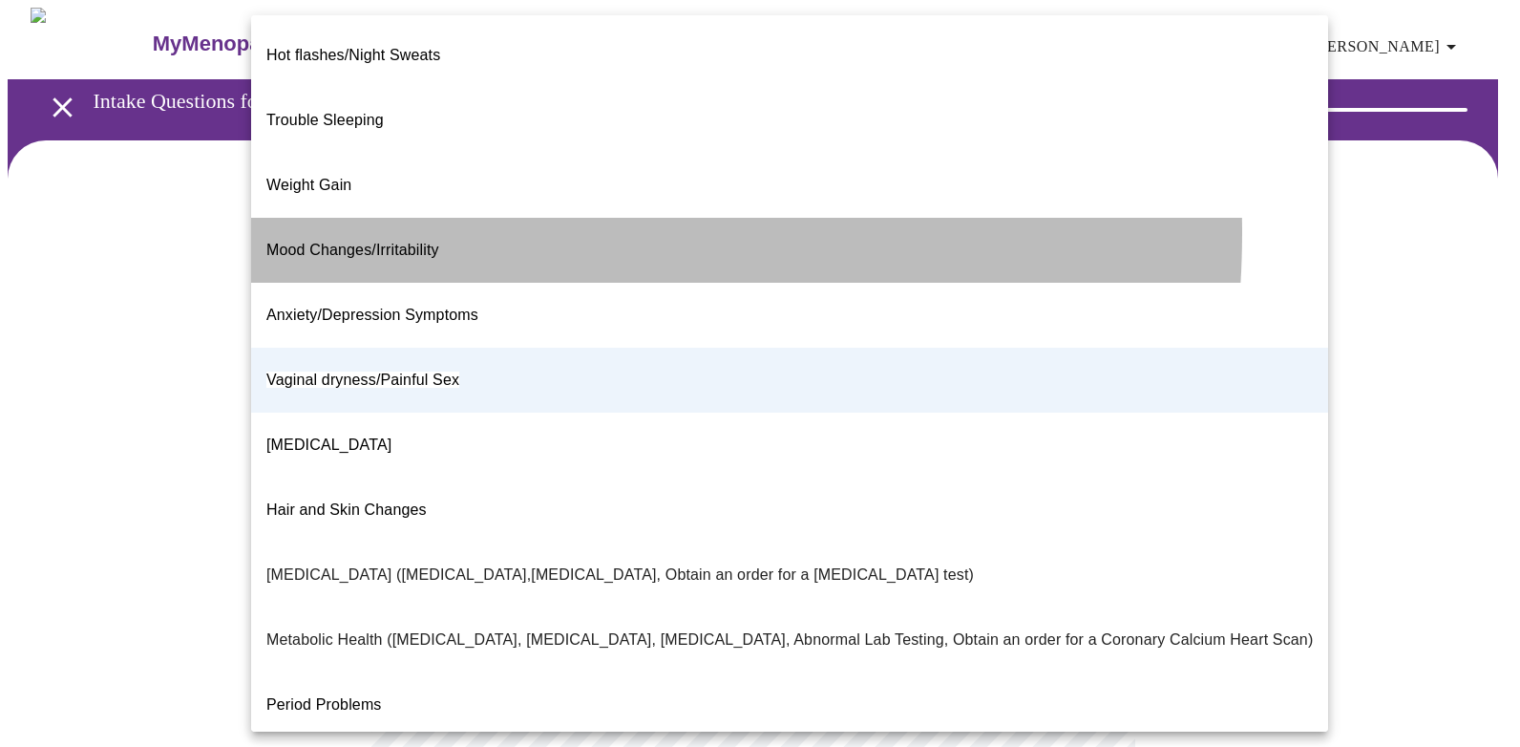
click at [447, 218] on li "Mood Changes/Irritability" at bounding box center [789, 250] width 1077 height 65
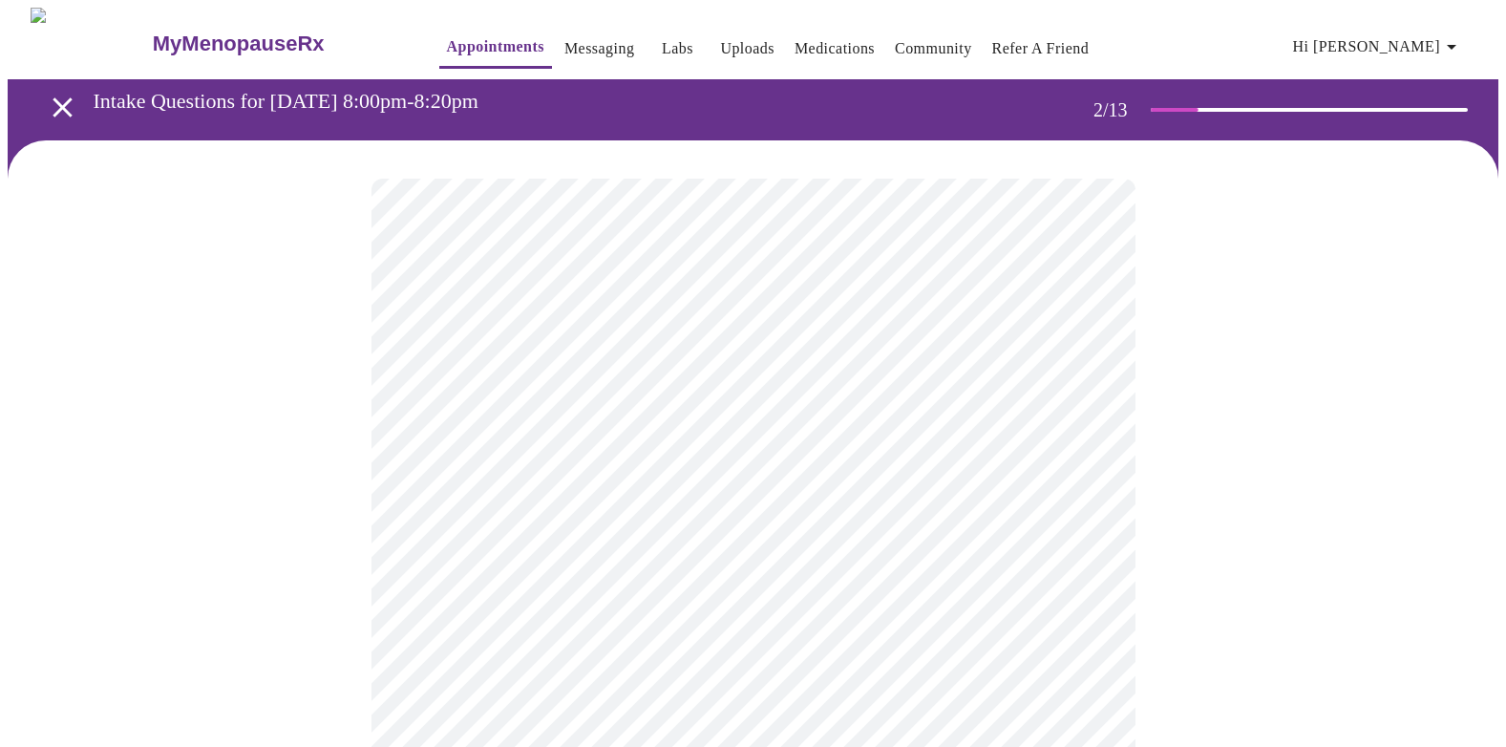
click at [650, 617] on body "MyMenopauseRx Appointments Messaging Labs Uploads Medications Community Refer a…" at bounding box center [753, 582] width 1490 height 1148
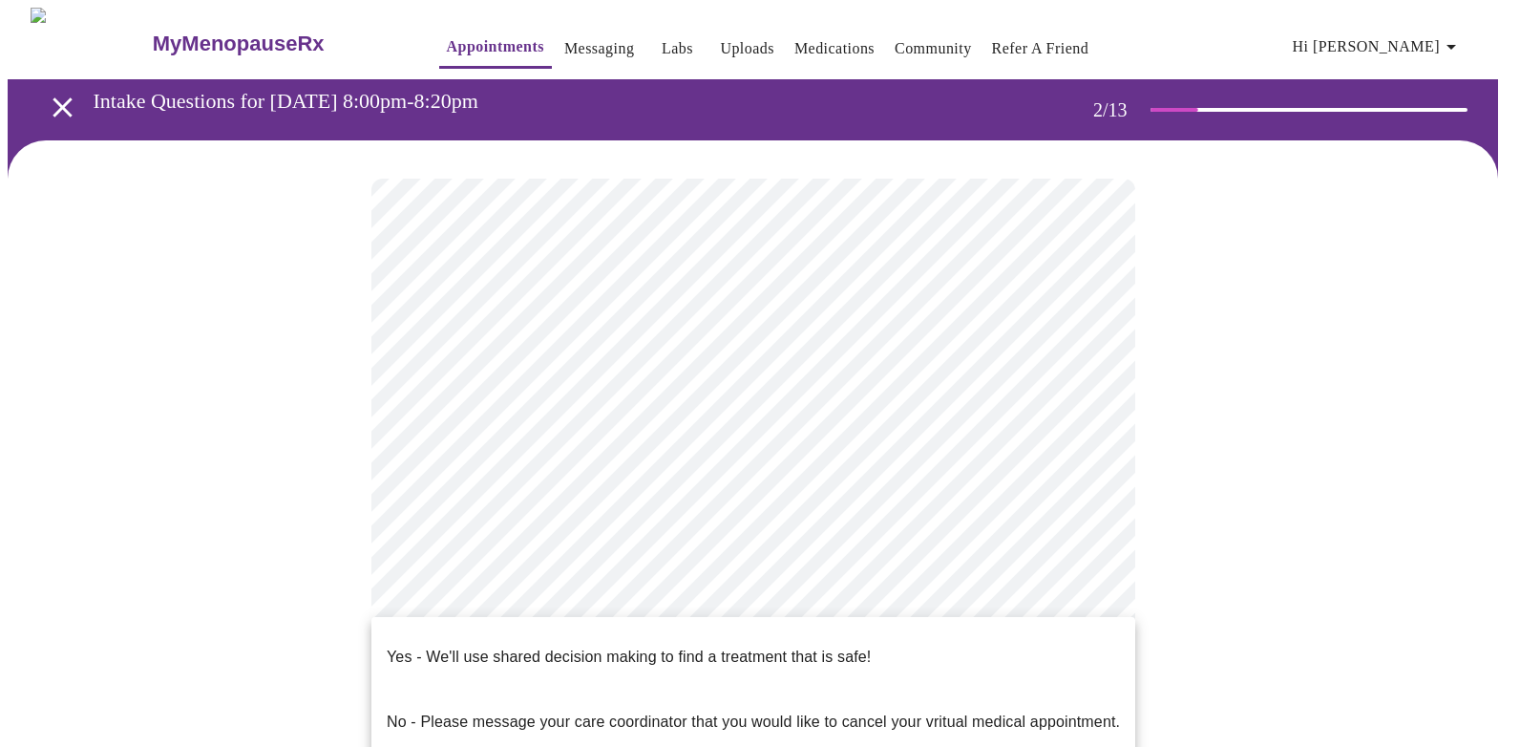
click at [650, 645] on p "Yes - We'll use shared decision making to find a treatment that is safe!" at bounding box center [629, 656] width 484 height 23
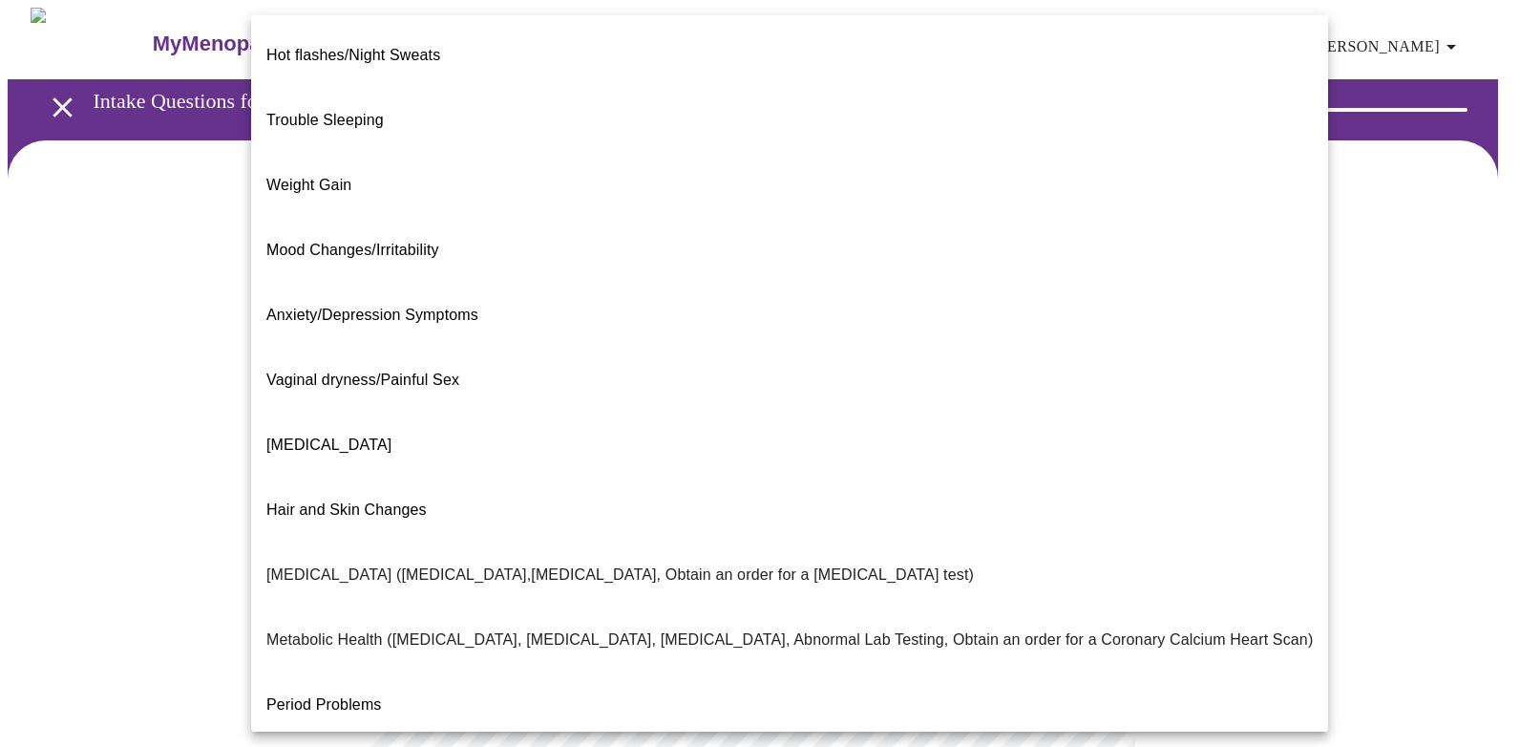
click at [664, 399] on body "MyMenopauseRx Appointments Messaging Labs Uploads Medications Community Refer a…" at bounding box center [760, 576] width 1505 height 1136
click at [1304, 406] on div at bounding box center [760, 373] width 1520 height 747
